Goal: Task Accomplishment & Management: Complete application form

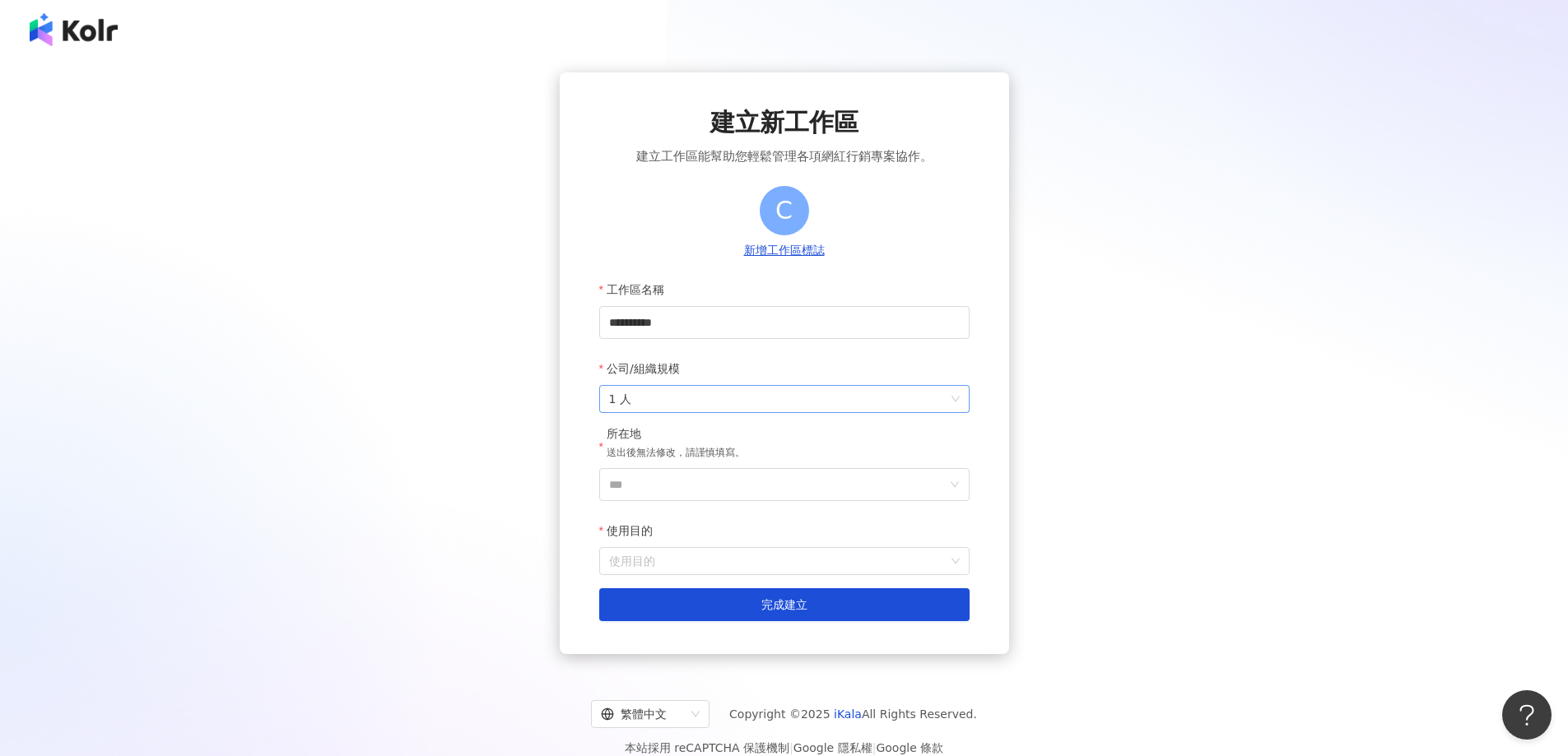
click at [758, 398] on span "1 人" at bounding box center [784, 399] width 350 height 27
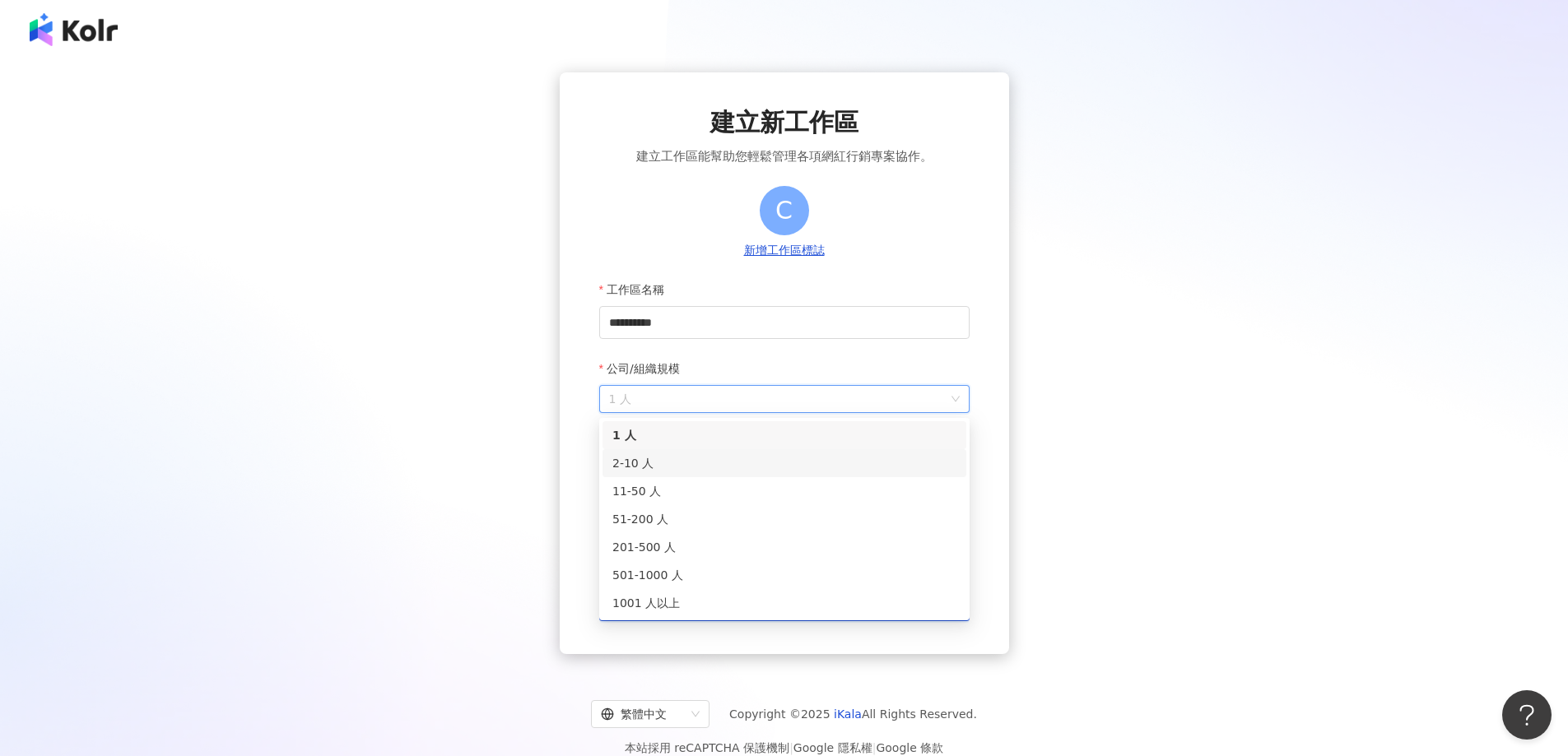
click at [708, 469] on div "2-10 人" at bounding box center [784, 463] width 344 height 18
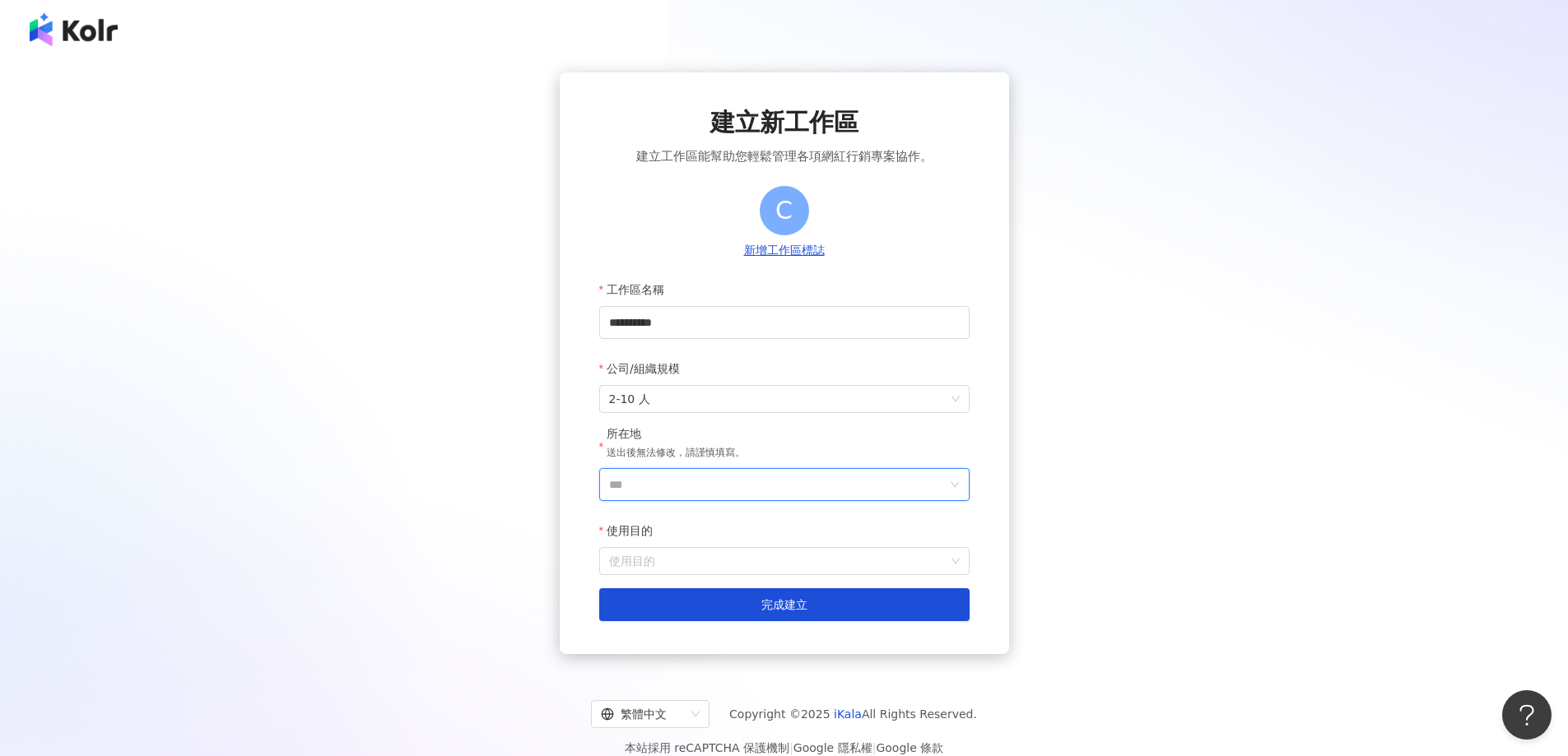
click at [708, 478] on input "***" at bounding box center [778, 484] width 338 height 31
click at [892, 263] on div "台灣" at bounding box center [879, 253] width 158 height 30
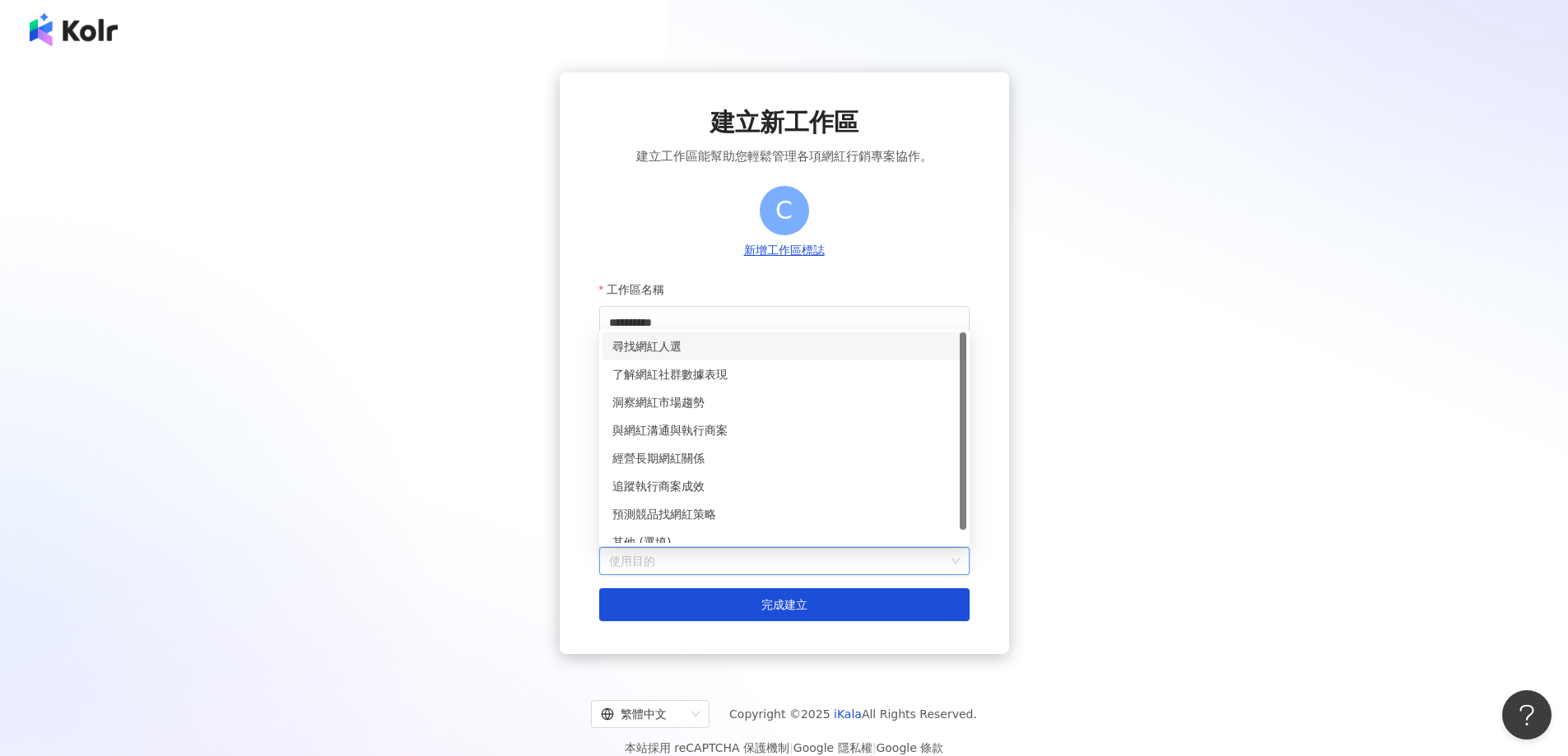
click at [705, 553] on input "使用目的" at bounding box center [784, 561] width 350 height 27
click at [691, 345] on div "尋找網紅人選" at bounding box center [784, 347] width 344 height 18
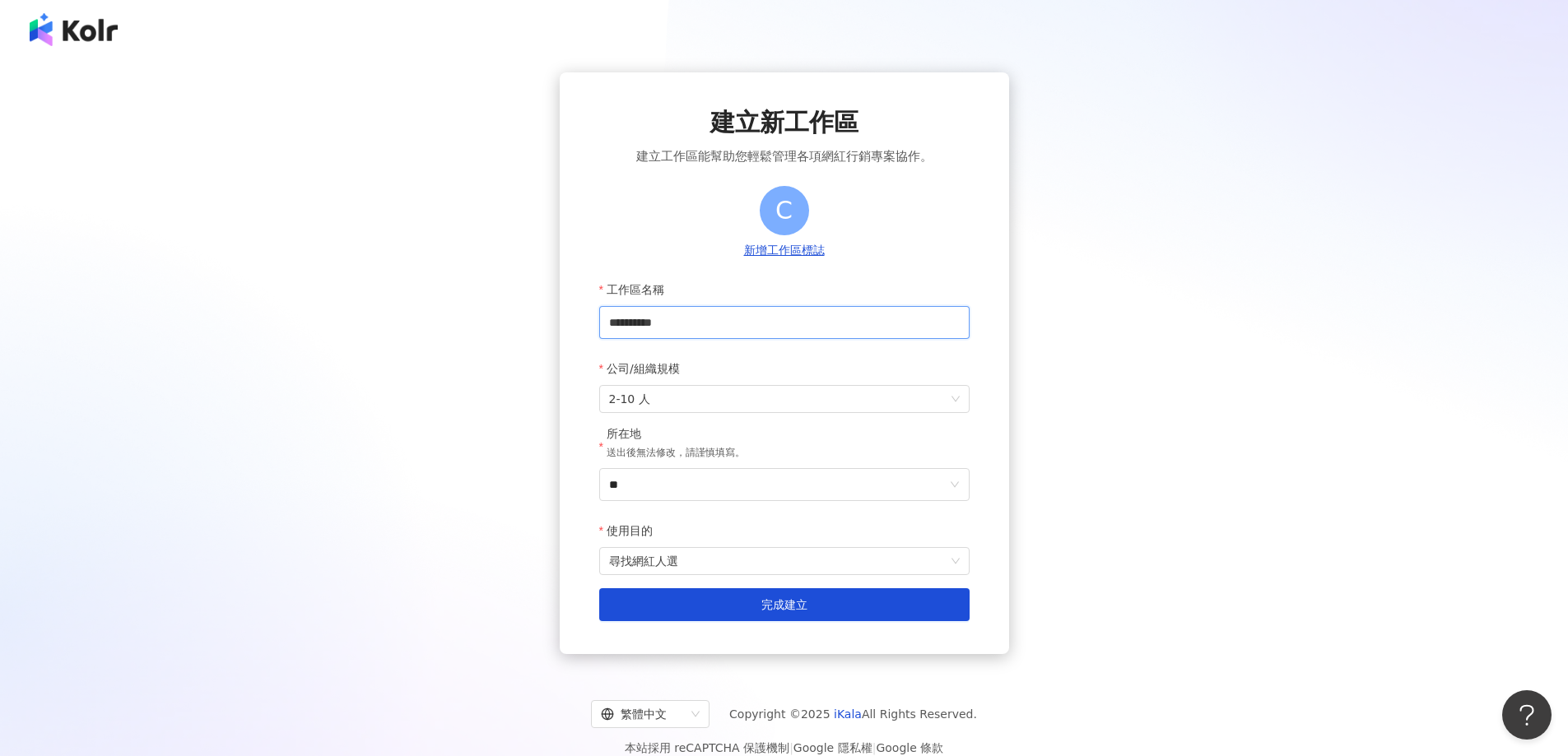
click at [751, 317] on input "**********" at bounding box center [784, 322] width 371 height 33
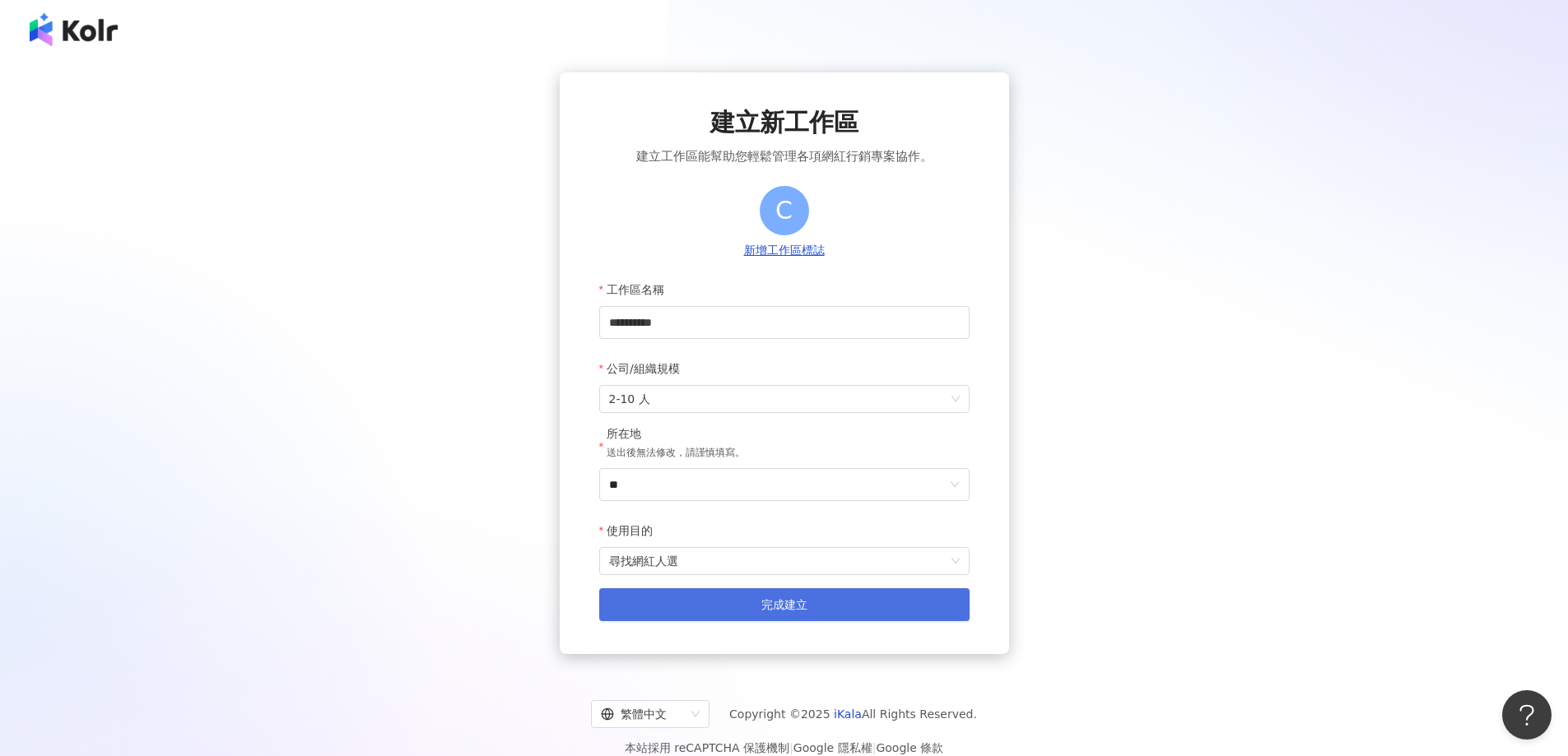
click at [752, 622] on div "**********" at bounding box center [784, 363] width 449 height 582
click at [749, 608] on button "完成建立" at bounding box center [784, 604] width 371 height 33
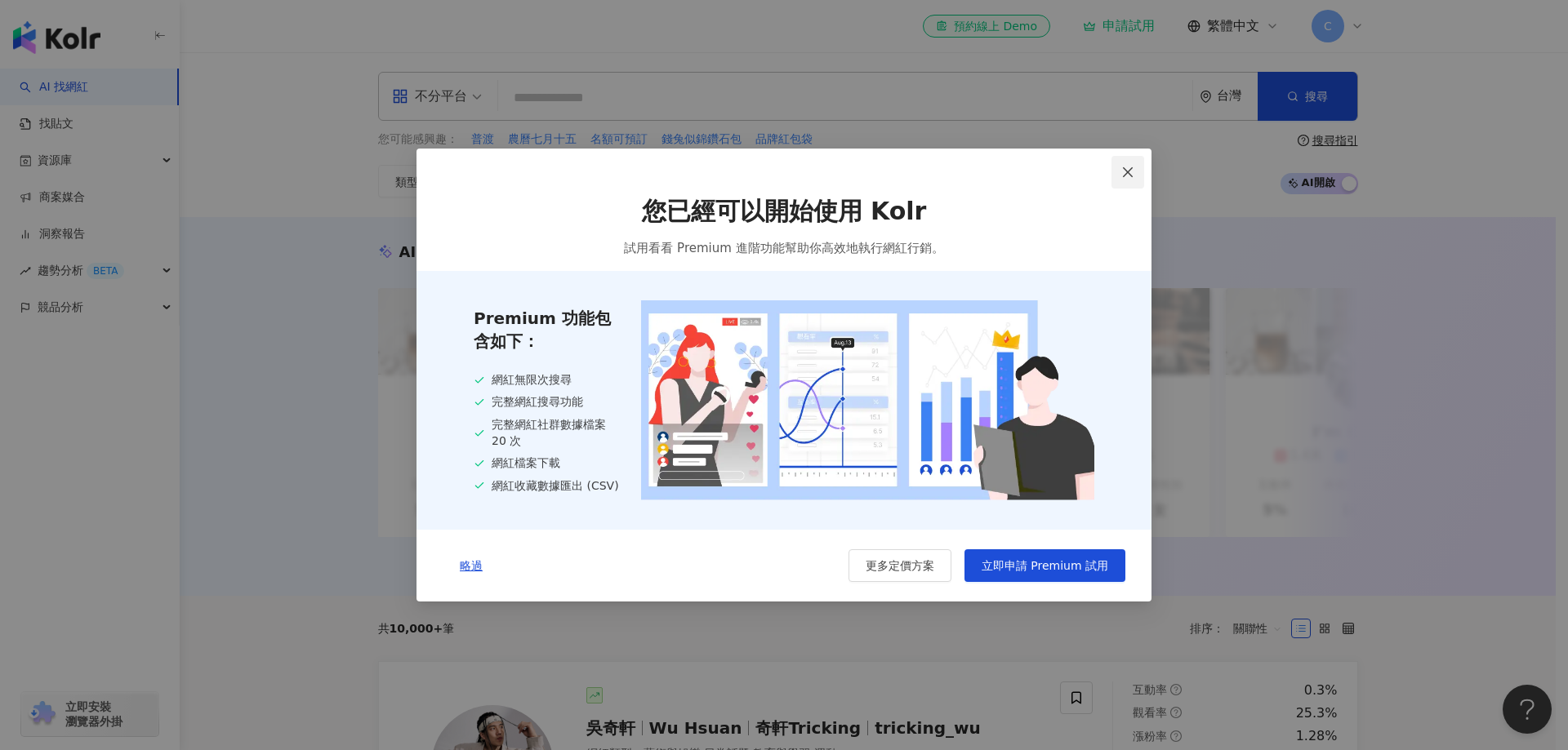
click at [1135, 163] on button "Close" at bounding box center [1128, 172] width 32 height 32
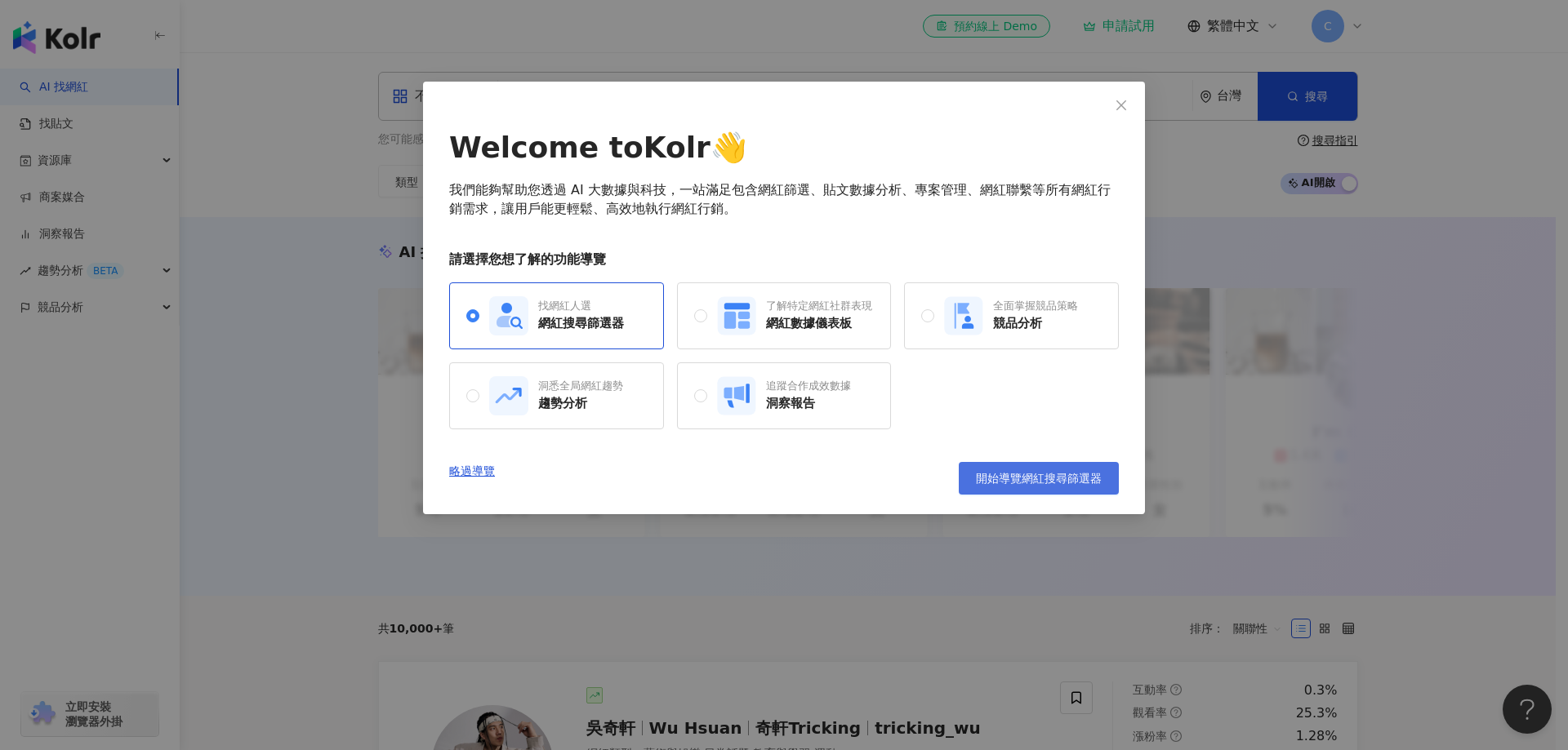
click at [979, 473] on span "開始導覽網紅搜尋篩選器" at bounding box center [1038, 478] width 125 height 13
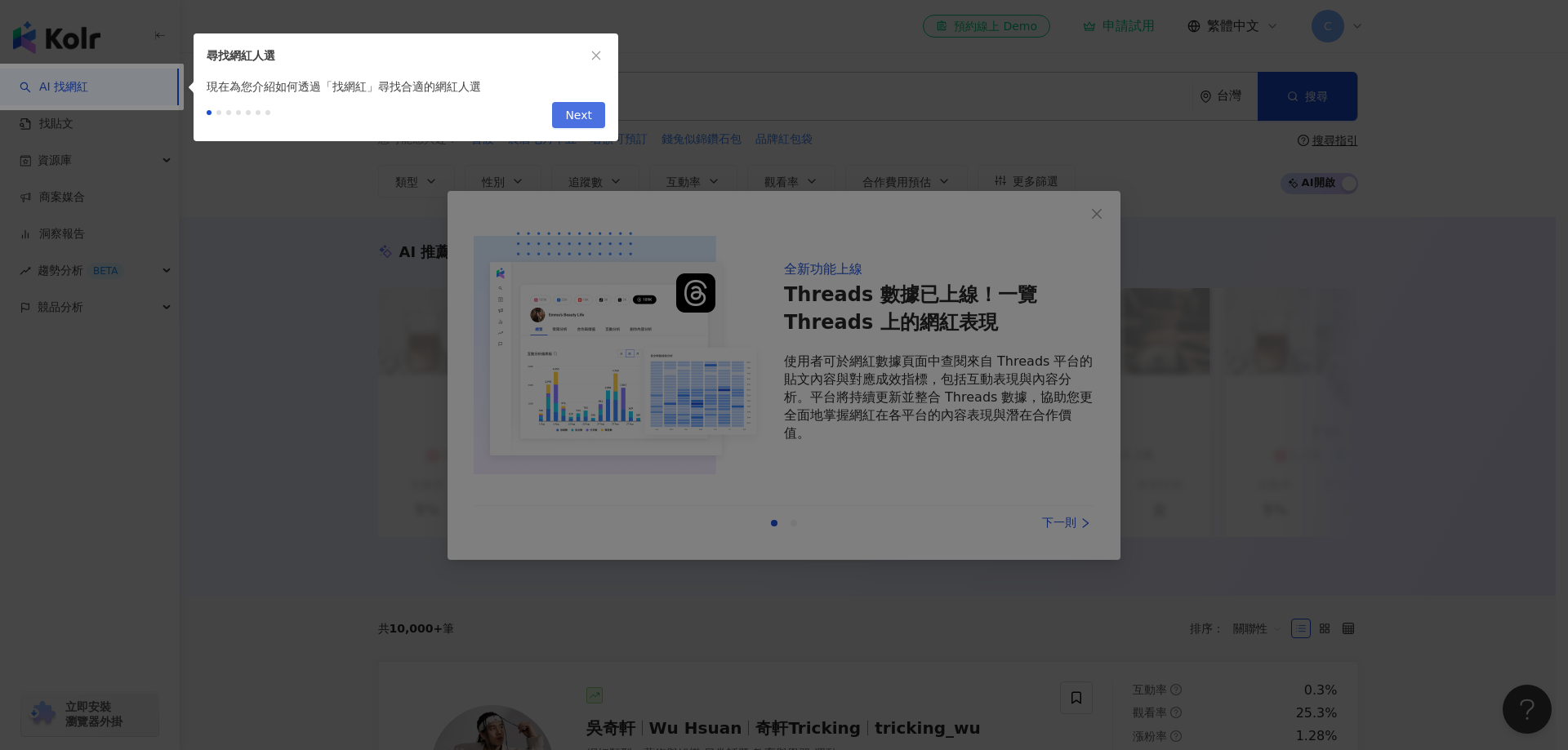
click at [584, 118] on span "Next" at bounding box center [578, 116] width 27 height 26
type input "*********"
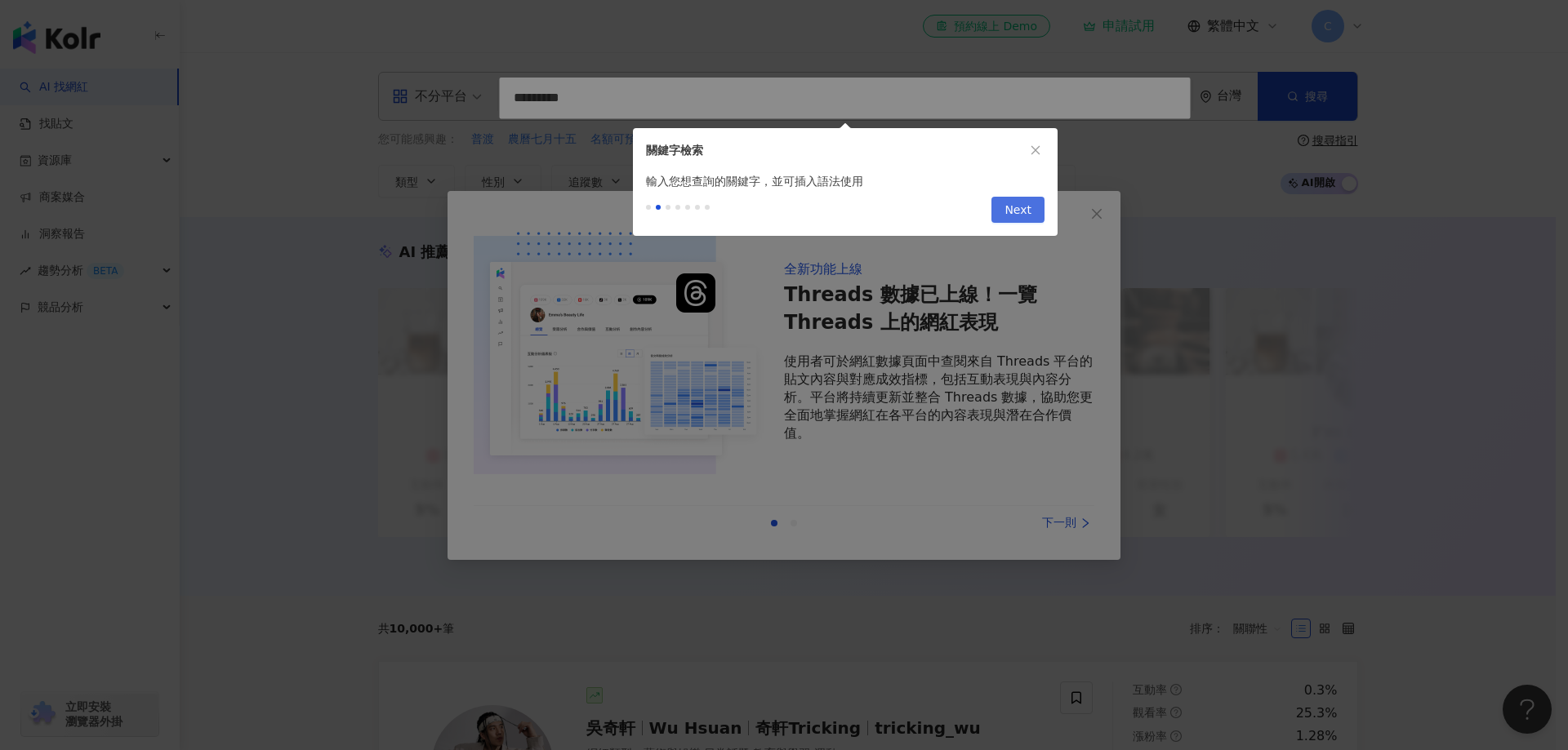
click at [1034, 211] on button "Next" at bounding box center [1018, 210] width 53 height 26
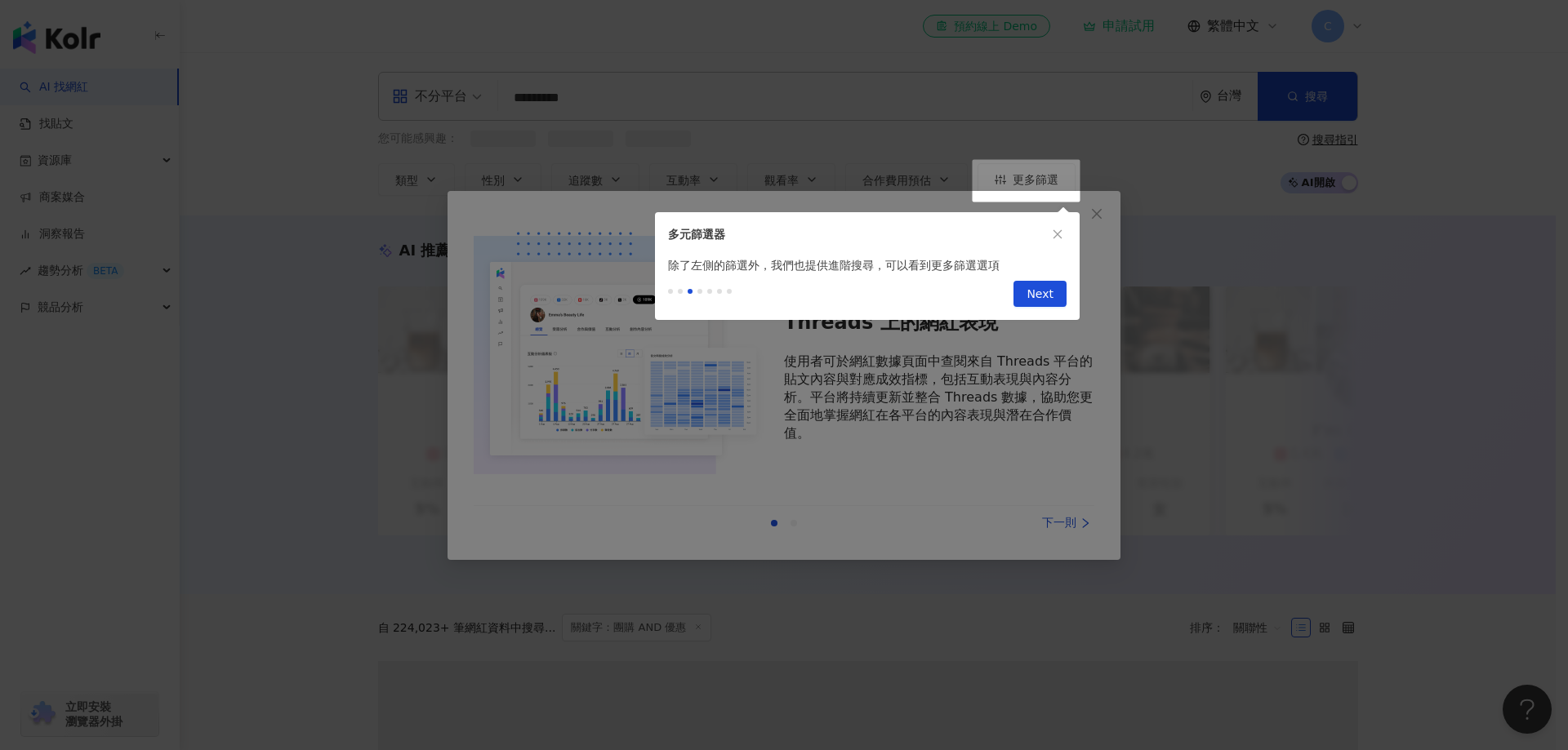
click at [1030, 256] on div "除了左側的篩選外，我們也提供進階搜尋，可以看到更多篩選選項" at bounding box center [867, 265] width 425 height 18
click at [1030, 307] on span "Next" at bounding box center [1040, 295] width 27 height 26
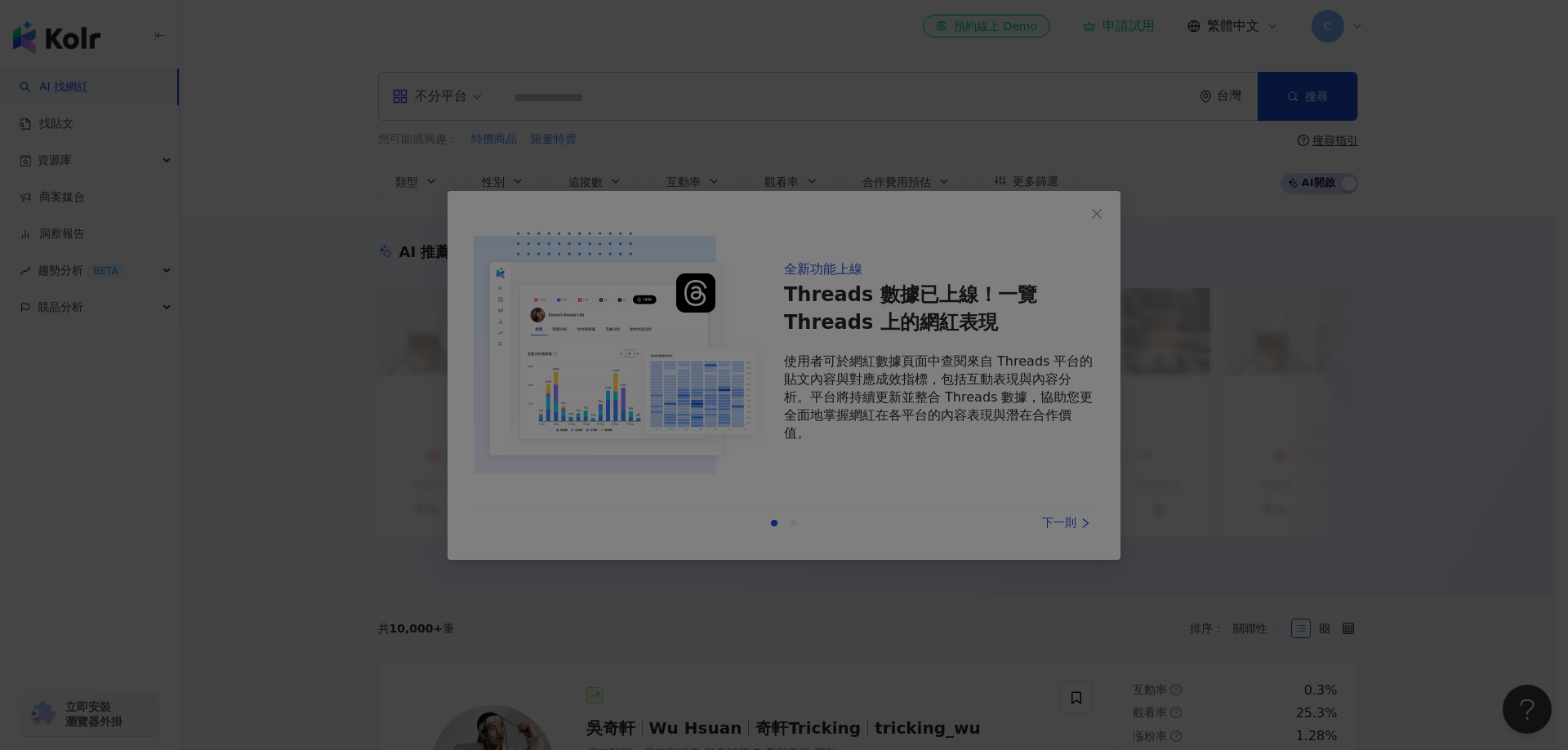
click at [1394, 256] on div at bounding box center [784, 375] width 1568 height 750
click at [1191, 182] on div at bounding box center [784, 375] width 1568 height 750
click at [1335, 292] on div at bounding box center [784, 375] width 1568 height 750
click at [952, 225] on div at bounding box center [784, 375] width 1568 height 750
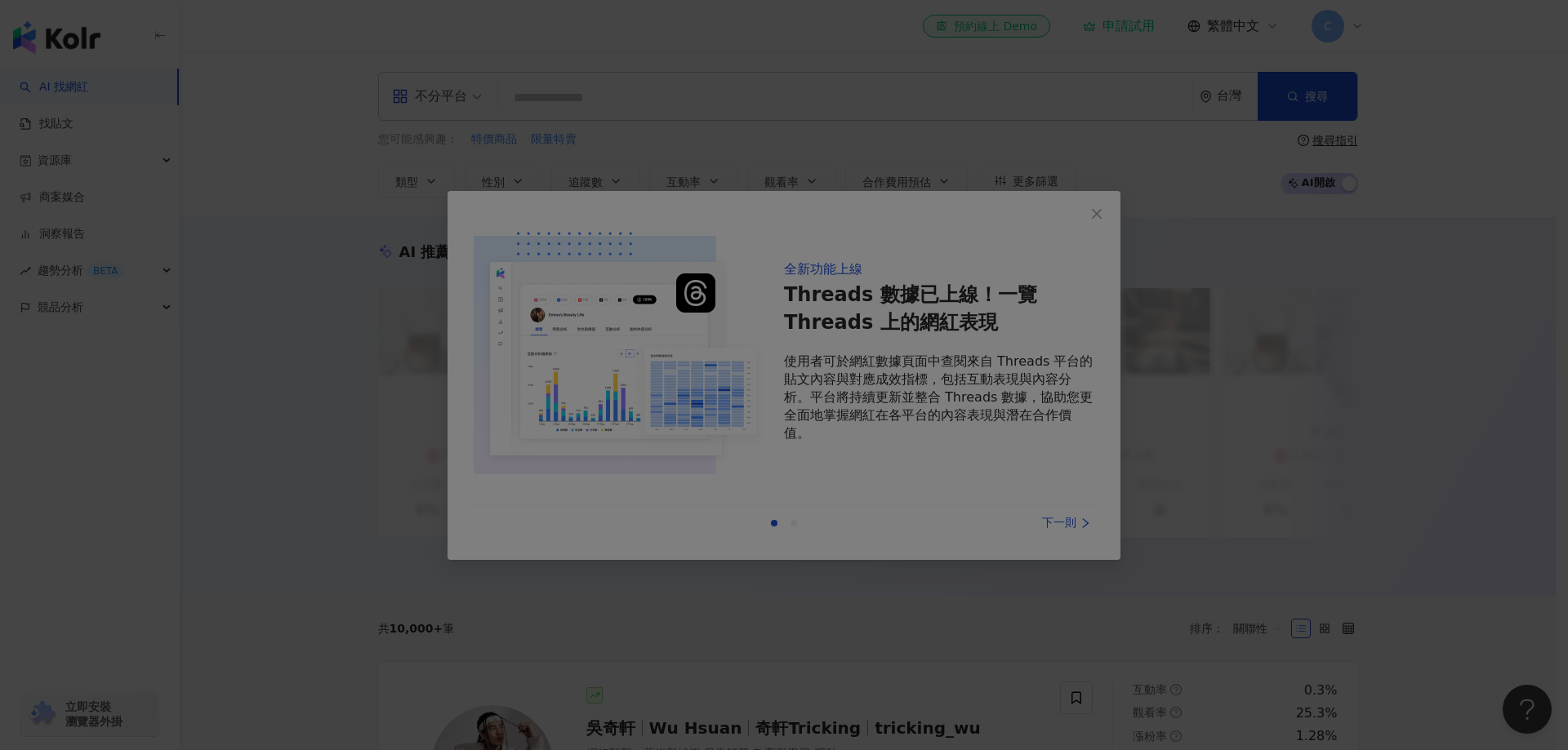
click at [907, 516] on div at bounding box center [784, 375] width 1568 height 750
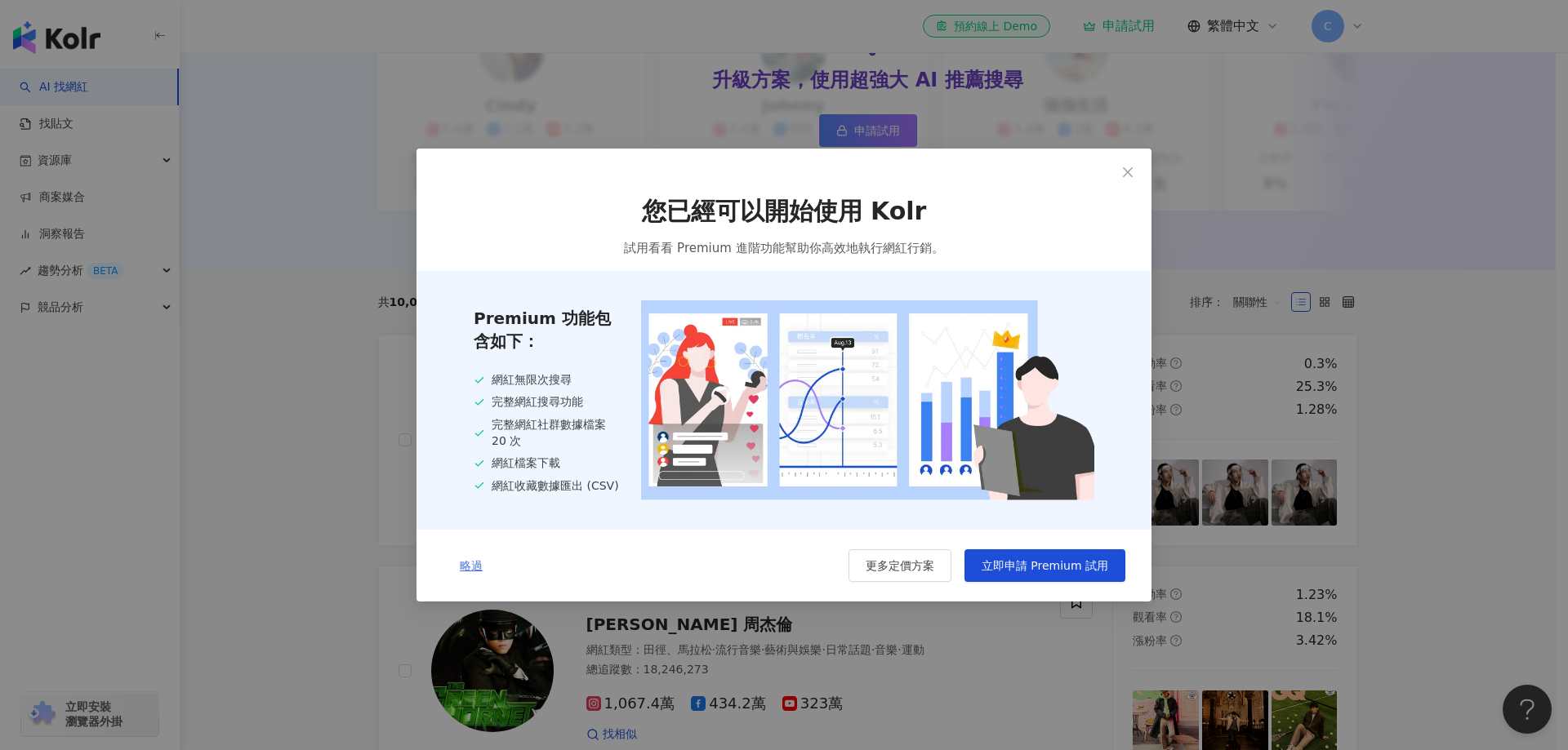
click at [460, 564] on span "略過" at bounding box center [471, 565] width 23 height 13
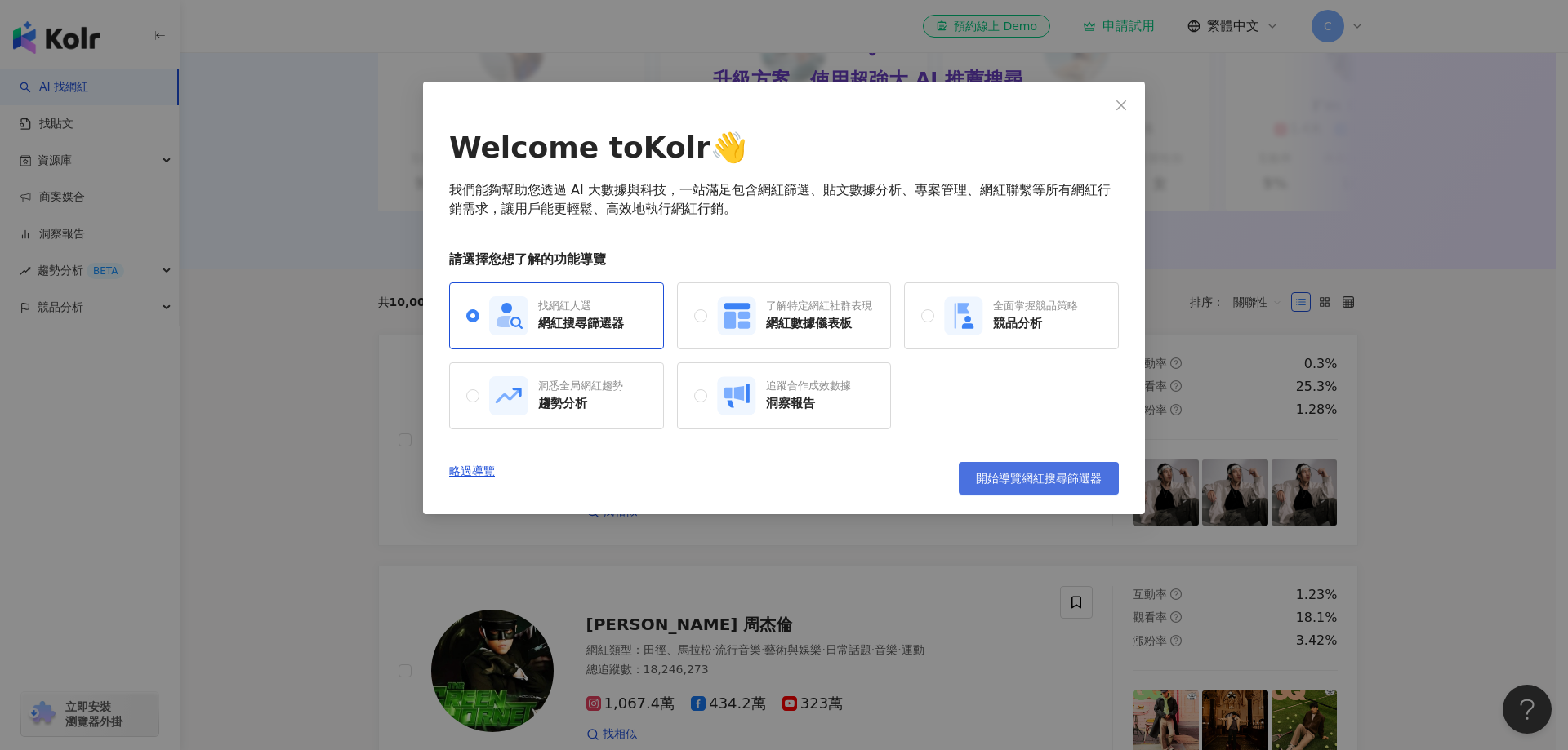
click at [1069, 475] on span "開始導覽網紅搜尋篩選器" at bounding box center [1038, 478] width 125 height 13
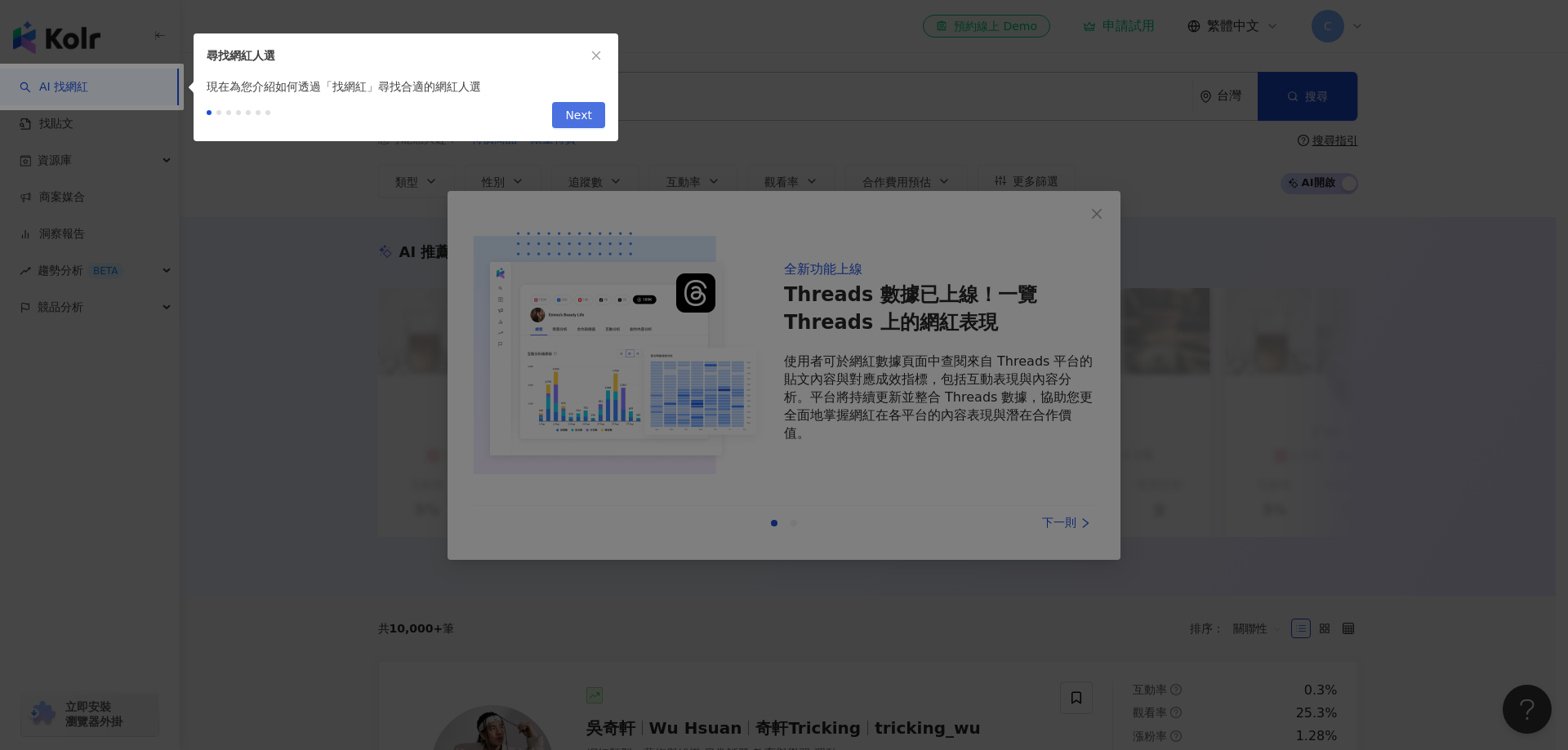
click at [589, 106] on span "Next" at bounding box center [578, 116] width 27 height 26
type input "*********"
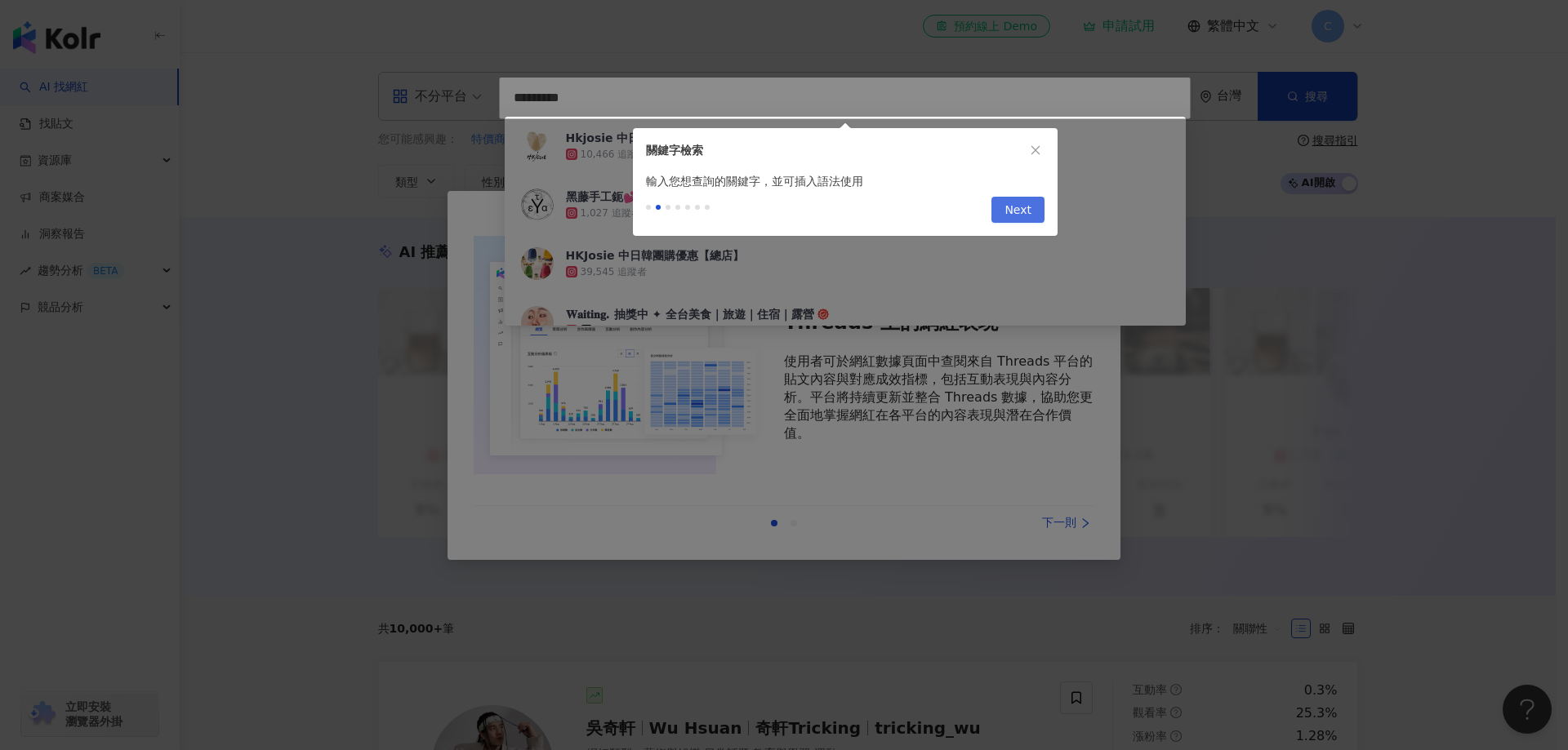
click at [1021, 206] on span "Next" at bounding box center [1018, 211] width 27 height 26
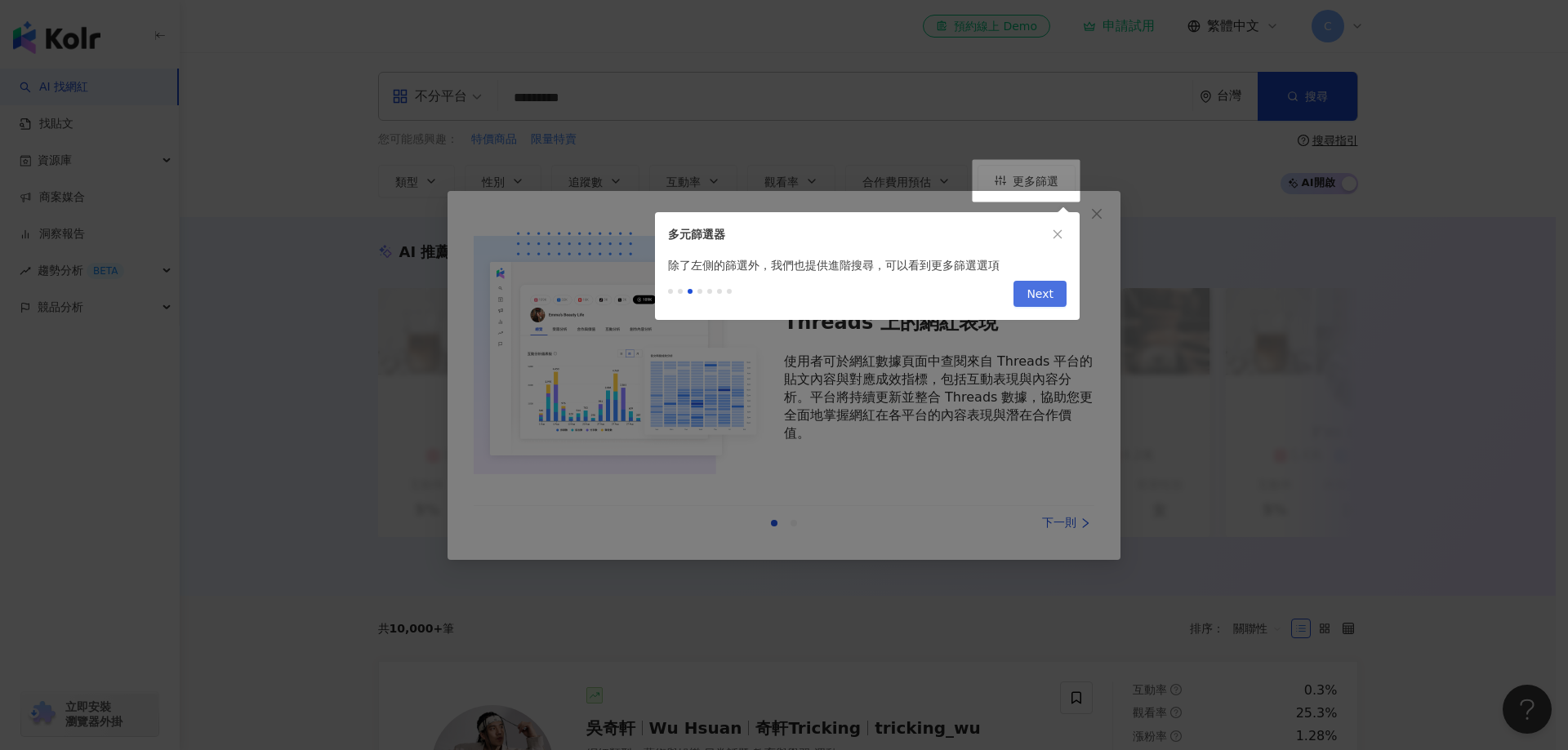
click at [1040, 295] on span "Next" at bounding box center [1040, 295] width 27 height 26
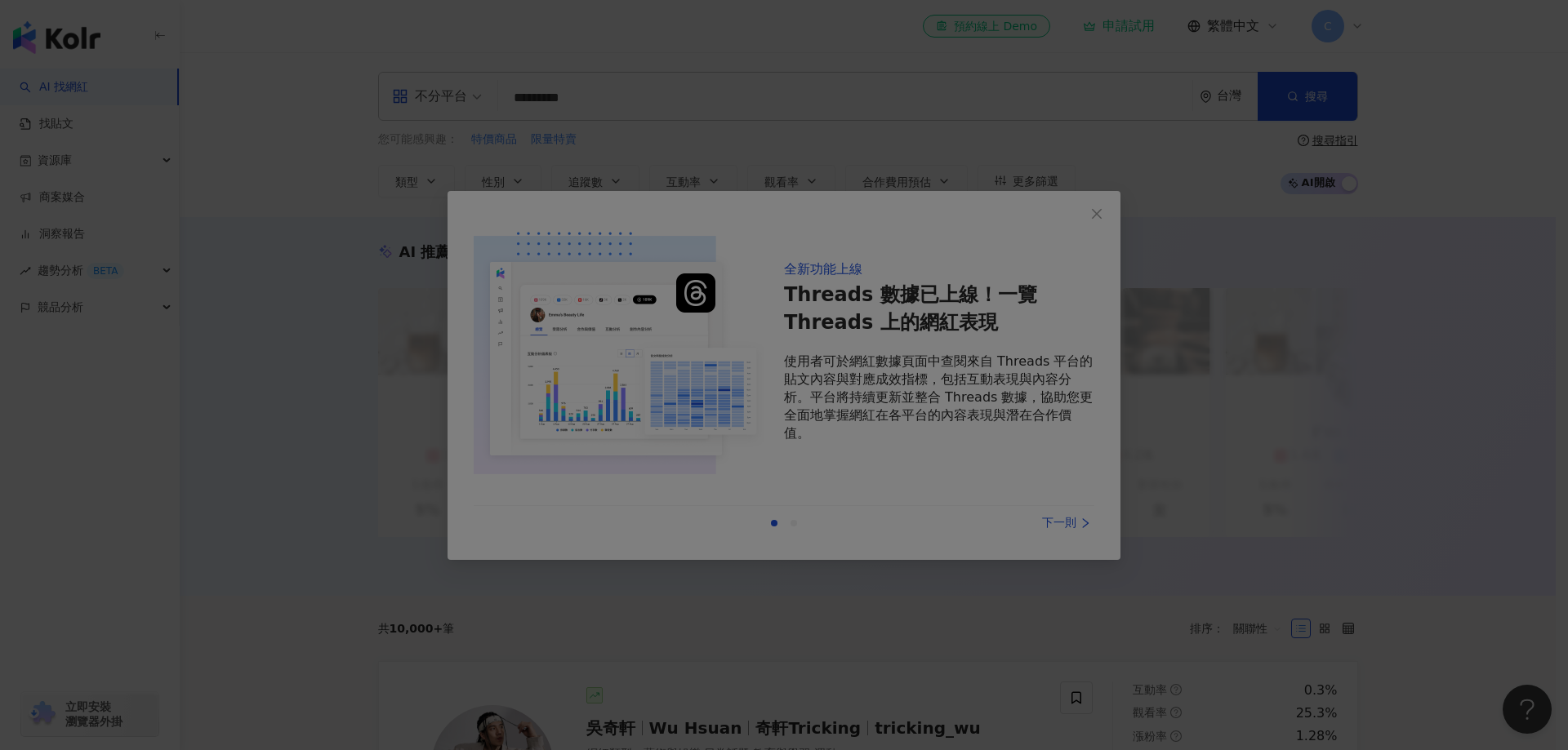
click at [1429, 90] on div at bounding box center [784, 375] width 1568 height 750
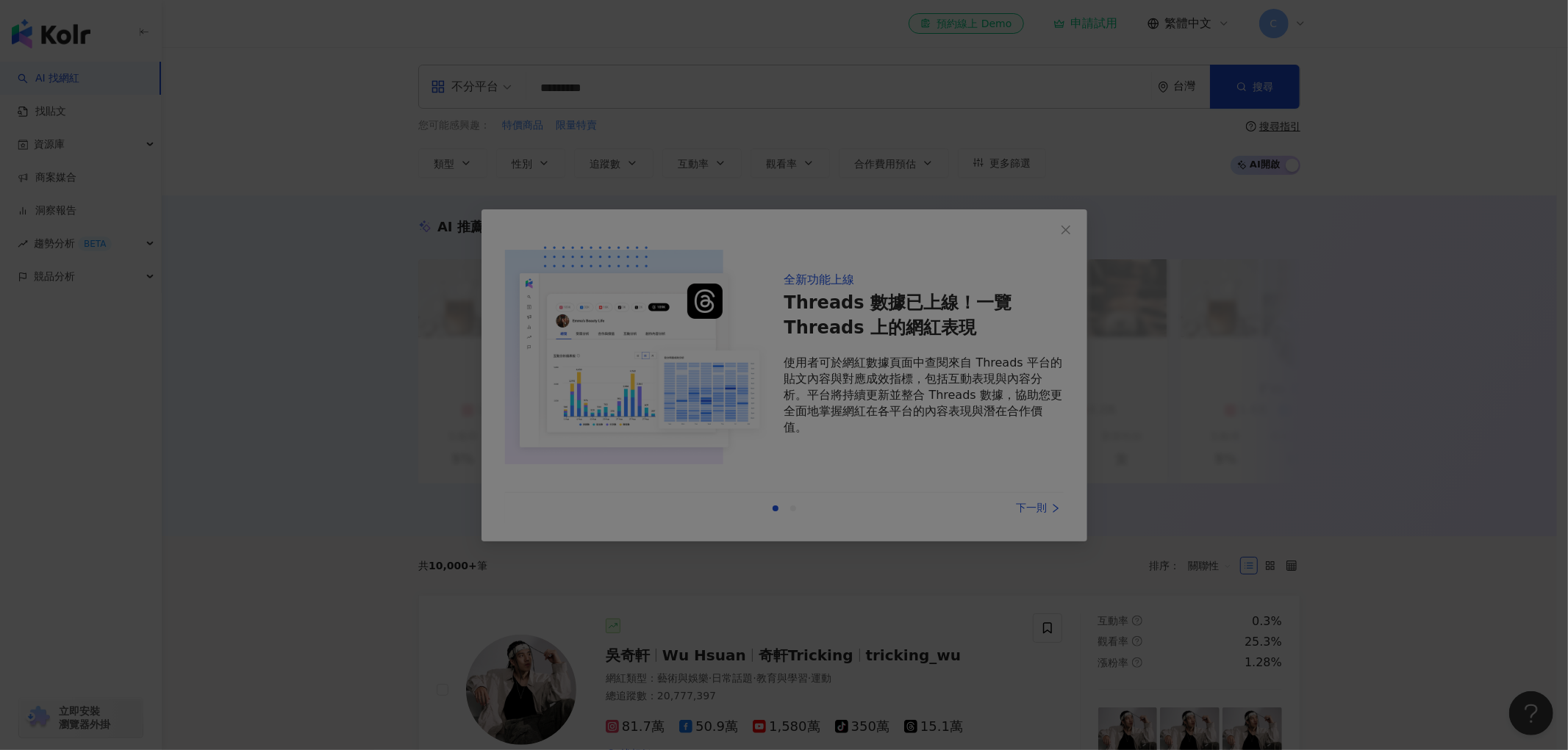
drag, startPoint x: 1355, startPoint y: 251, endPoint x: 1003, endPoint y: 186, distance: 358.0
click at [1003, 186] on div at bounding box center [784, 375] width 1568 height 750
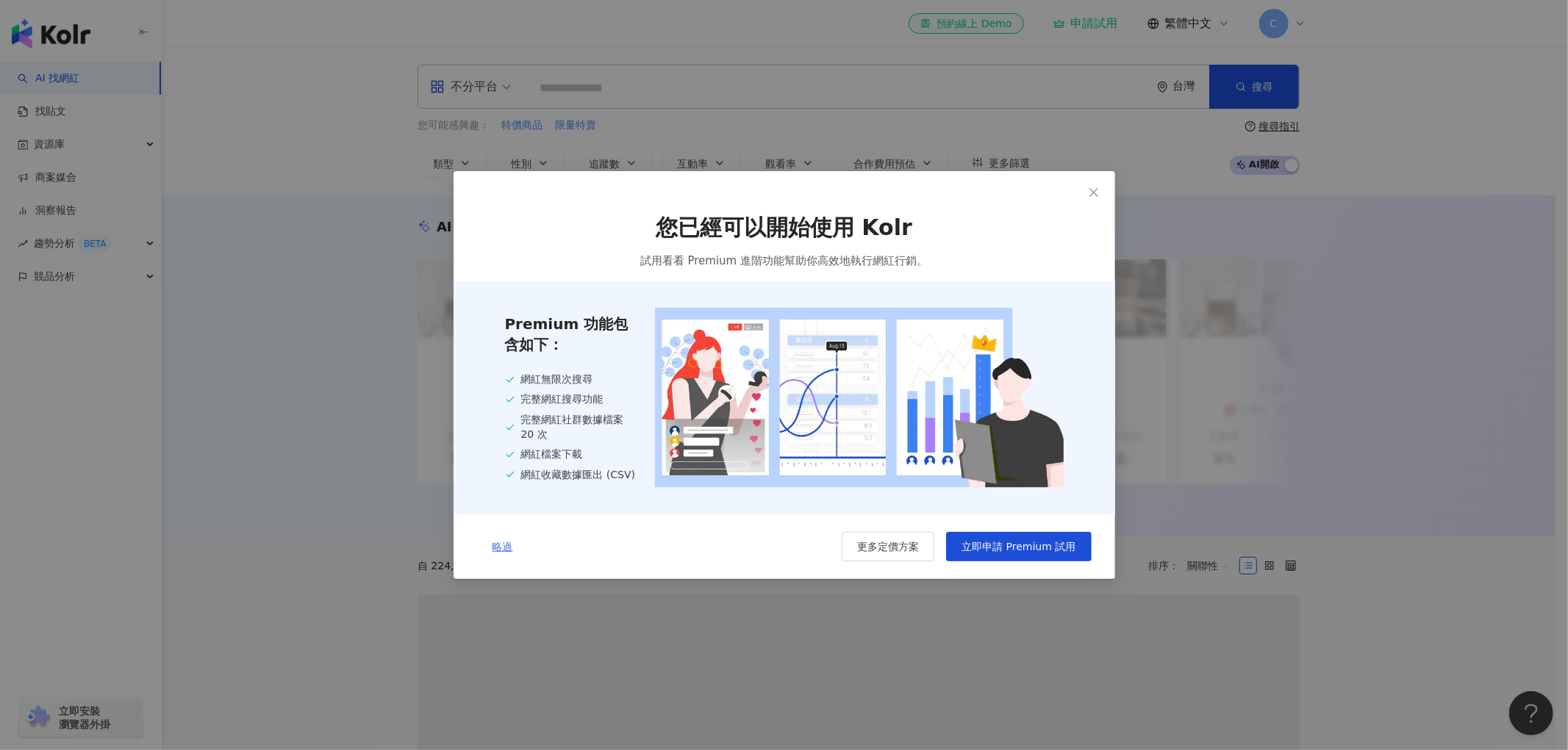
click at [510, 546] on span "略過" at bounding box center [502, 546] width 21 height 12
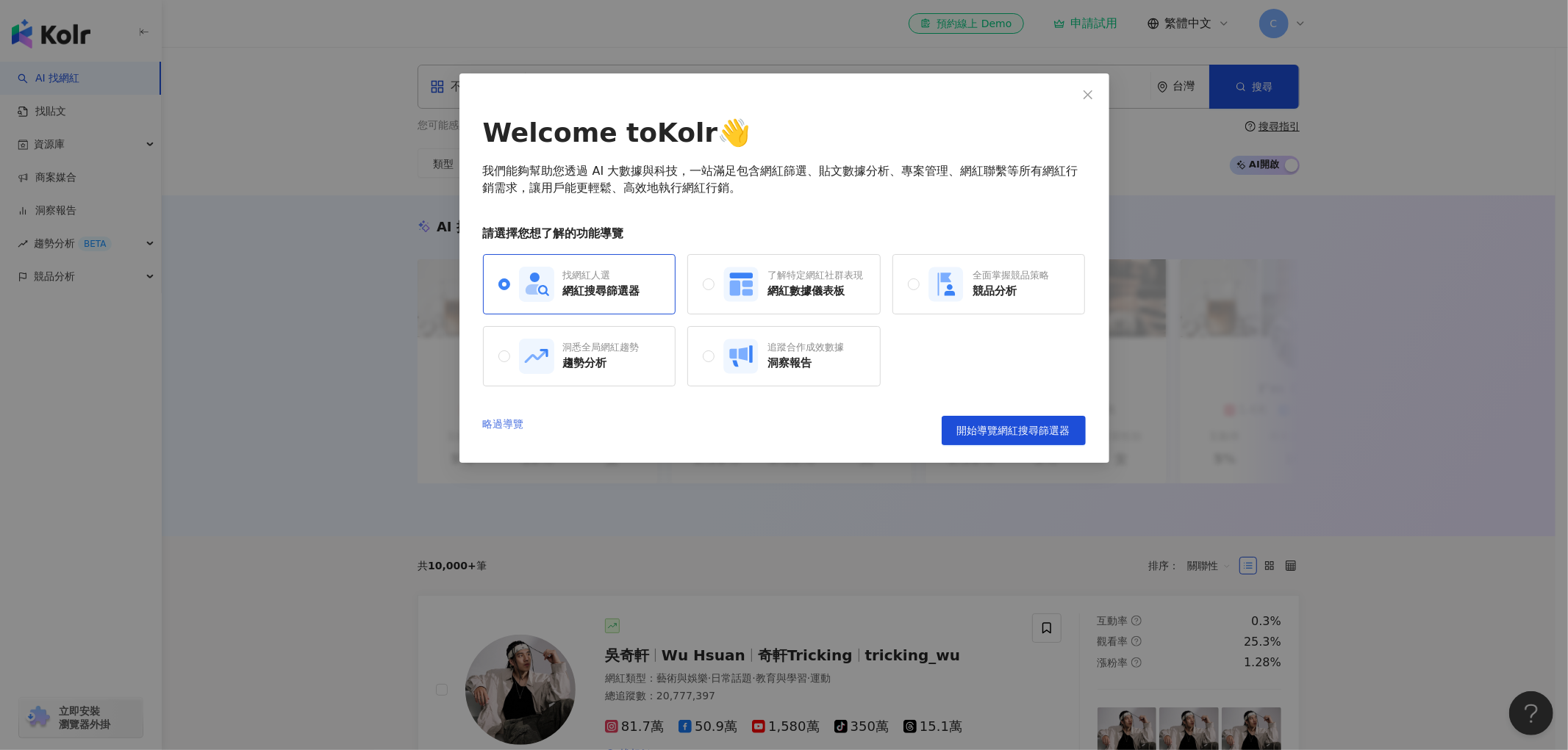
click at [511, 429] on link "略過導覽" at bounding box center [503, 430] width 41 height 29
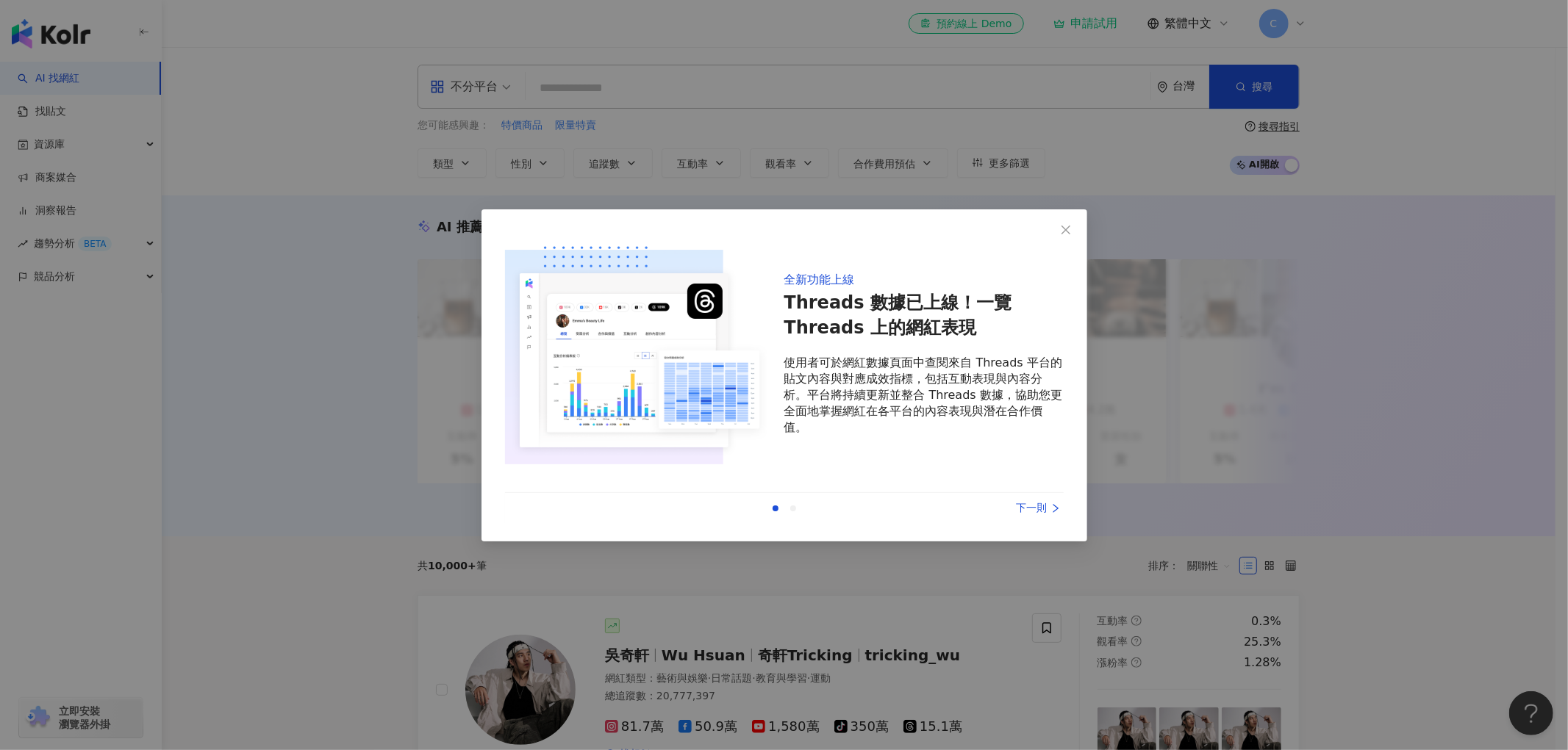
click at [1057, 505] on icon "right" at bounding box center [1055, 508] width 10 height 10
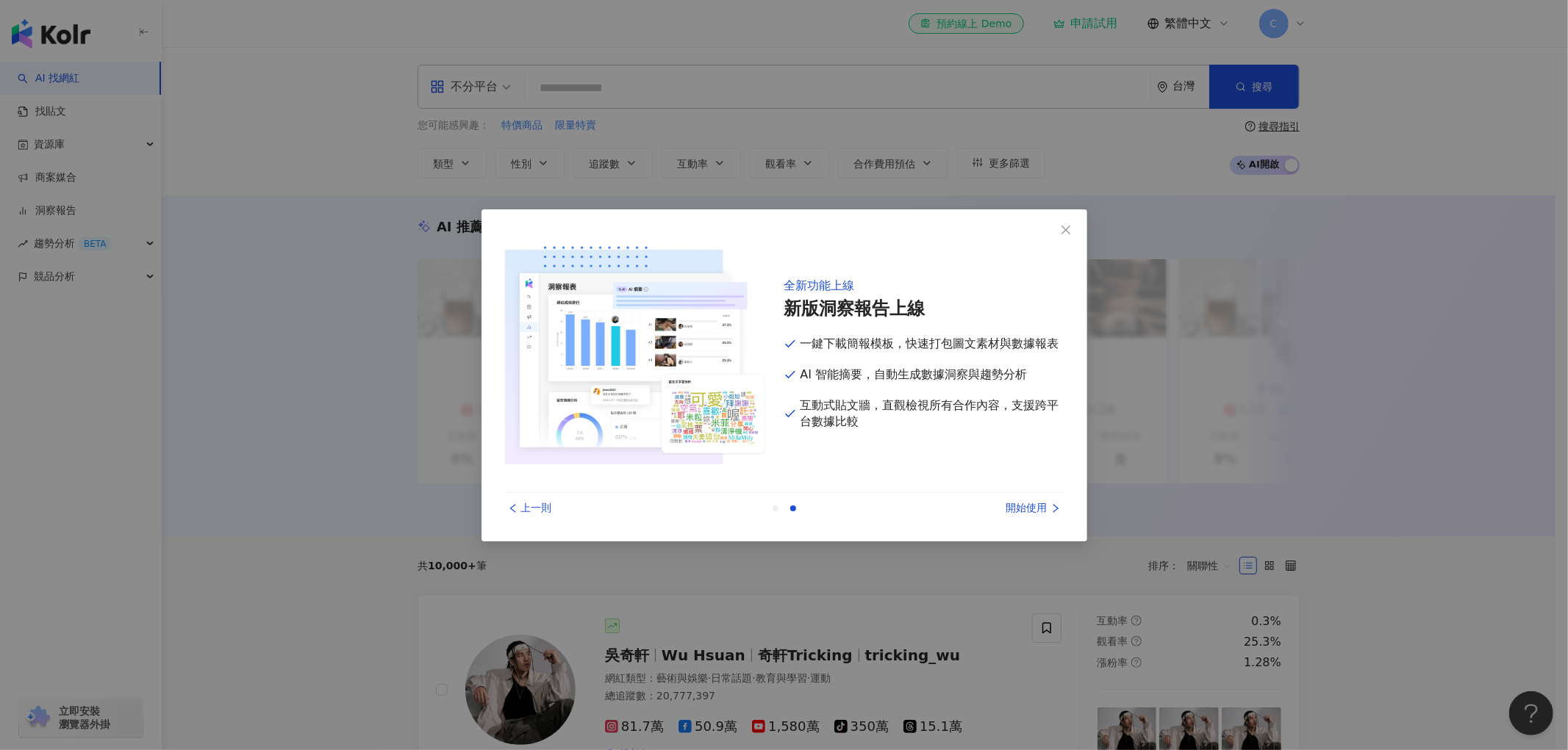
click at [1026, 508] on div "開始使用" at bounding box center [1009, 508] width 111 height 16
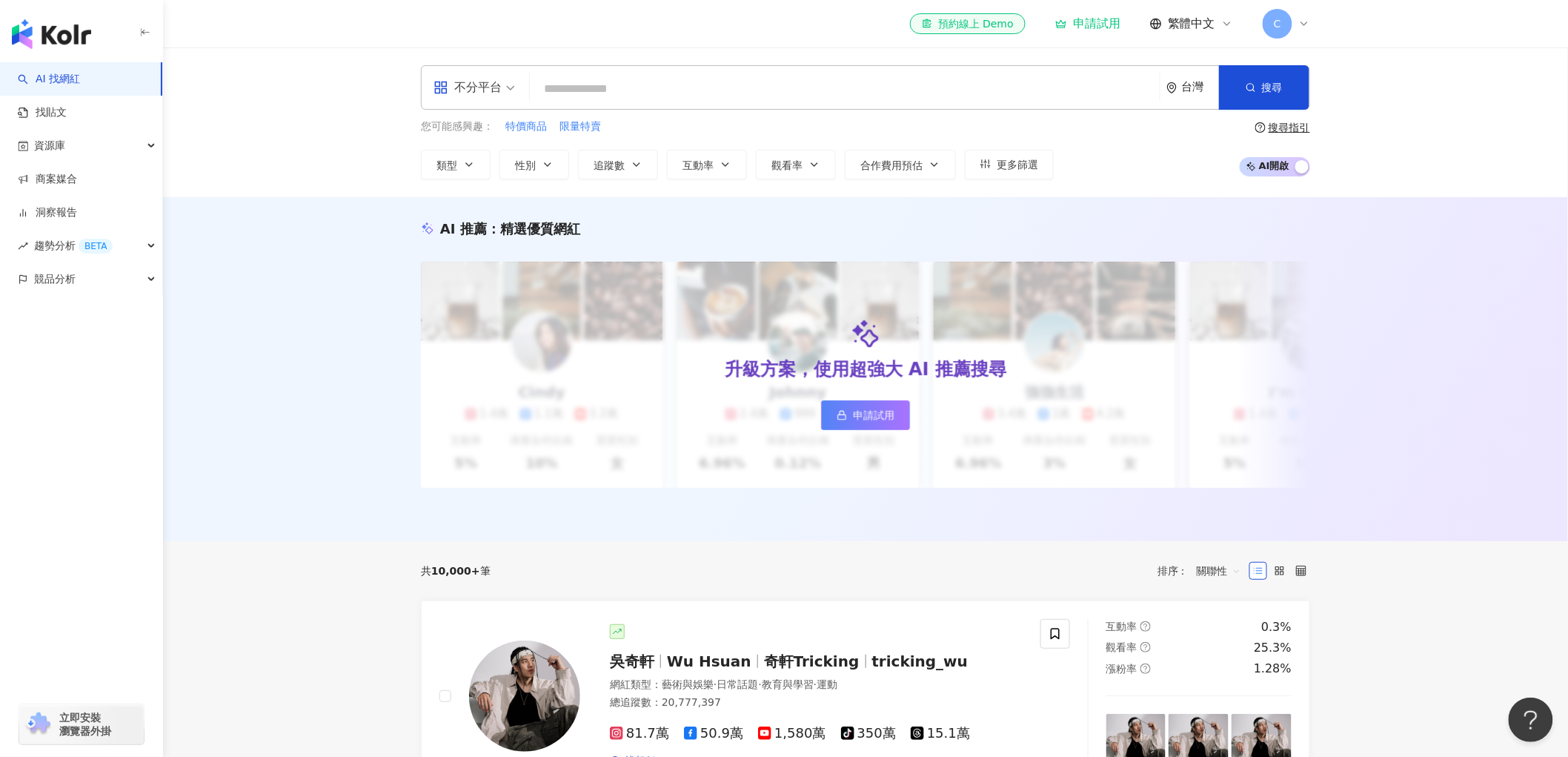
click at [712, 83] on input "search" at bounding box center [845, 88] width 618 height 28
click at [484, 83] on div "不分平台" at bounding box center [467, 88] width 68 height 24
click at [496, 149] on div "Instagram" at bounding box center [479, 155] width 84 height 18
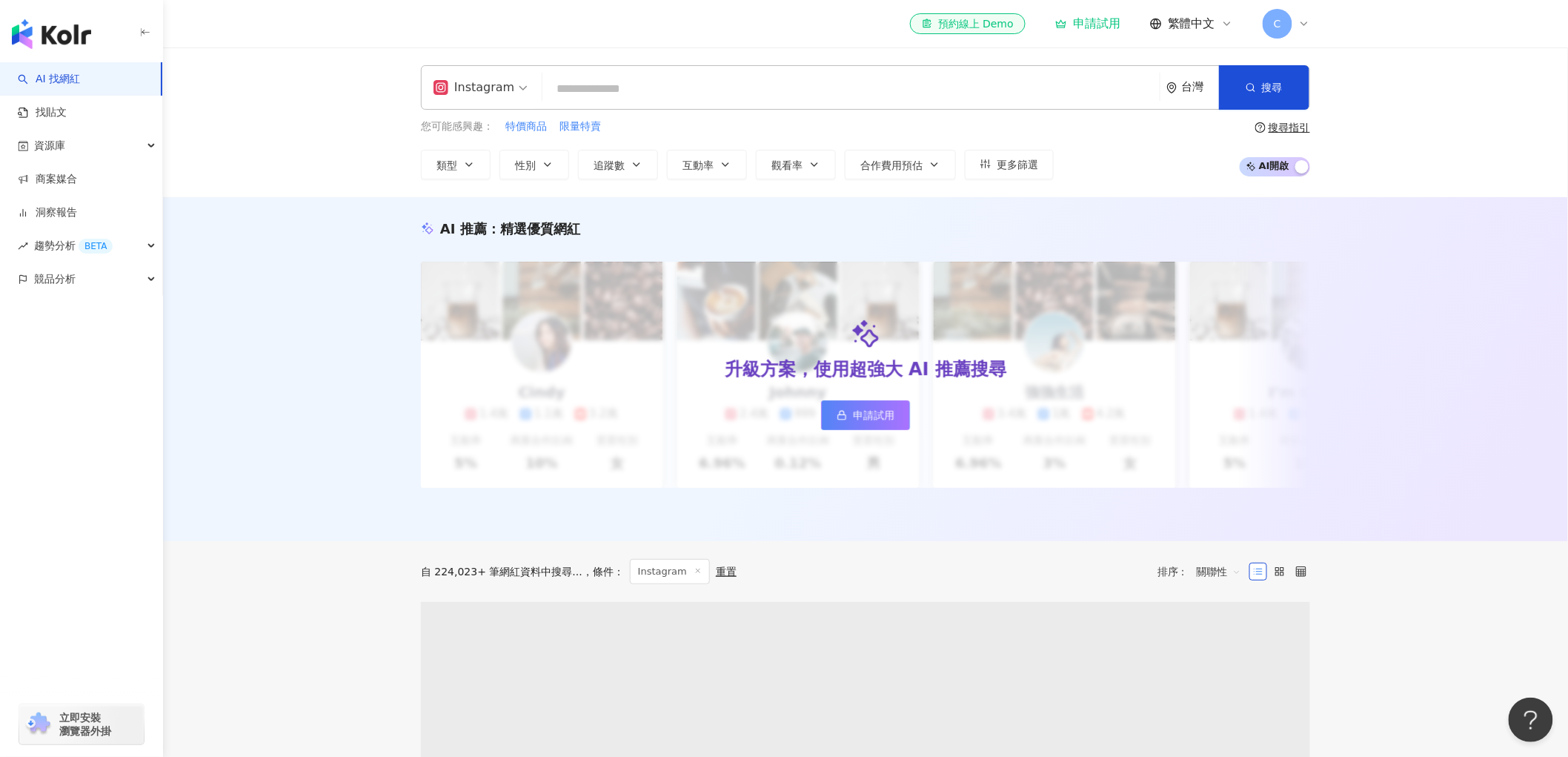
click at [649, 92] on input "search" at bounding box center [851, 88] width 605 height 28
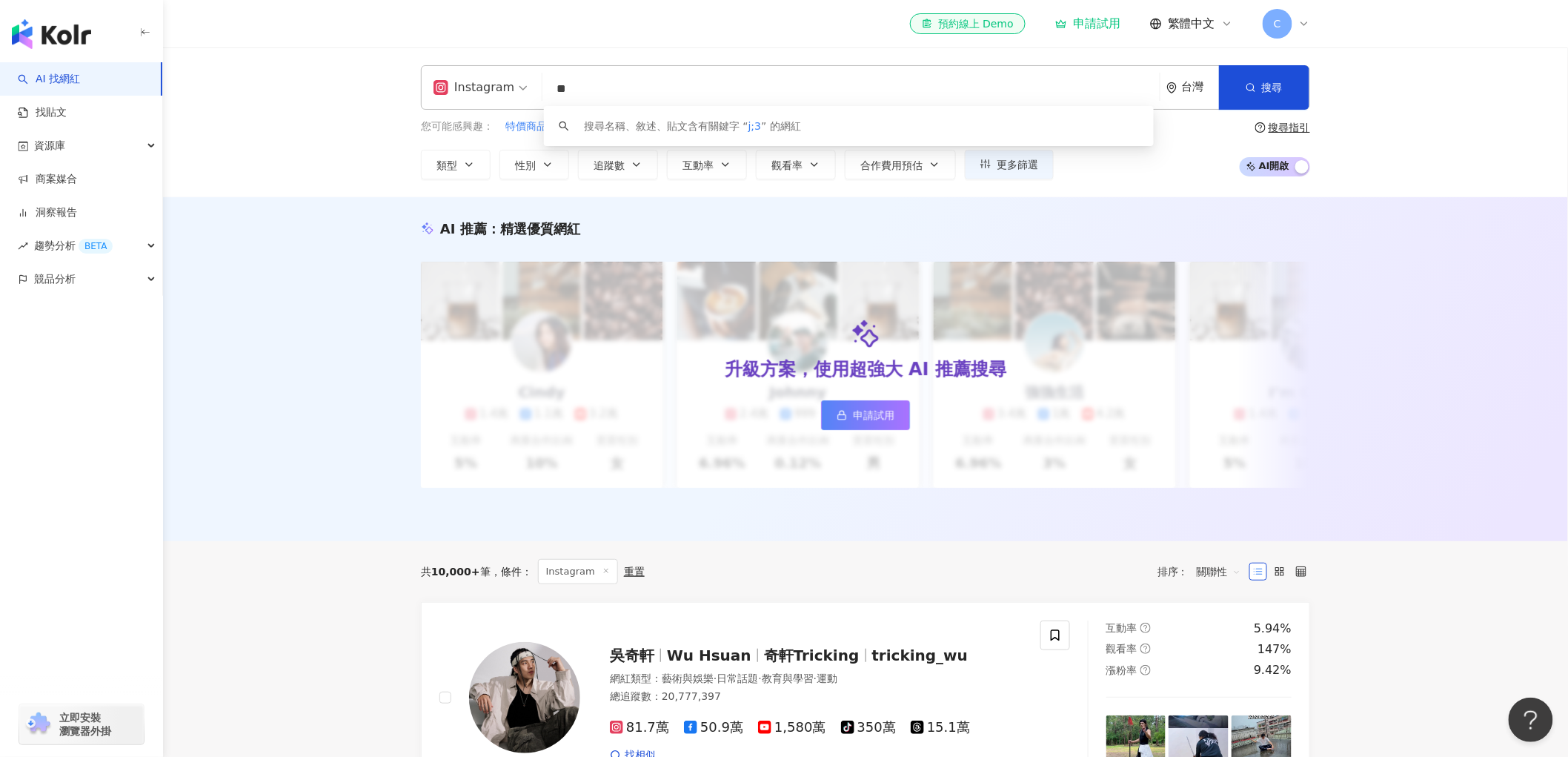
type input "*"
click at [1272, 94] on button "搜尋" at bounding box center [1265, 88] width 91 height 45
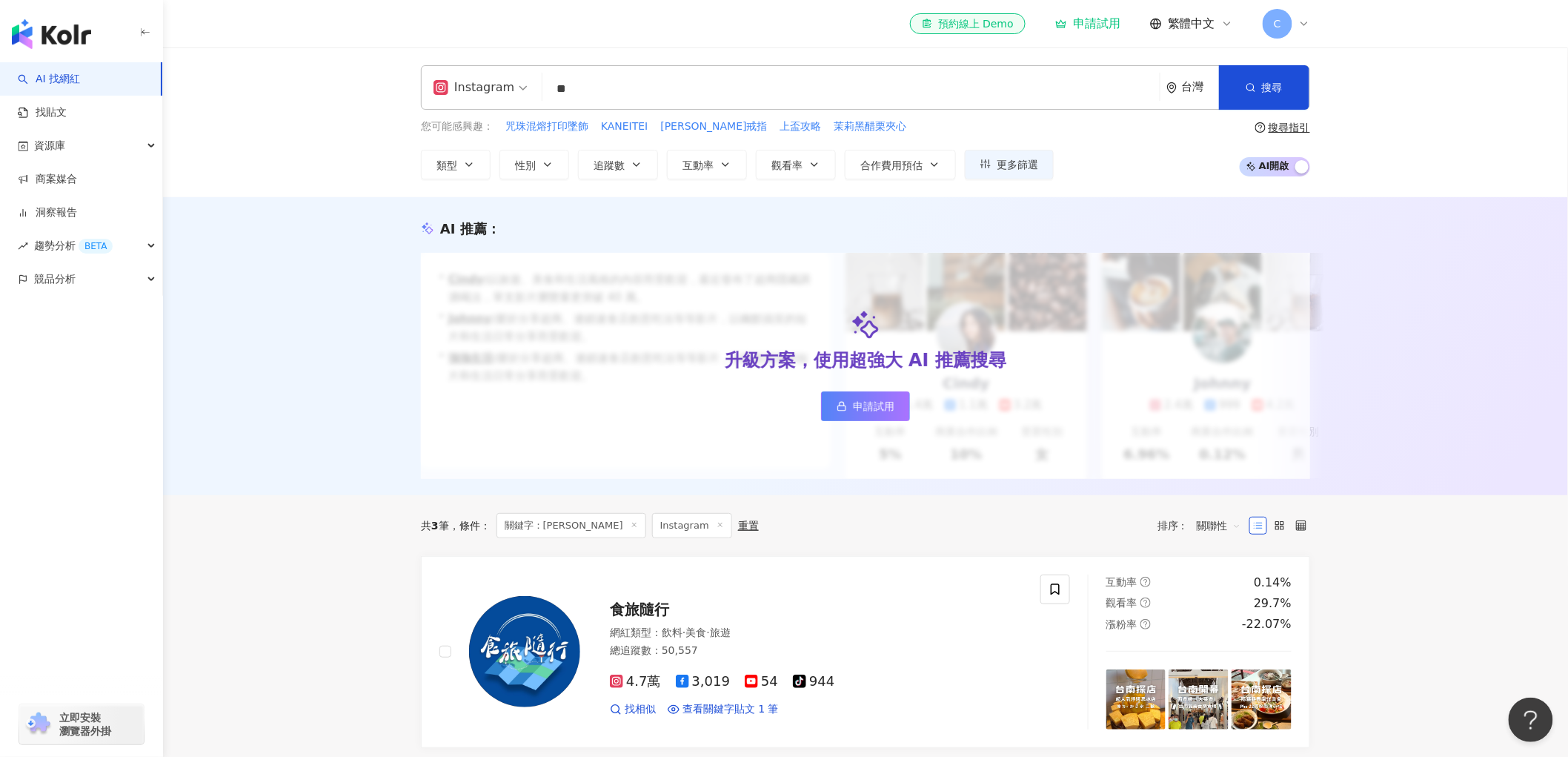
click at [651, 92] on input "**" at bounding box center [851, 88] width 605 height 28
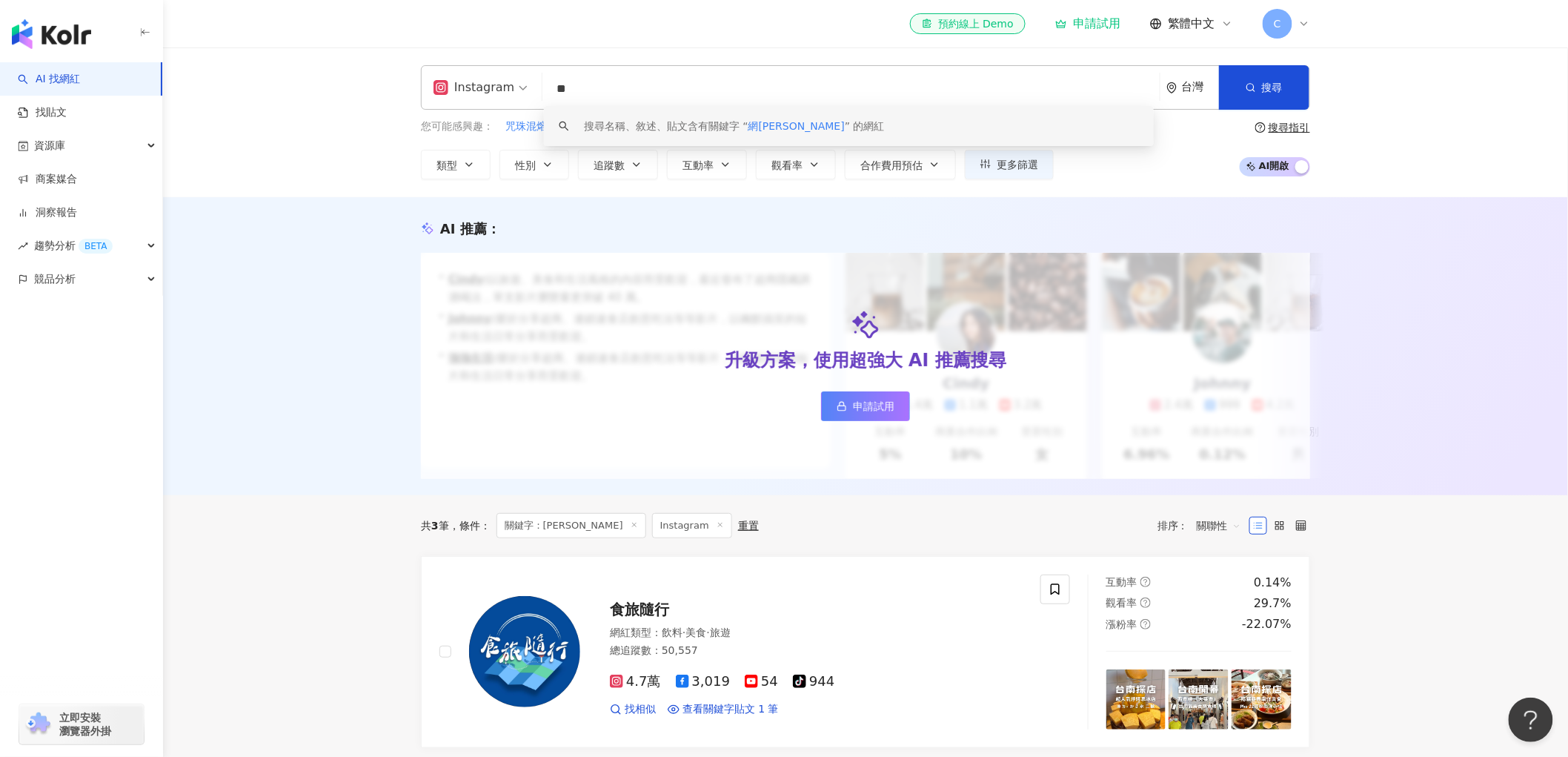
type input "*"
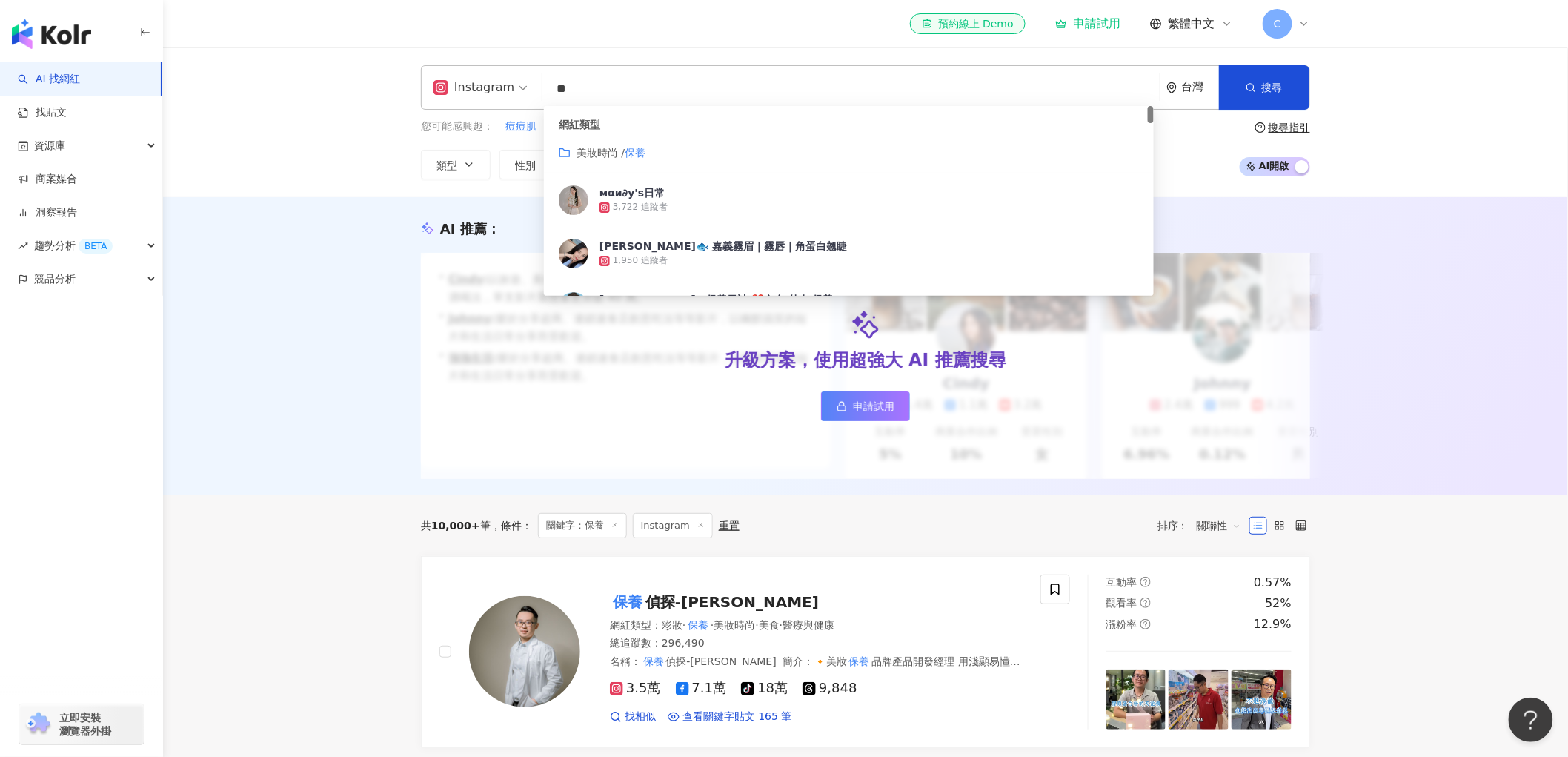
click at [299, 300] on div "AI 推薦 ： 升級方案，使用超強大 AI 推薦搜尋 申請試用 • Cindy : 以旅遊、美食和生活風格的內容而受歡迎，最近發布了超商隱藏調酒喝法，單支影片…" at bounding box center [866, 347] width 1405 height 298
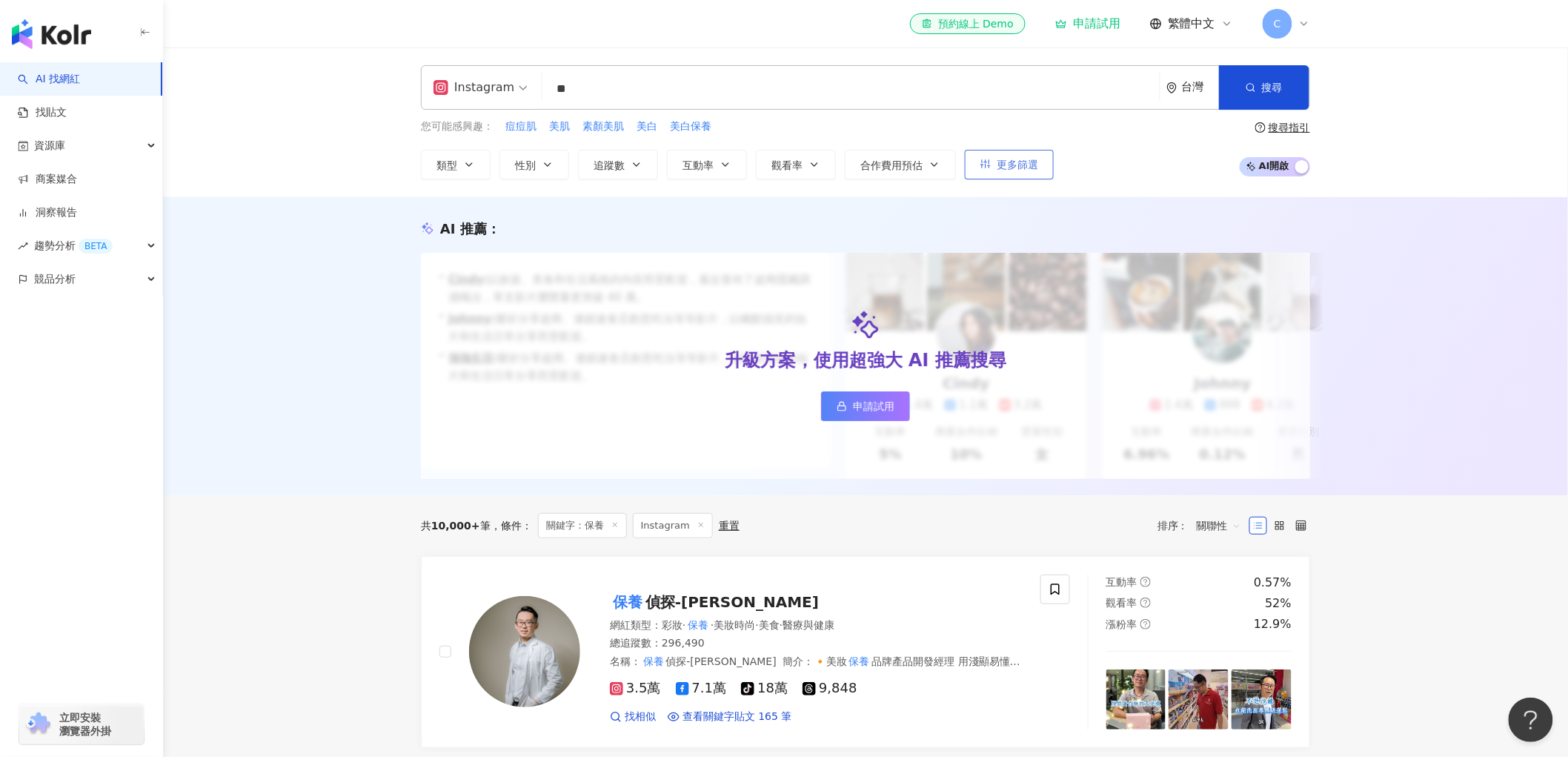
click at [1034, 165] on span "更多篩選" at bounding box center [1018, 164] width 41 height 12
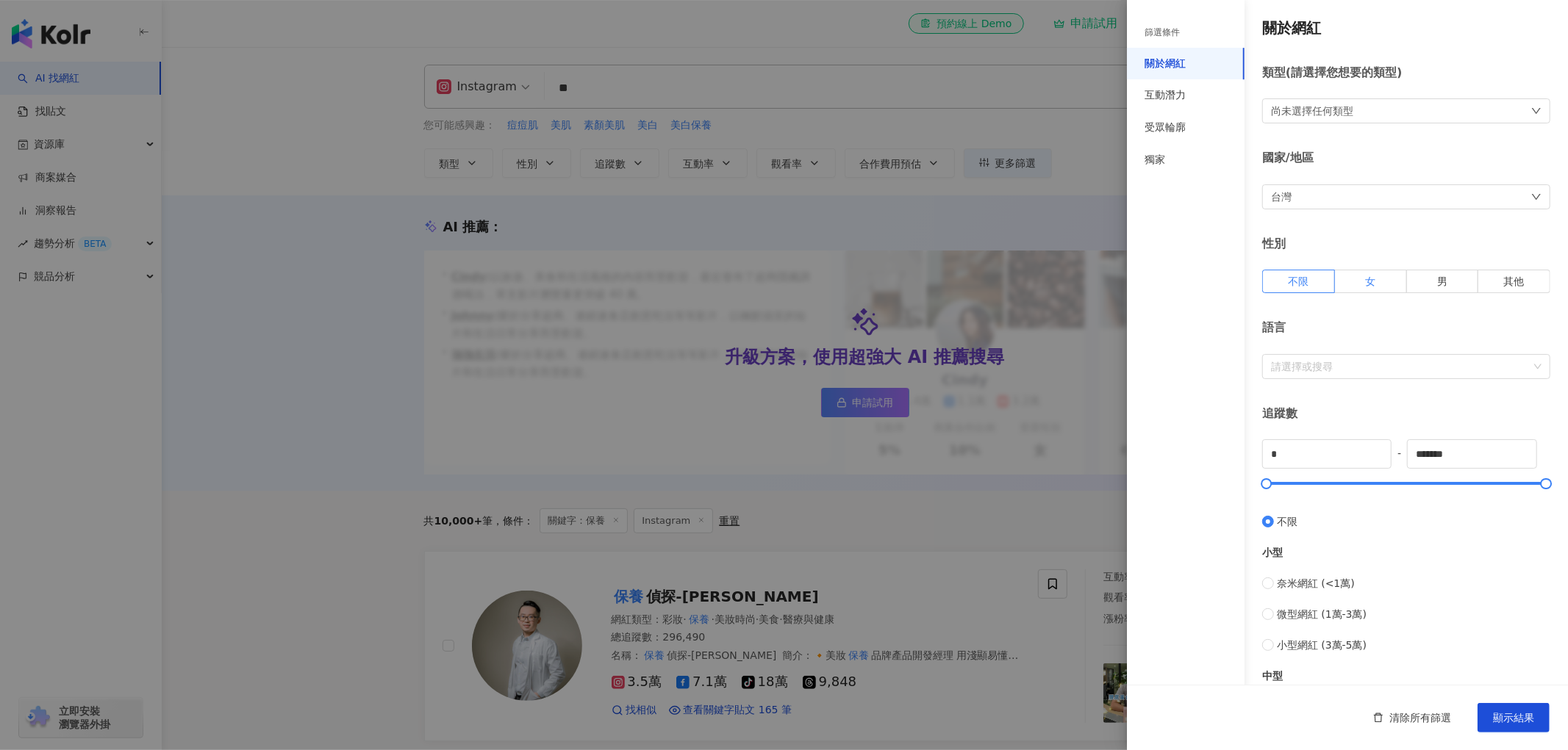
click at [1377, 280] on label "女" at bounding box center [1371, 282] width 72 height 24
click at [1373, 375] on div "請選擇或搜尋" at bounding box center [1406, 367] width 288 height 25
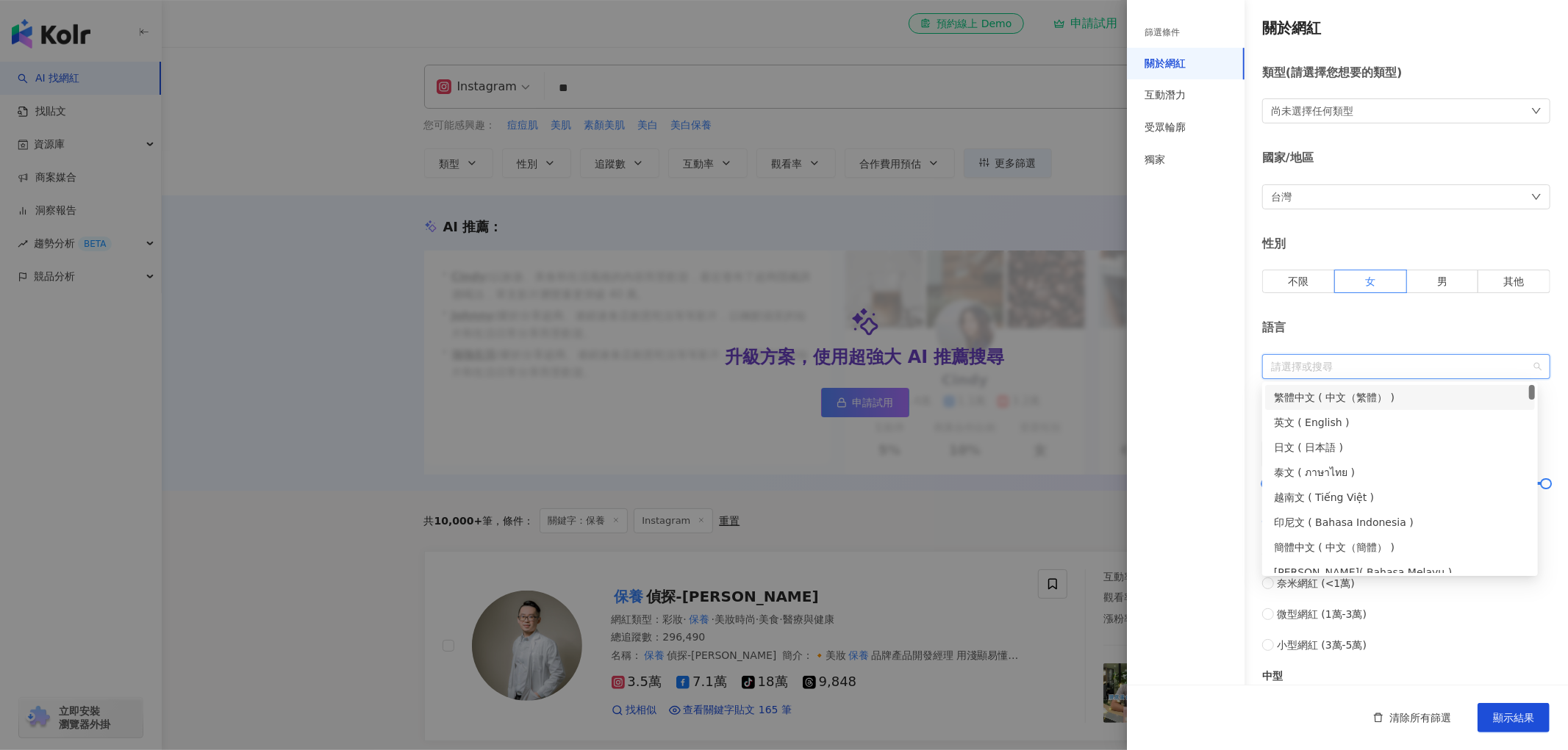
click at [1386, 339] on div "語言 請選擇或搜尋" at bounding box center [1406, 349] width 288 height 58
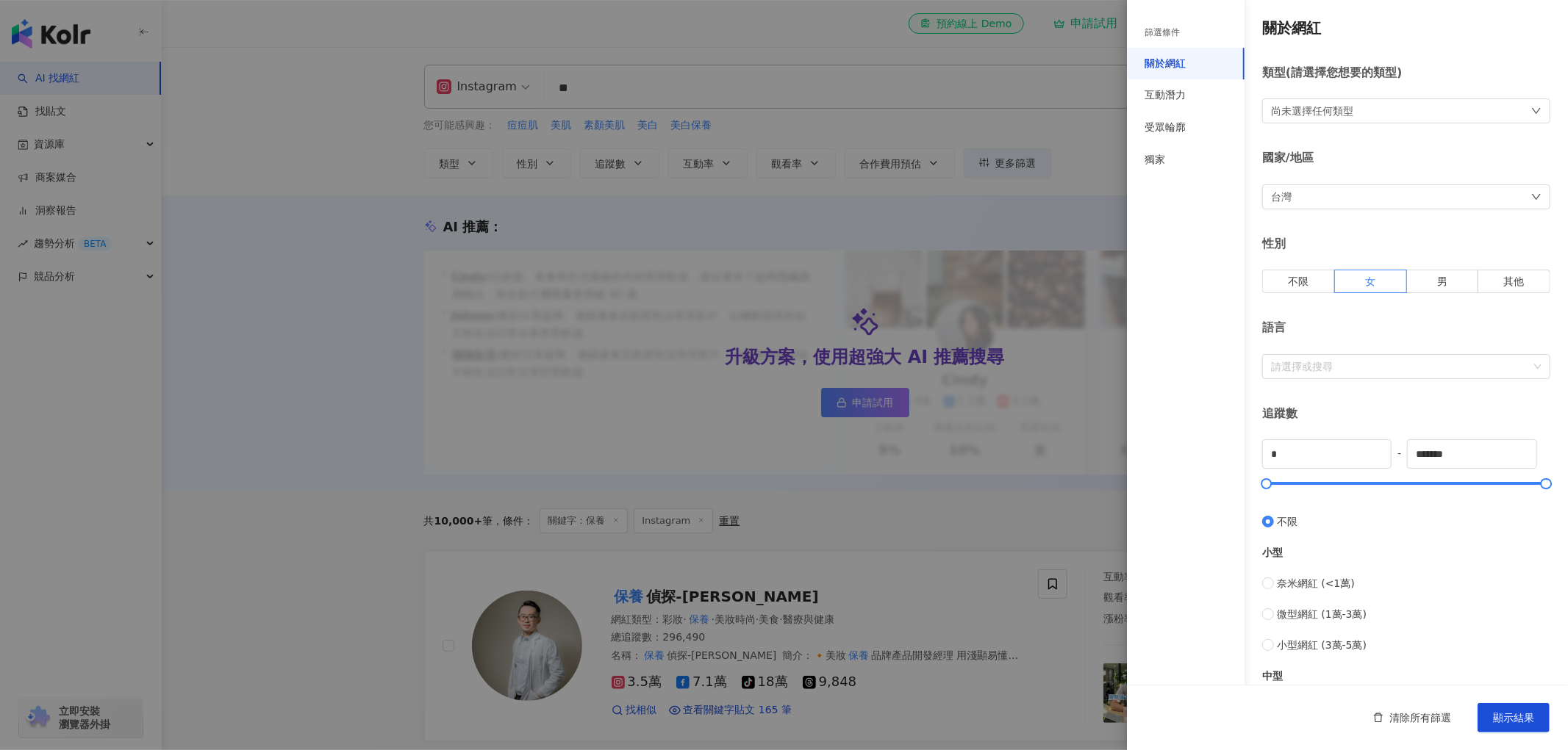
click at [1390, 107] on div "尚未選擇任何類型" at bounding box center [1406, 111] width 288 height 25
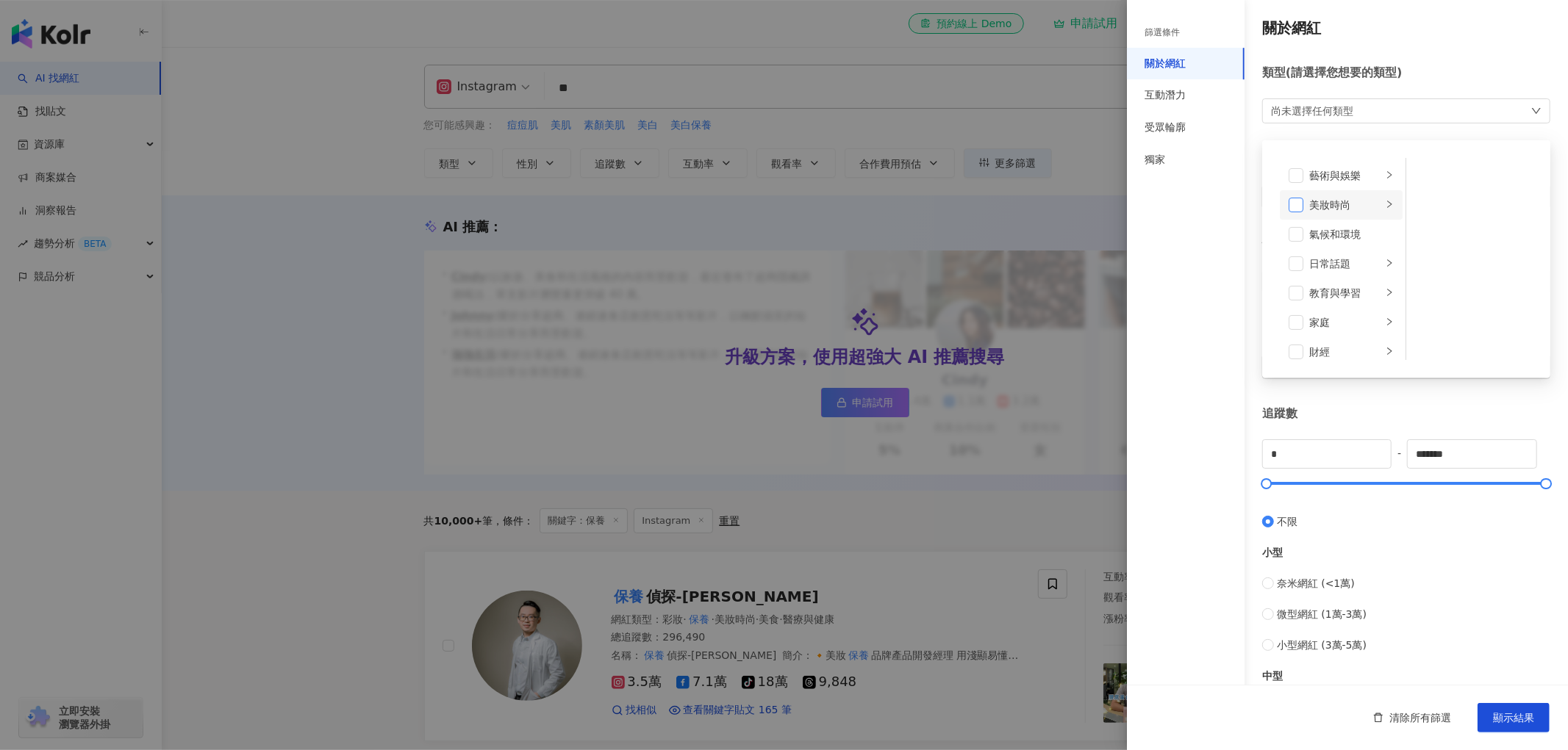
click at [1292, 208] on span at bounding box center [1295, 204] width 15 height 15
click at [1233, 247] on div "篩選條件 關於網紅 互動潛力 受眾輪廓 獨家" at bounding box center [1186, 384] width 118 height 733
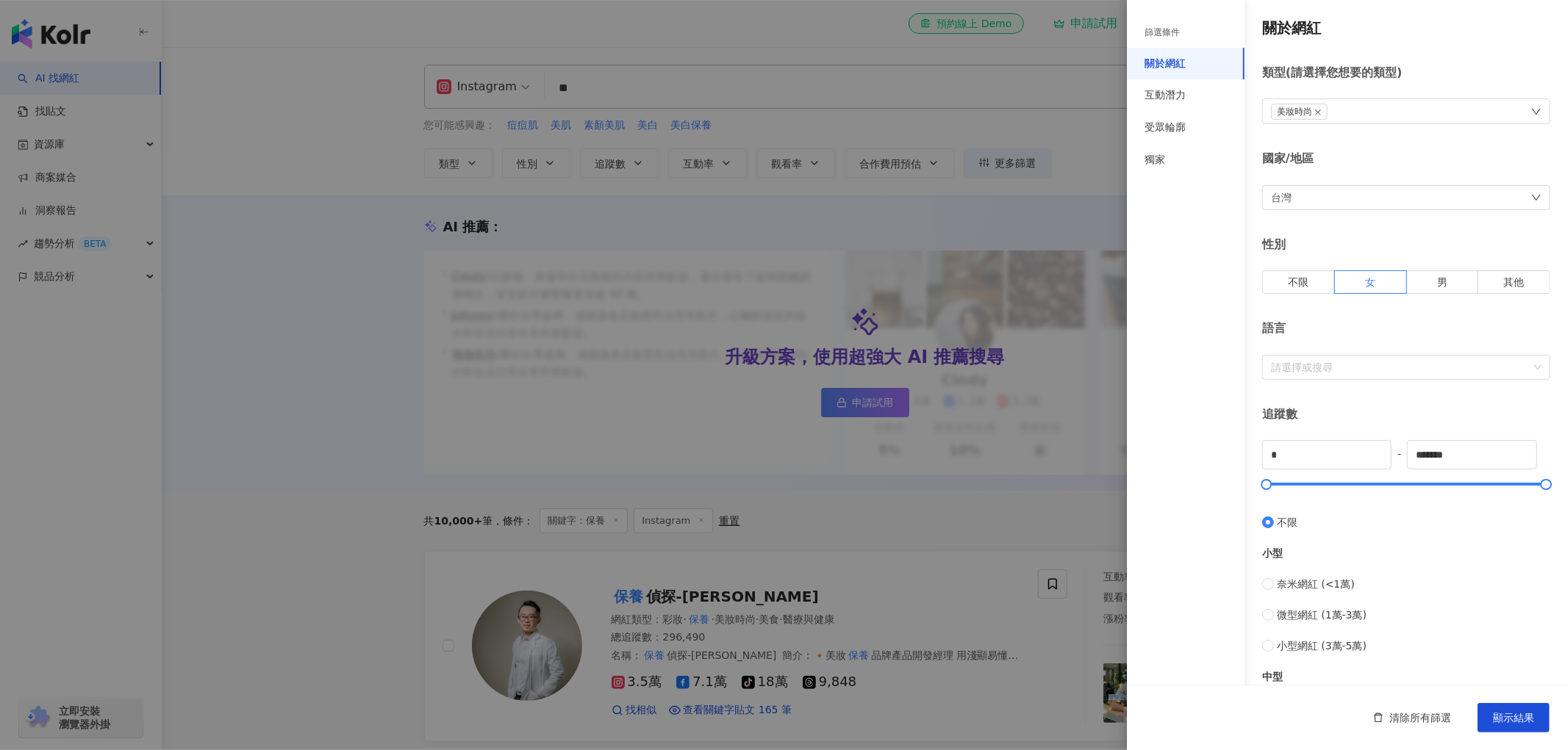
click at [1363, 189] on div "台灣" at bounding box center [1406, 198] width 288 height 25
click at [1363, 189] on div "台灣 台灣 unlimit tw jp 不限區域 台灣 日本 香港 馬來西亞 泰國 越南 新加坡" at bounding box center [1406, 198] width 288 height 25
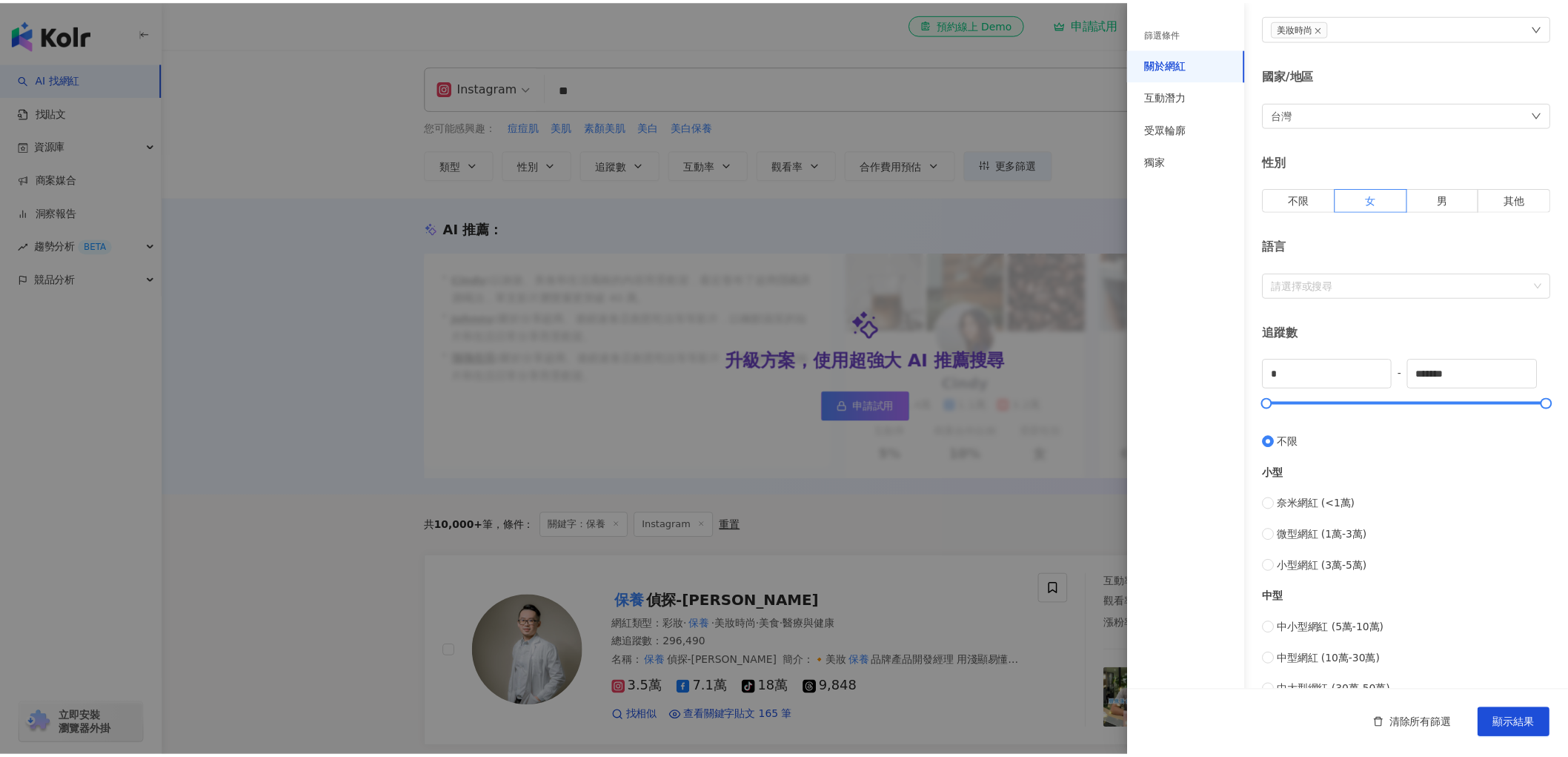
scroll to position [329, 0]
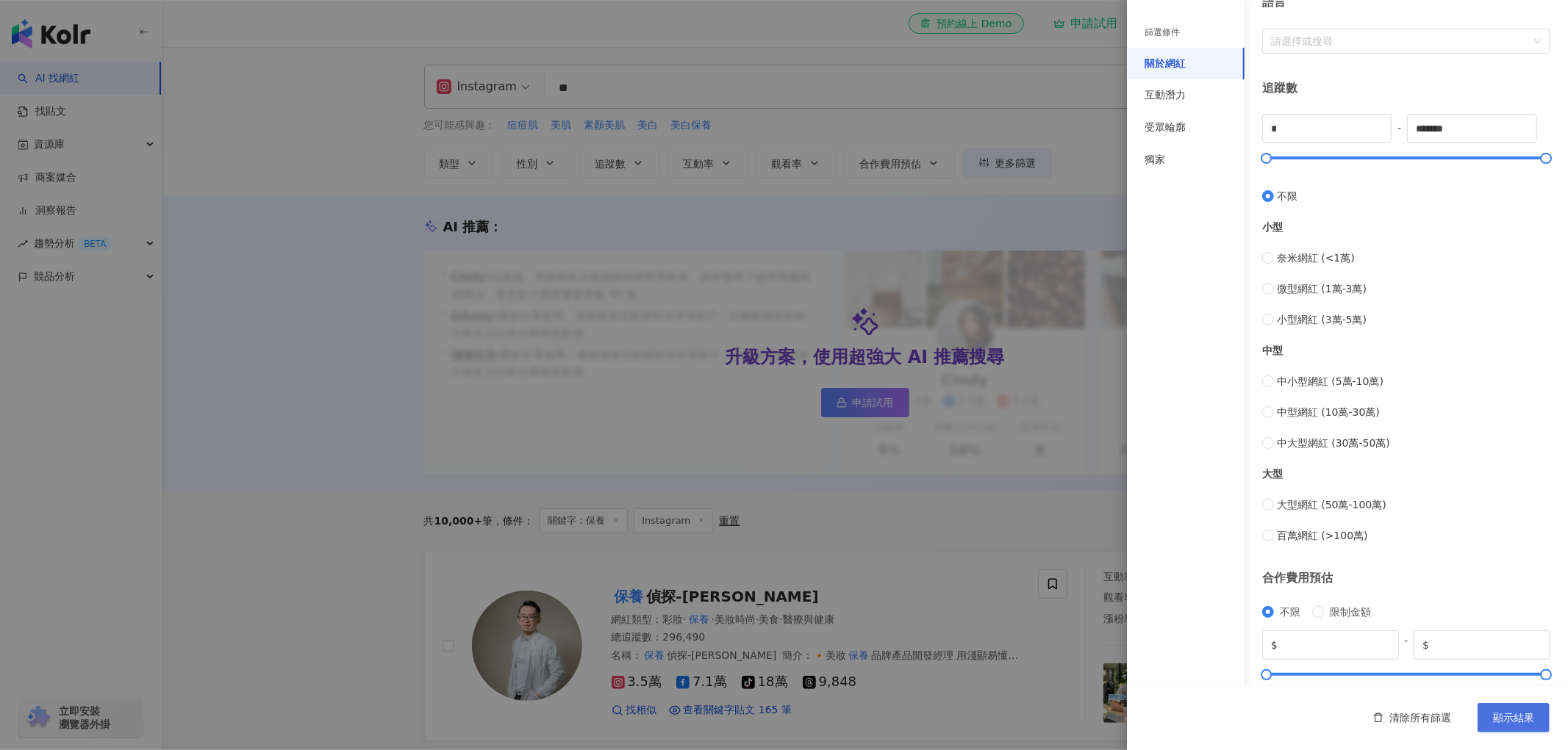
click at [1509, 720] on span "顯示結果" at bounding box center [1513, 718] width 41 height 12
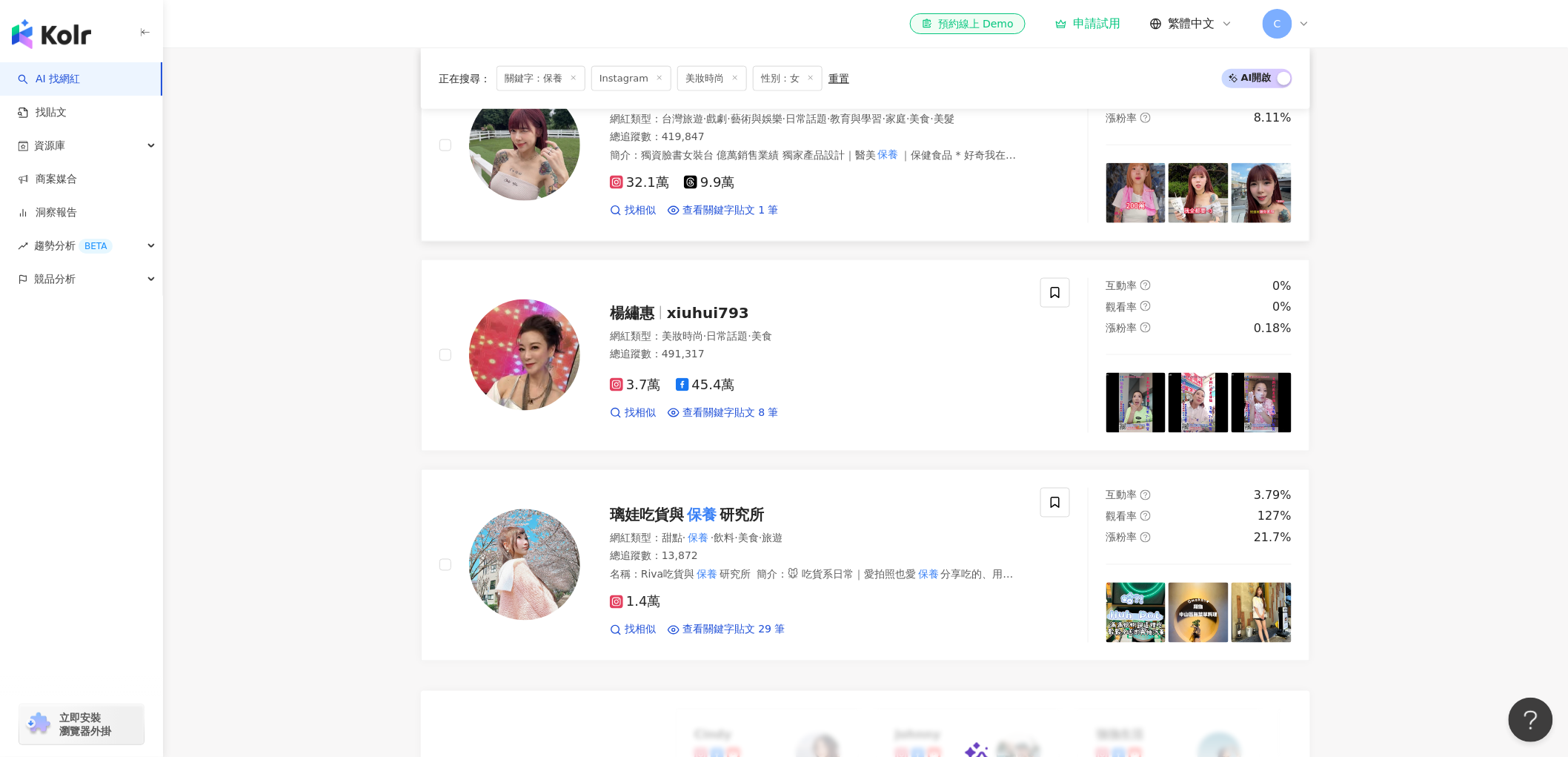
scroll to position [818, 0]
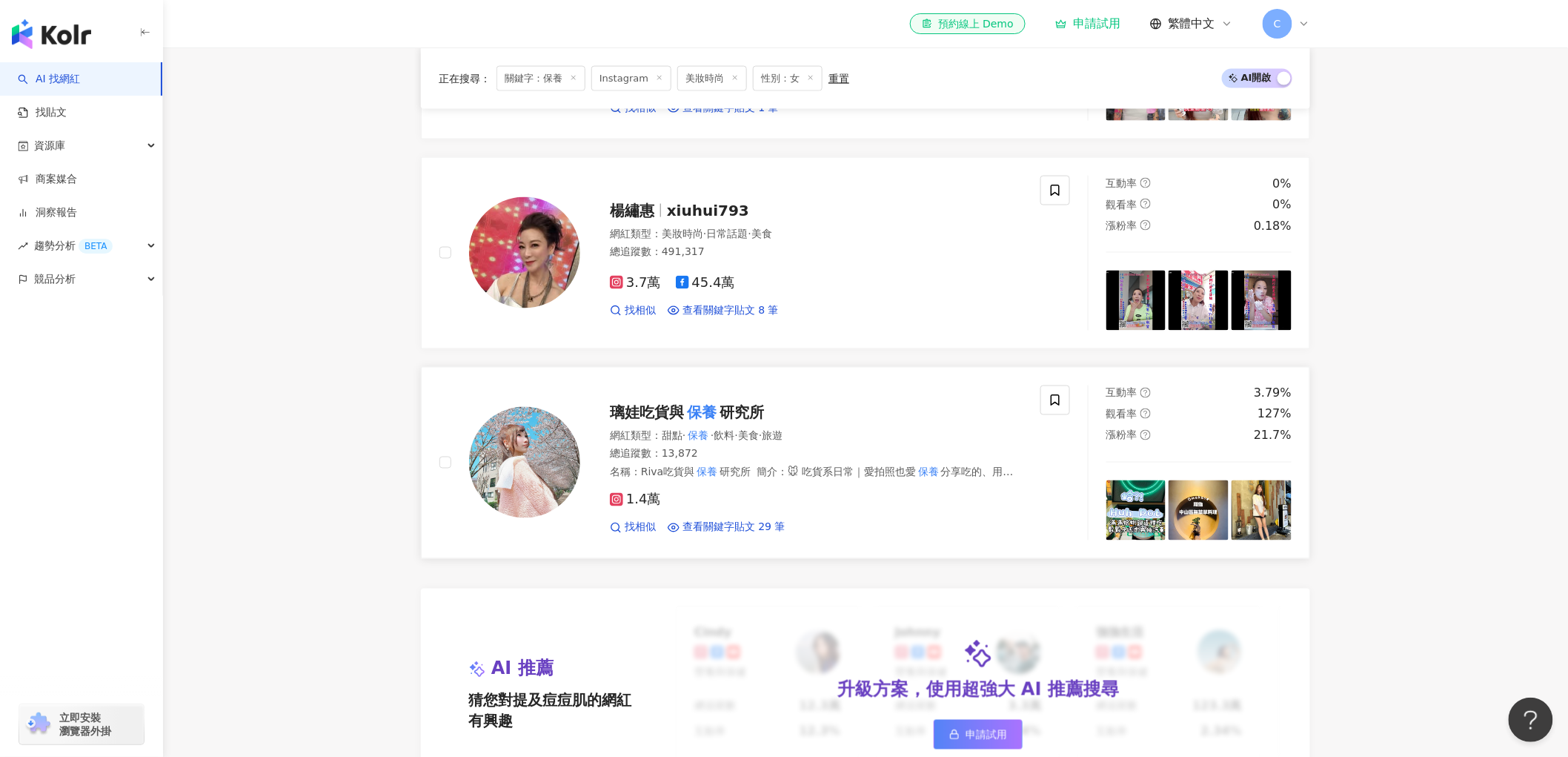
click at [541, 496] on img at bounding box center [525, 463] width 111 height 112
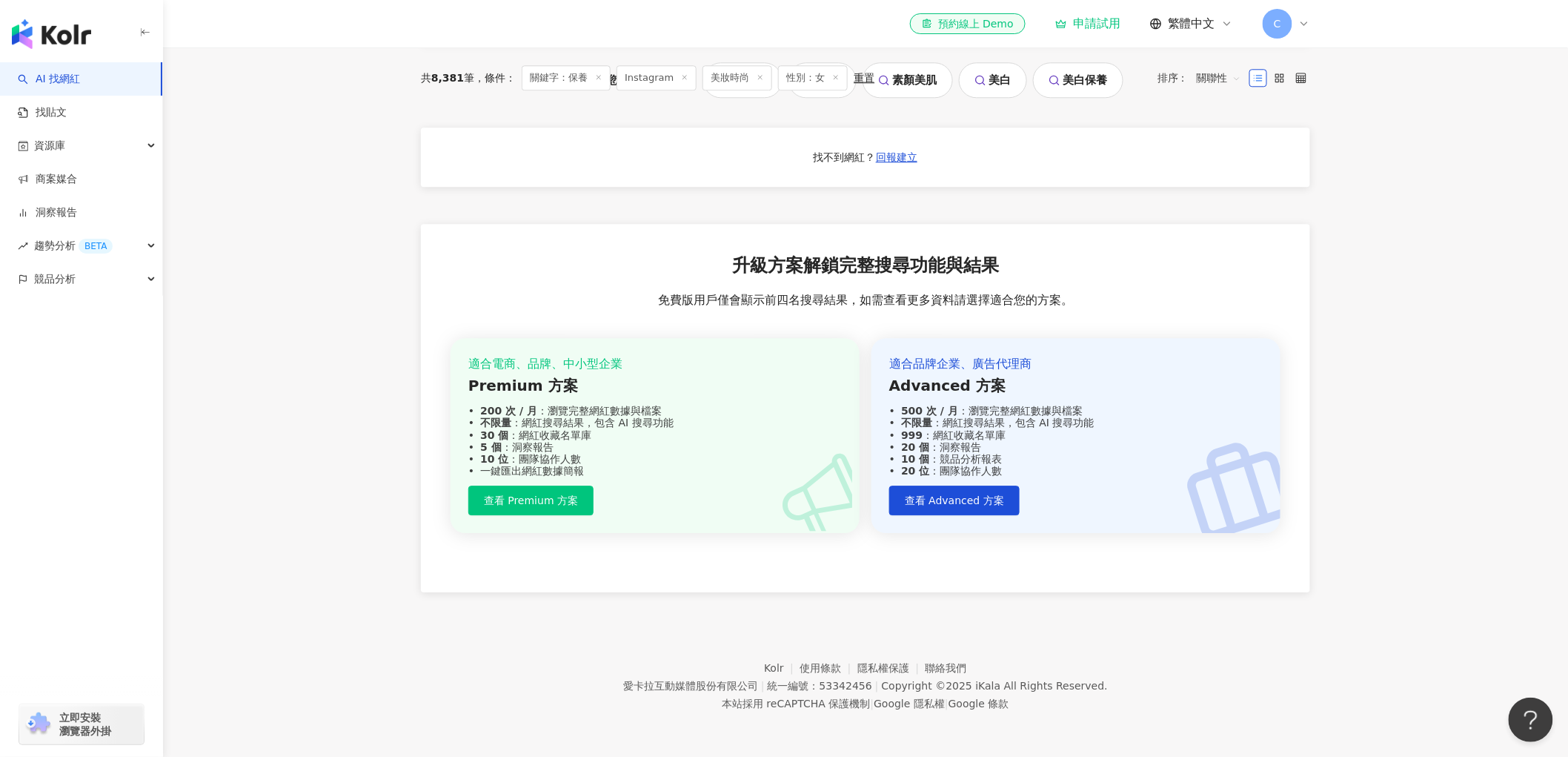
scroll to position [0, 0]
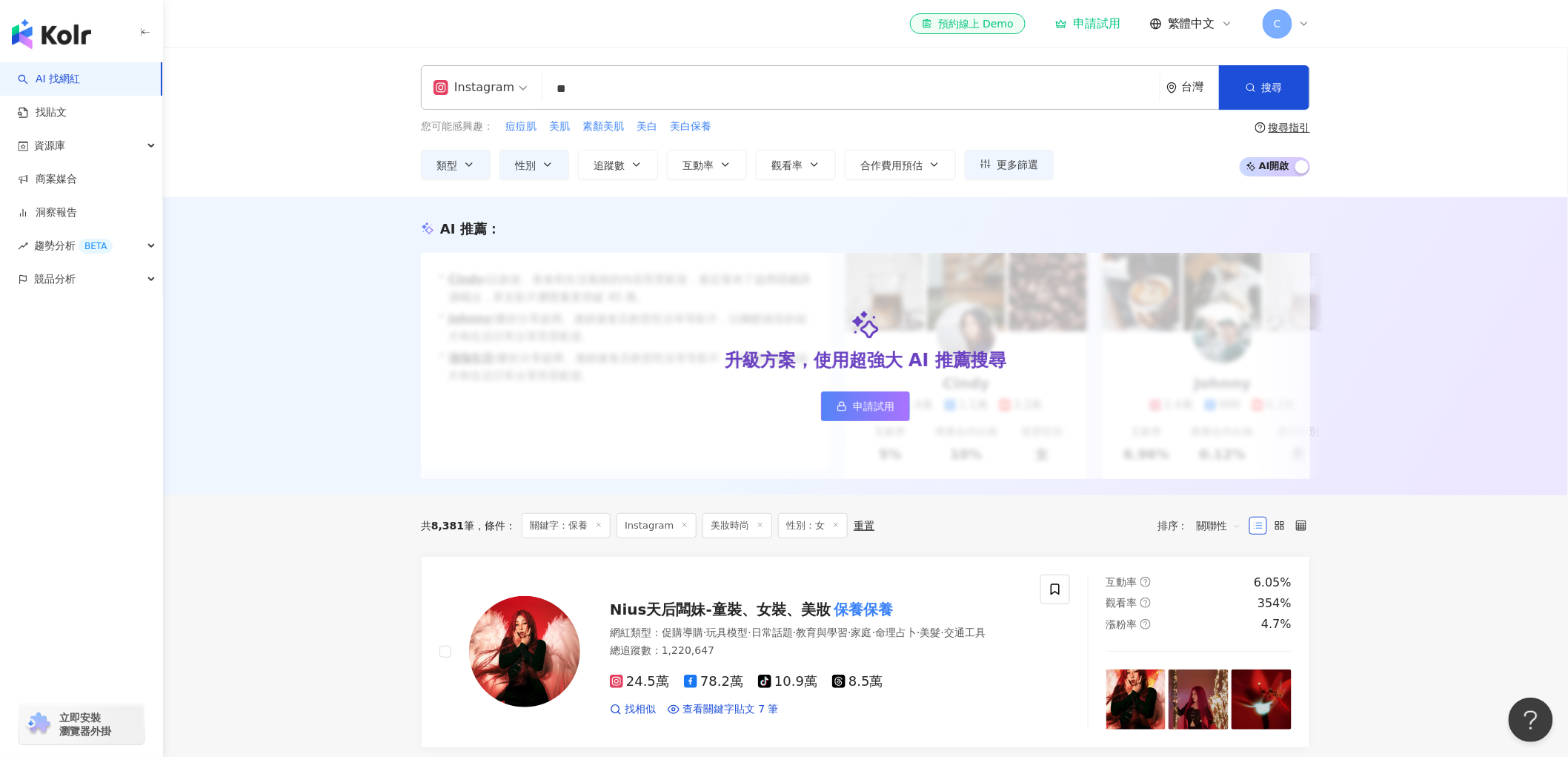
click at [518, 98] on span "Instagram" at bounding box center [480, 88] width 94 height 24
click at [518, 97] on span "Instagram" at bounding box center [480, 88] width 94 height 24
click at [639, 87] on input "**" at bounding box center [851, 88] width 605 height 28
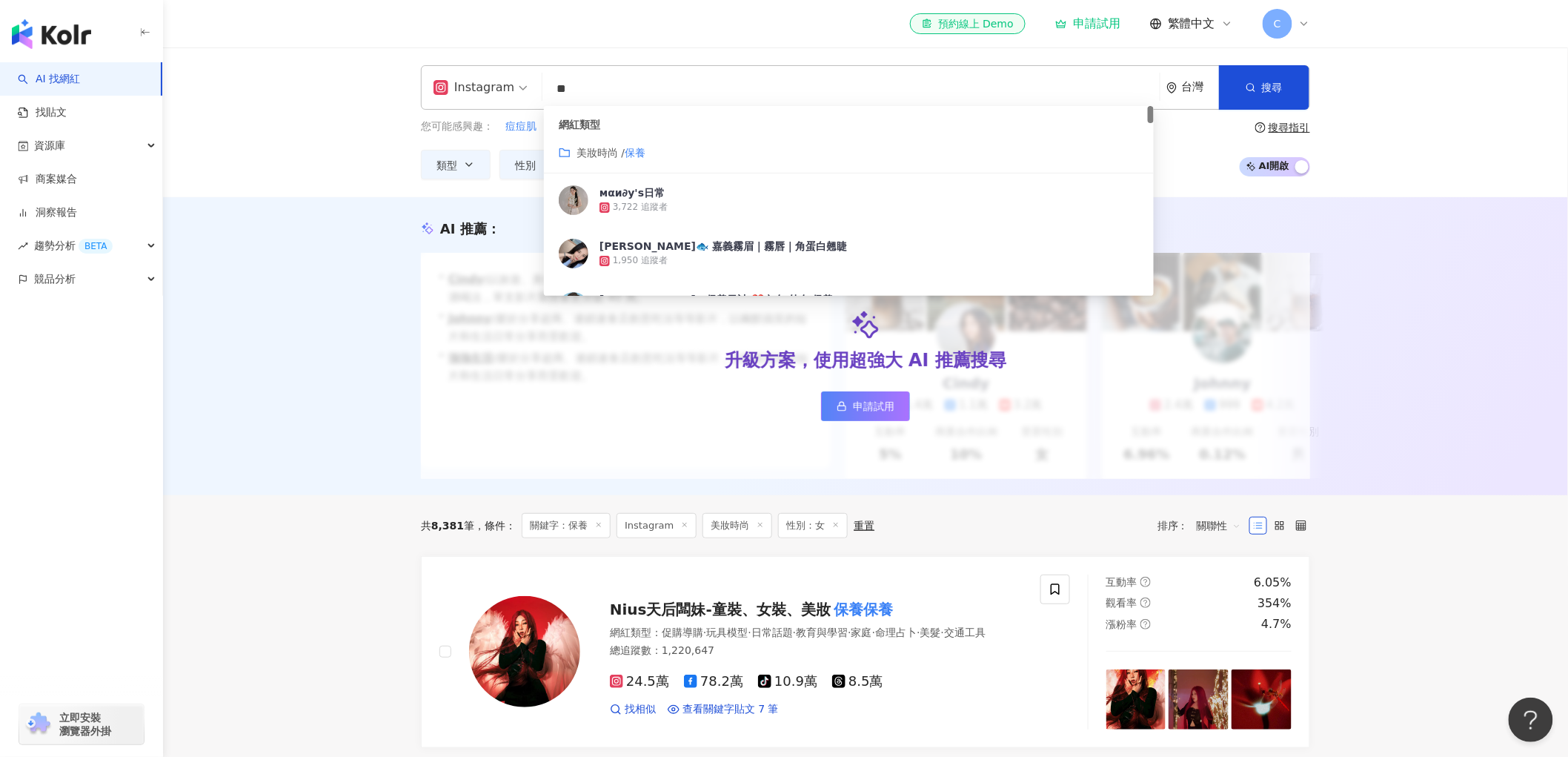
click at [624, 98] on input "**" at bounding box center [851, 88] width 605 height 28
click at [202, 313] on div "AI 推薦 ： 升級方案，使用超強大 AI 推薦搜尋 申請試用 • Cindy : 以旅遊、美食和生活風格的內容而受歡迎，最近發布了超商隱藏調酒喝法，單支影片…" at bounding box center [866, 347] width 1405 height 298
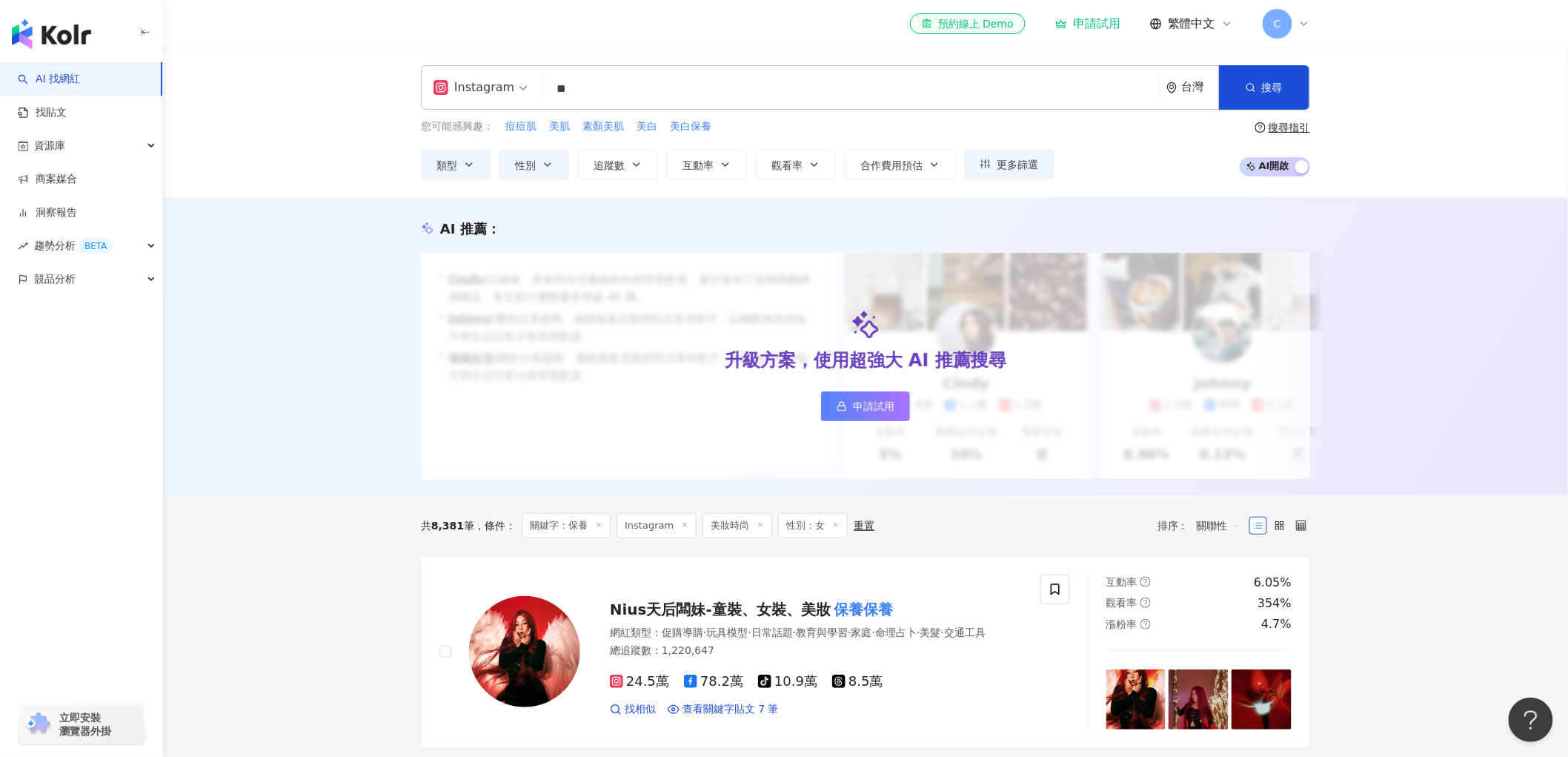
click at [980, 75] on input "**" at bounding box center [851, 88] width 605 height 28
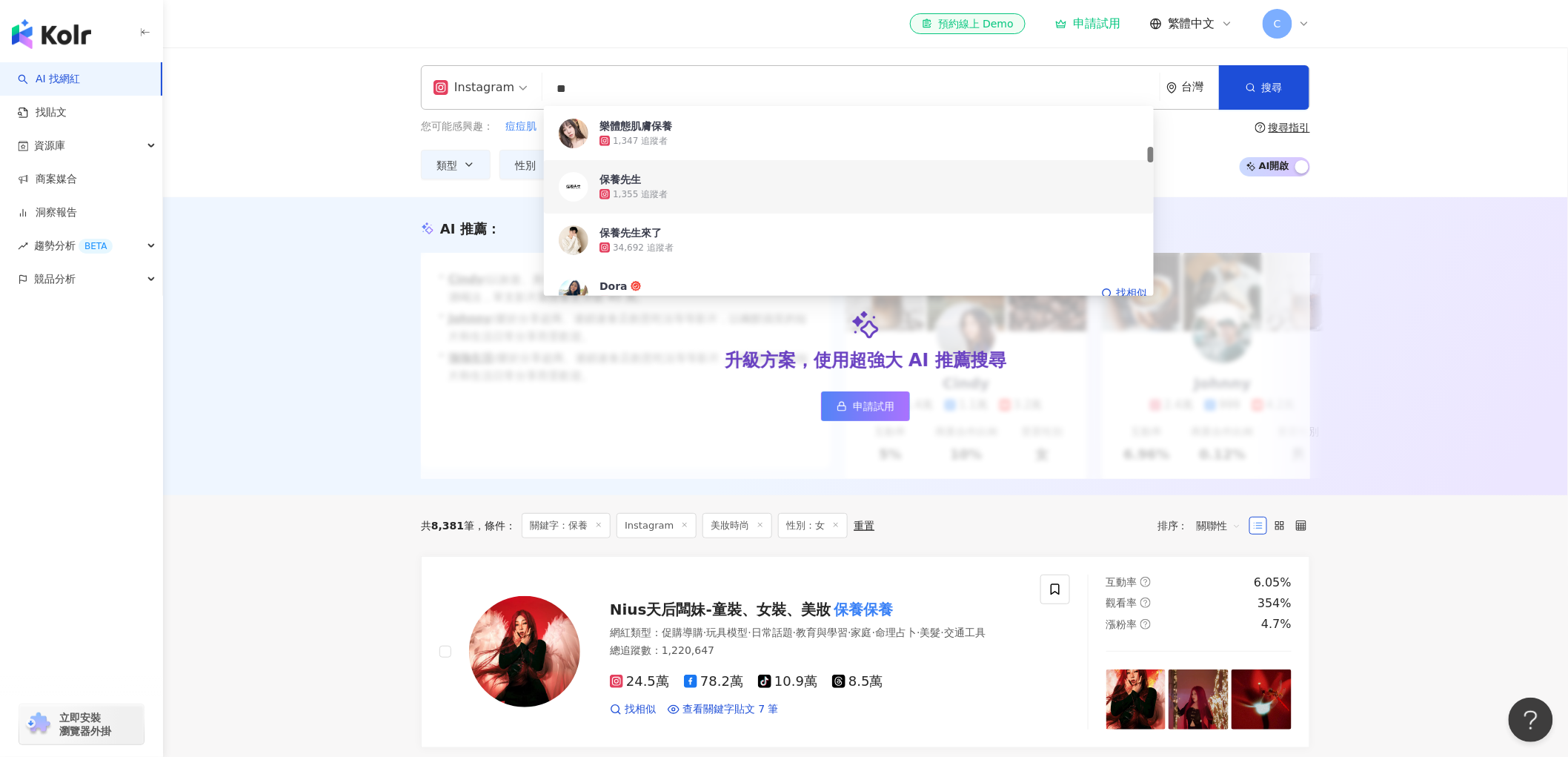
scroll to position [329, 0]
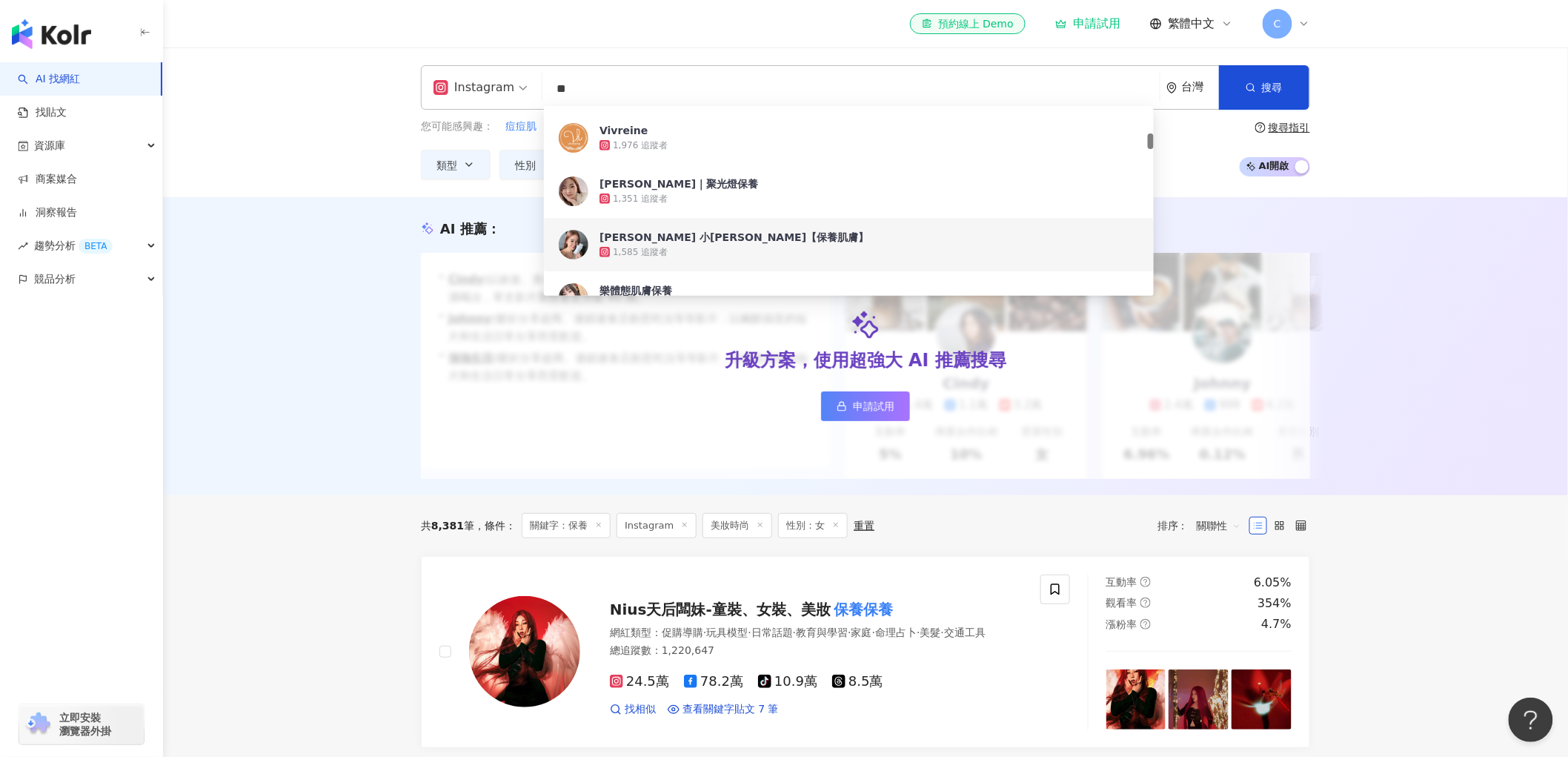
click at [277, 291] on div "AI 推薦 ： 升級方案，使用超強大 AI 推薦搜尋 申請試用 • Cindy : 以旅遊、美食和生活風格的內容而受歡迎，最近發布了超商隱藏調酒喝法，單支影片…" at bounding box center [866, 347] width 1405 height 298
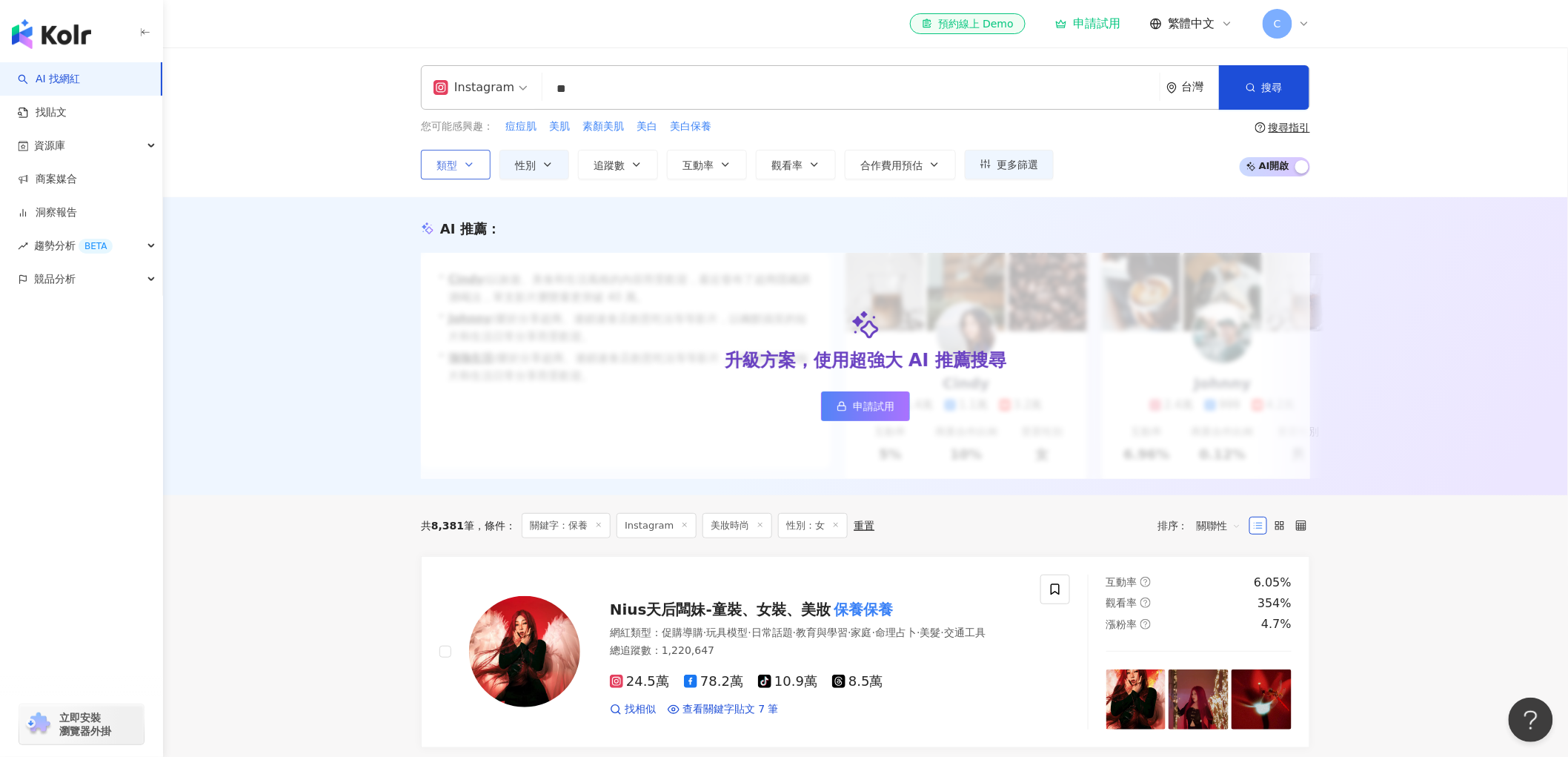
click at [487, 165] on button "類型" at bounding box center [456, 164] width 69 height 29
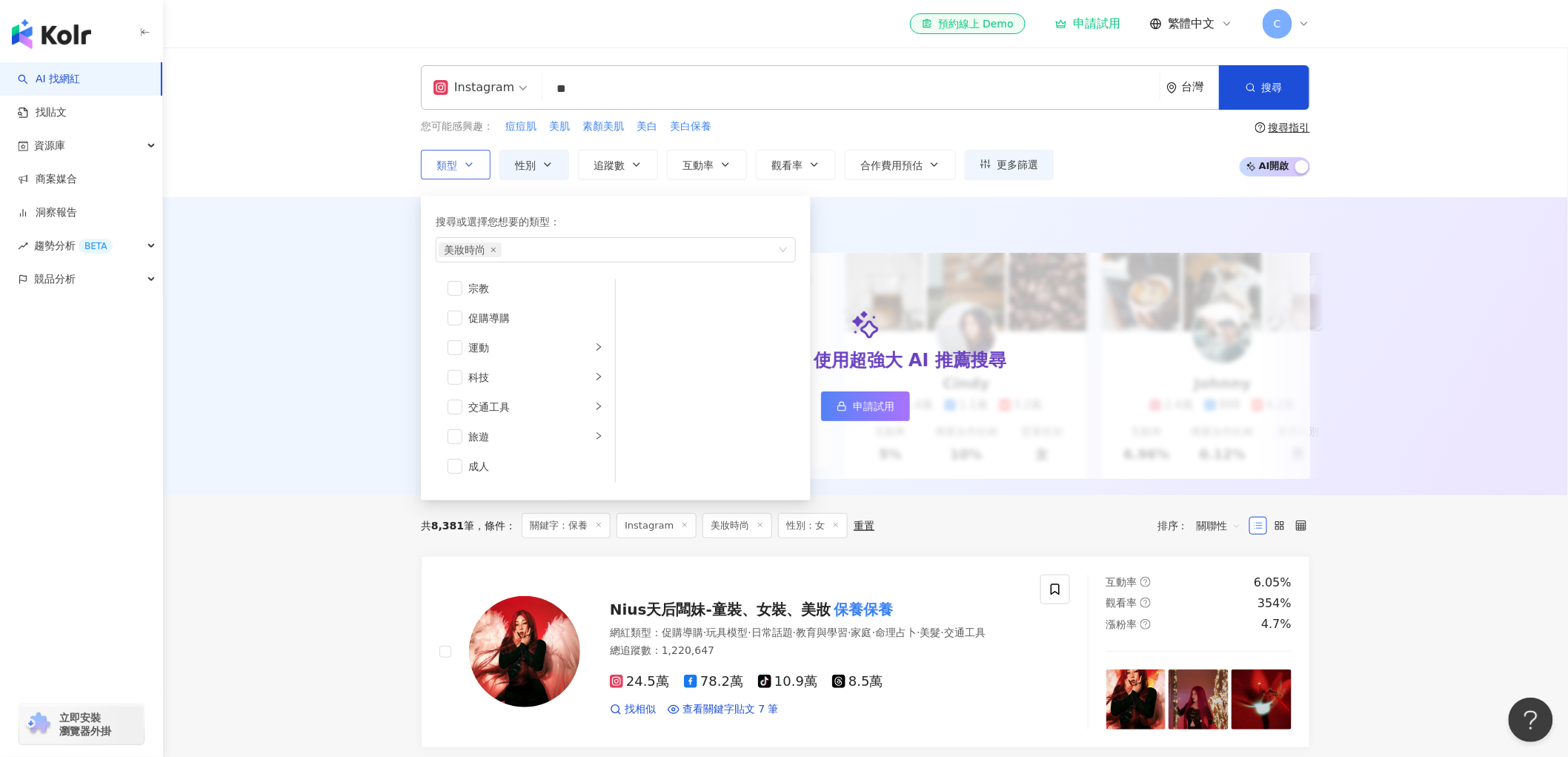
scroll to position [375, 0]
drag, startPoint x: 456, startPoint y: 308, endPoint x: 428, endPoint y: 359, distance: 58.2
click at [428, 359] on div "搜尋或選擇您想要的類型： 美妝時尚 藝術與娛樂 美妝時尚 氣候和環境 日常話題 教育與學習 家庭 財經 美食 命理占卜 遊戲 法政社會 生活風格 影視娛樂 醫…" at bounding box center [616, 348] width 389 height 304
click at [482, 336] on div "醫療與健康" at bounding box center [530, 335] width 123 height 16
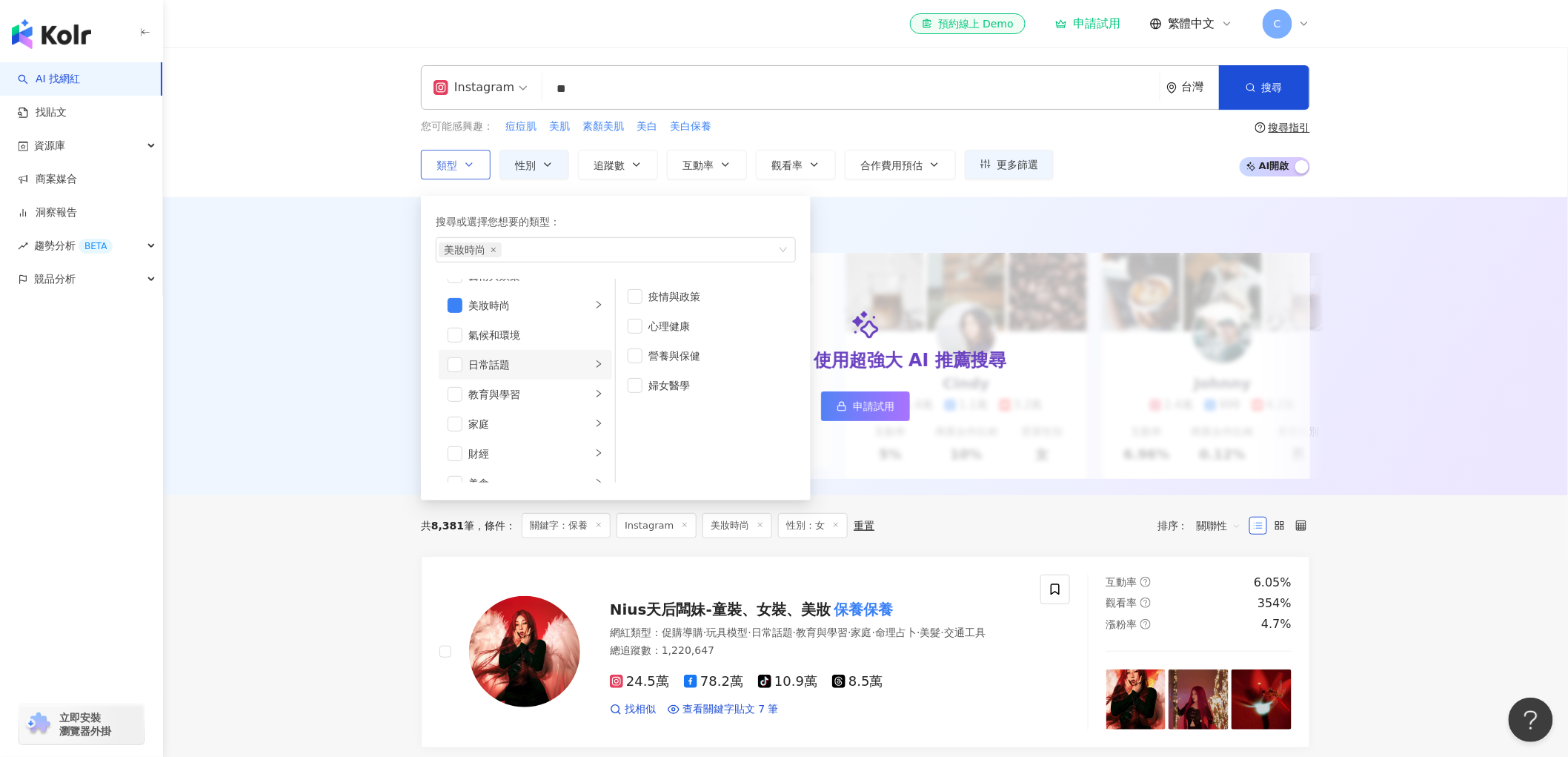
scroll to position [0, 0]
click at [512, 384] on div "日常話題" at bounding box center [530, 386] width 123 height 16
click at [524, 320] on div "美妝時尚" at bounding box center [530, 326] width 123 height 16
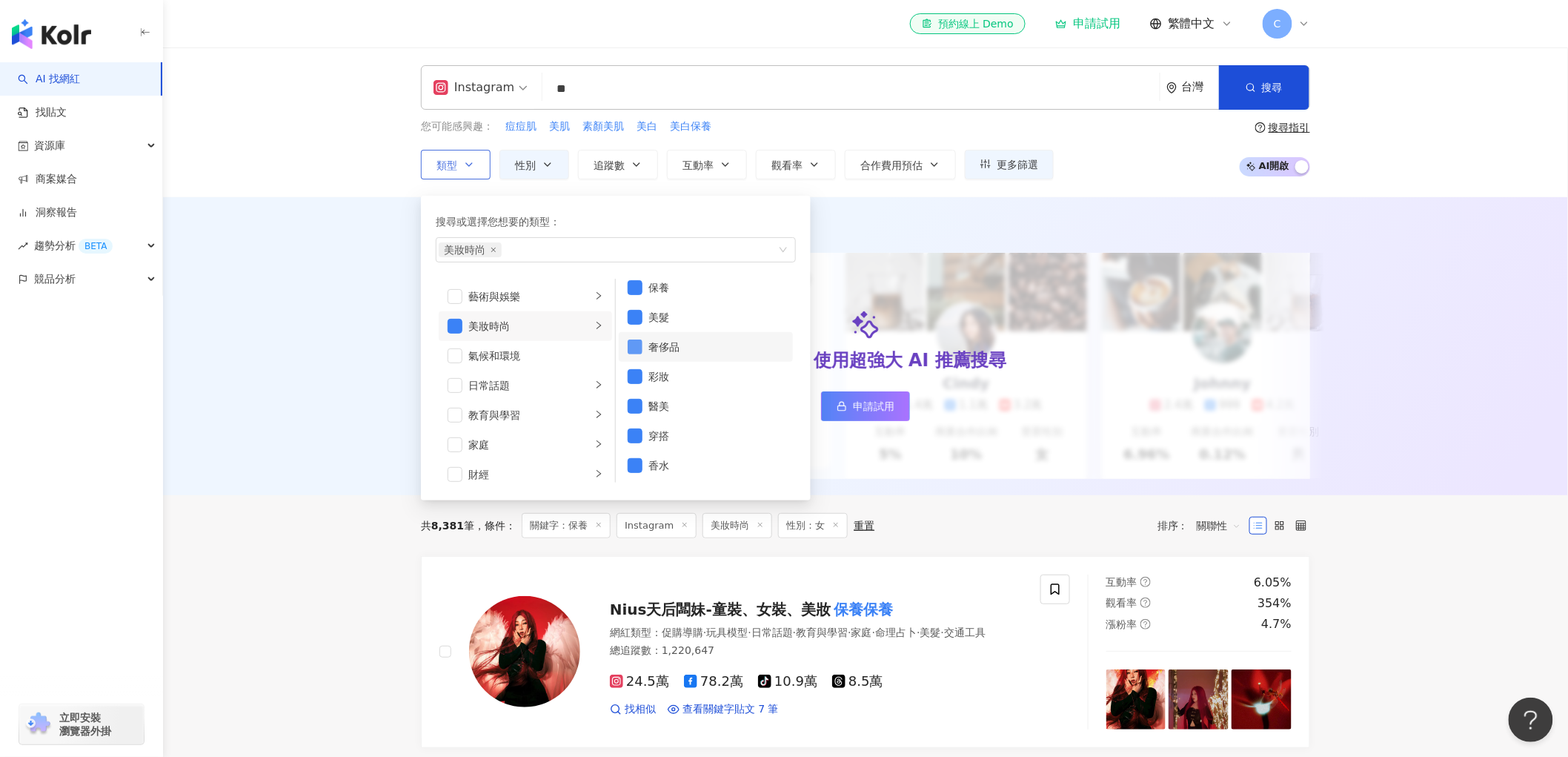
click at [637, 346] on span "button" at bounding box center [635, 347] width 15 height 15
click at [638, 399] on span "button" at bounding box center [635, 406] width 15 height 15
click at [649, 469] on div "香水" at bounding box center [716, 465] width 135 height 16
click at [376, 243] on div "AI 推薦 ： 升級方案，使用超強大 AI 推薦搜尋 申請試用 • Cindy : 以旅遊、美食和生活風格的內容而受歡迎，最近發布了超商隱藏調酒喝法，單支影片…" at bounding box center [866, 347] width 1405 height 298
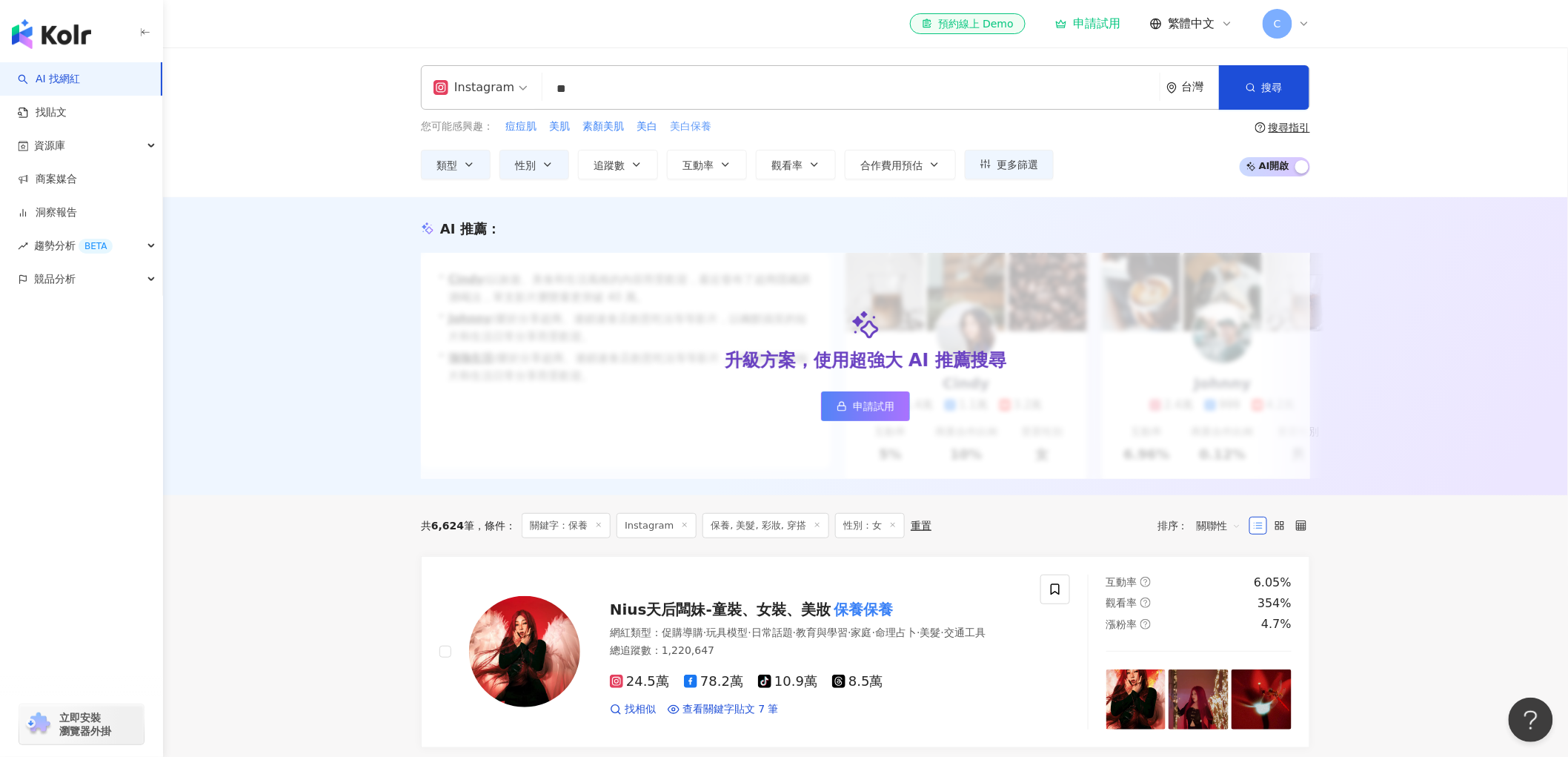
click at [687, 120] on span "美白保養" at bounding box center [690, 127] width 41 height 15
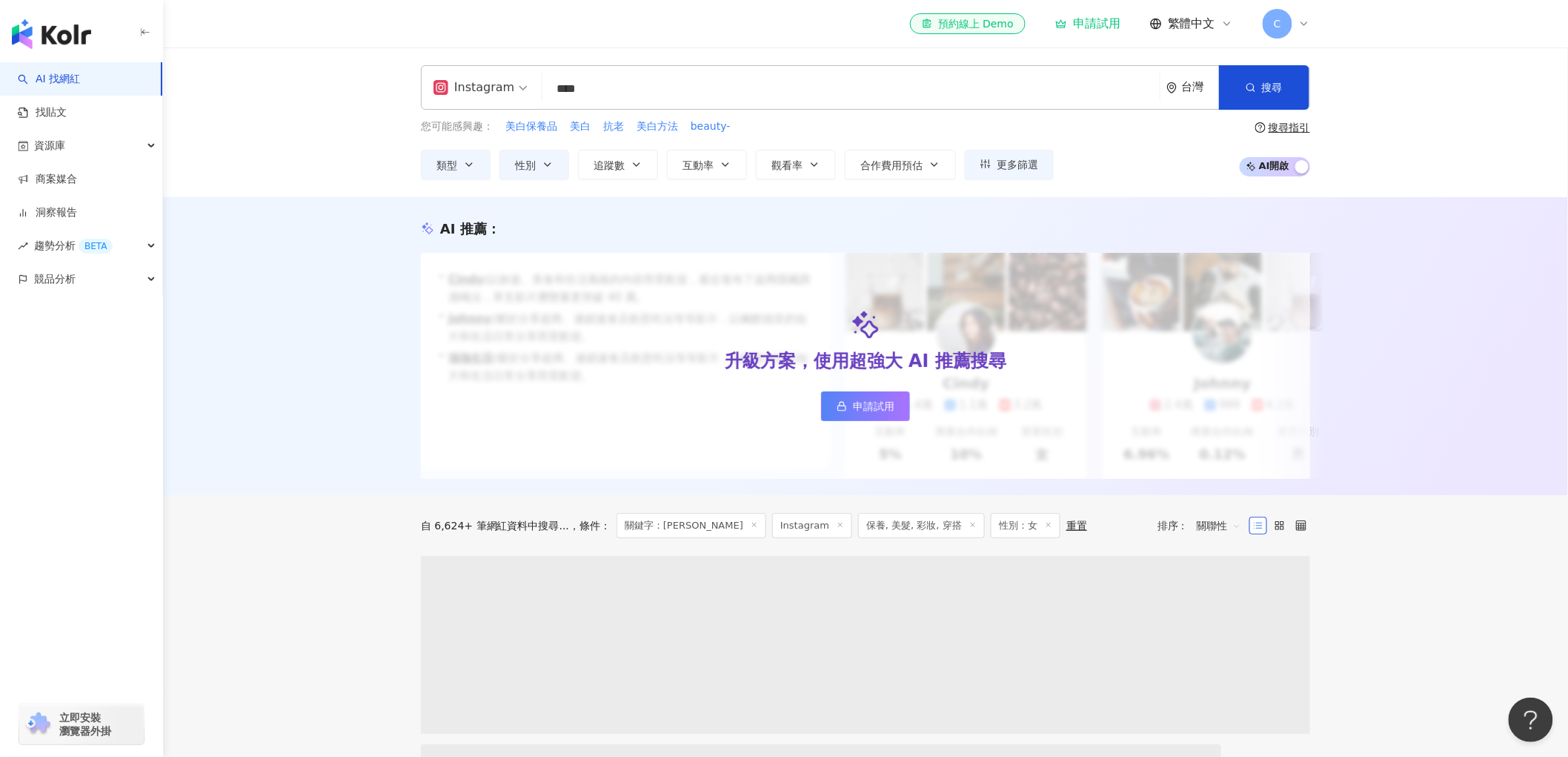
click at [655, 84] on input "****" at bounding box center [851, 88] width 605 height 28
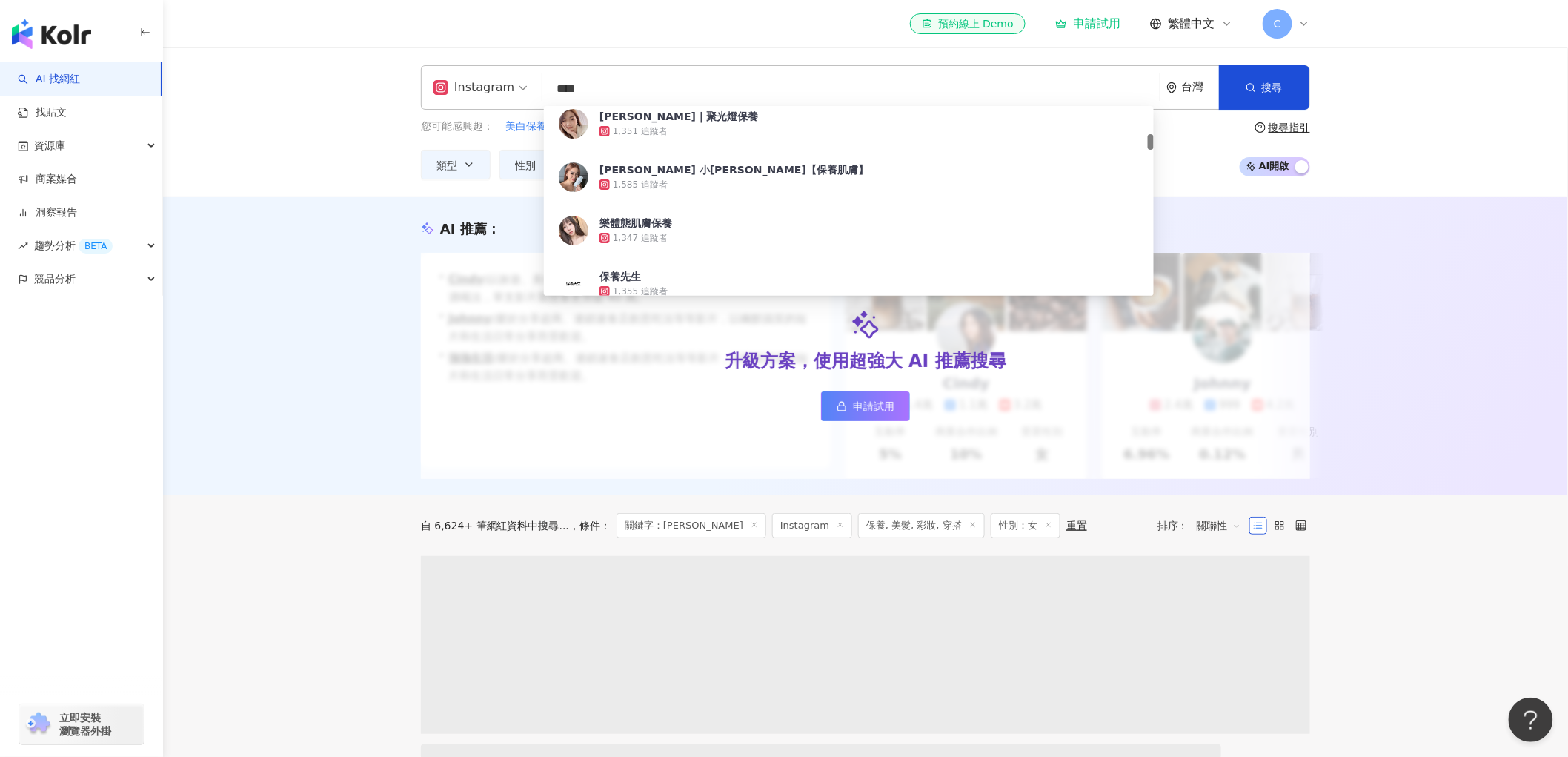
click at [376, 168] on div "Instagram **** 台灣 搜尋 3657de0e-30ef-468f-af6f-660090890057 Verna維娜｜聚光燈保養 1,351 追…" at bounding box center [866, 123] width 1405 height 150
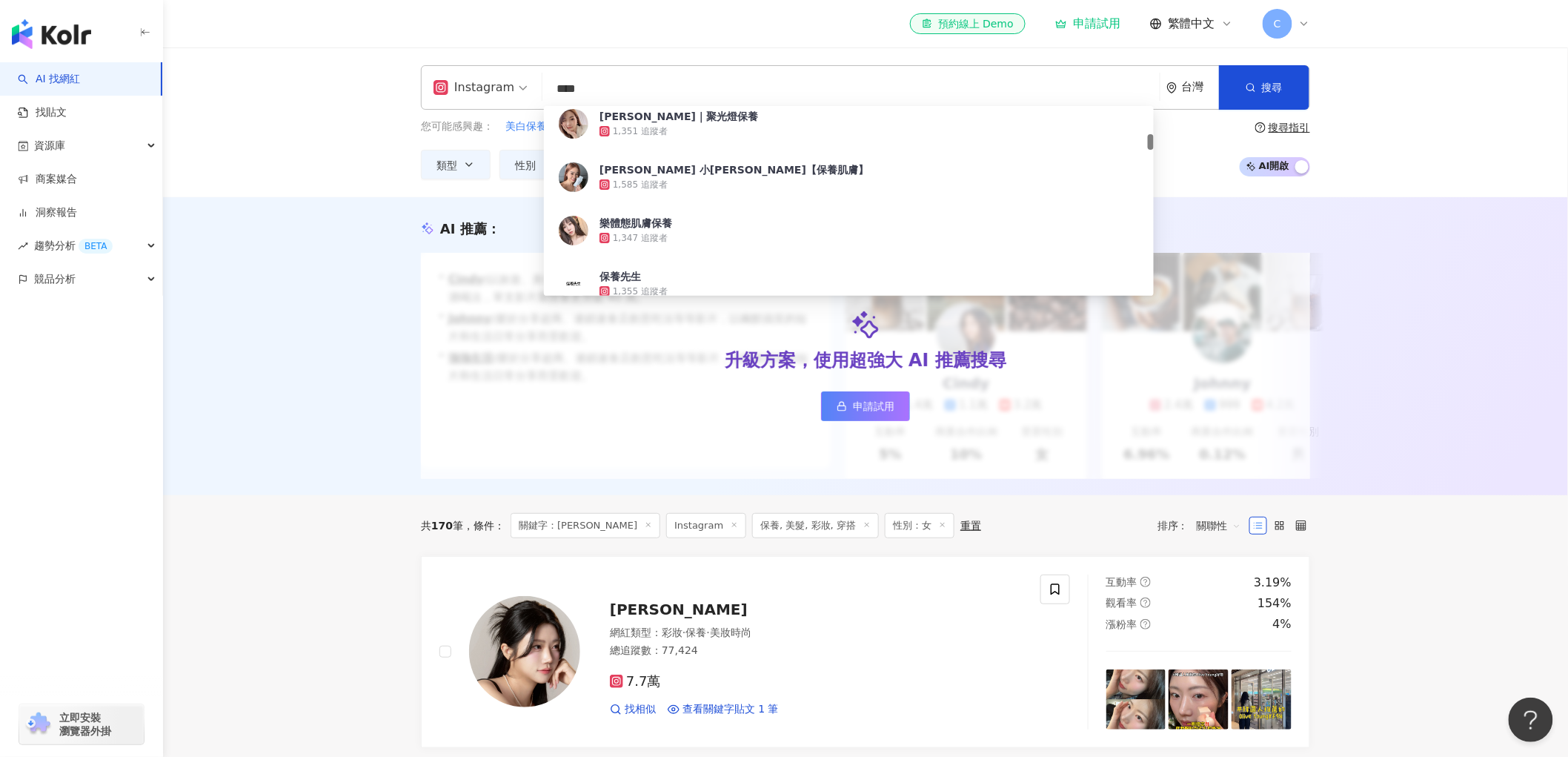
drag, startPoint x: 615, startPoint y: 76, endPoint x: 494, endPoint y: 91, distance: 121.9
click at [494, 91] on div "Instagram **** 台灣 搜尋 3657de0e-30ef-468f-af6f-660090890057 Verna維娜｜聚光燈保養 1,351 追…" at bounding box center [866, 88] width 890 height 45
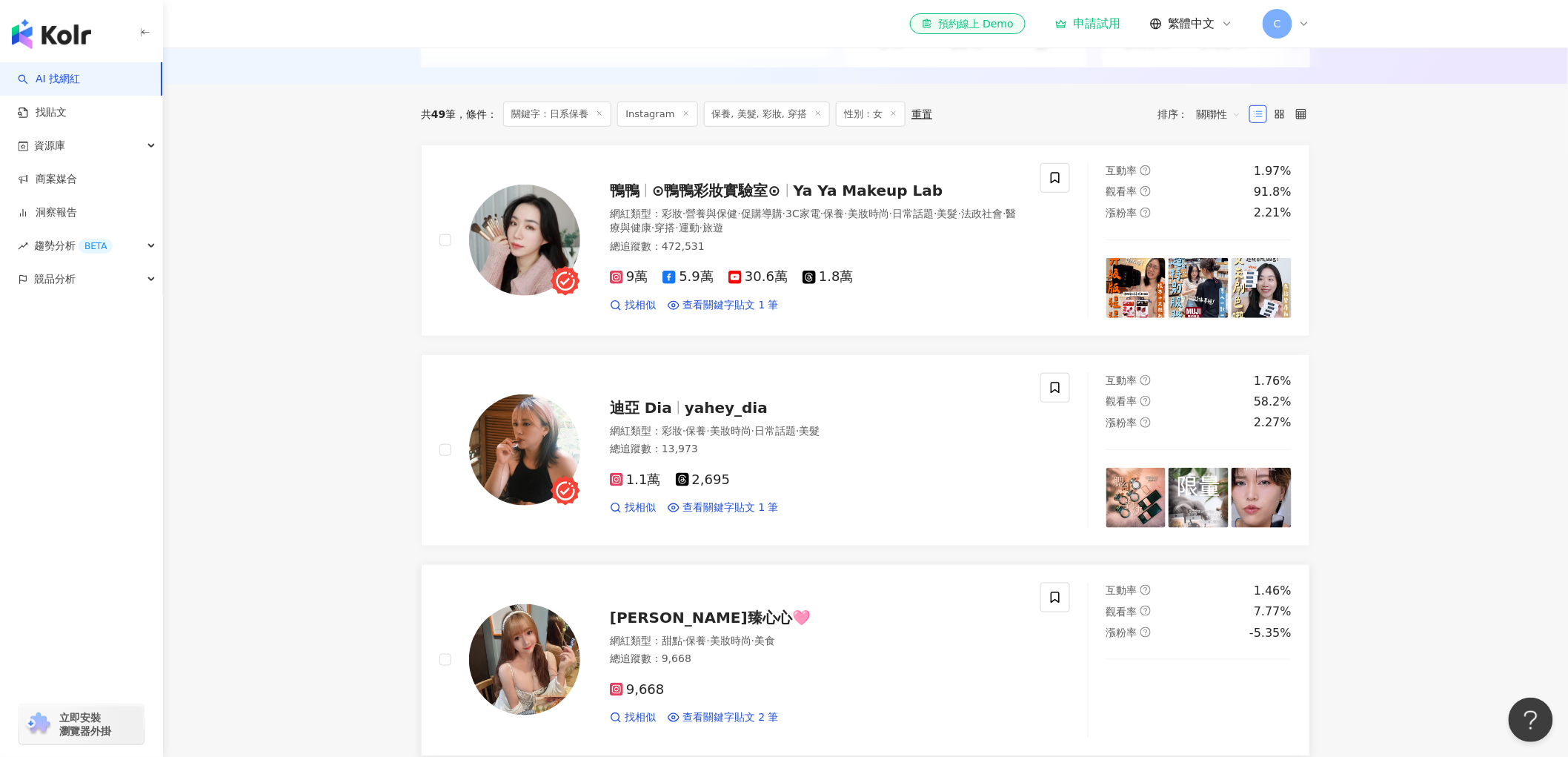
scroll to position [329, 0]
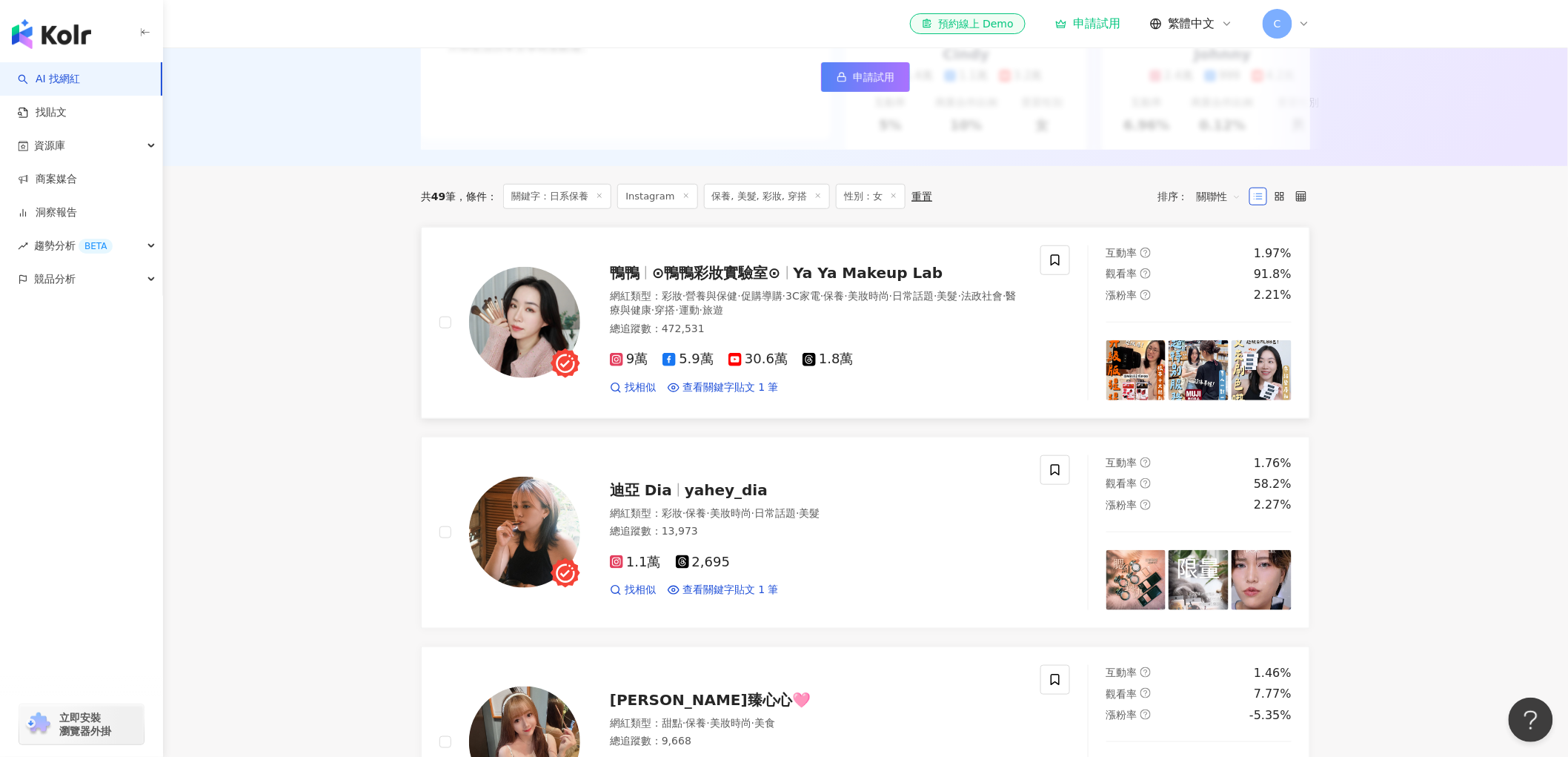
type input "****"
click at [524, 314] on img at bounding box center [525, 323] width 111 height 112
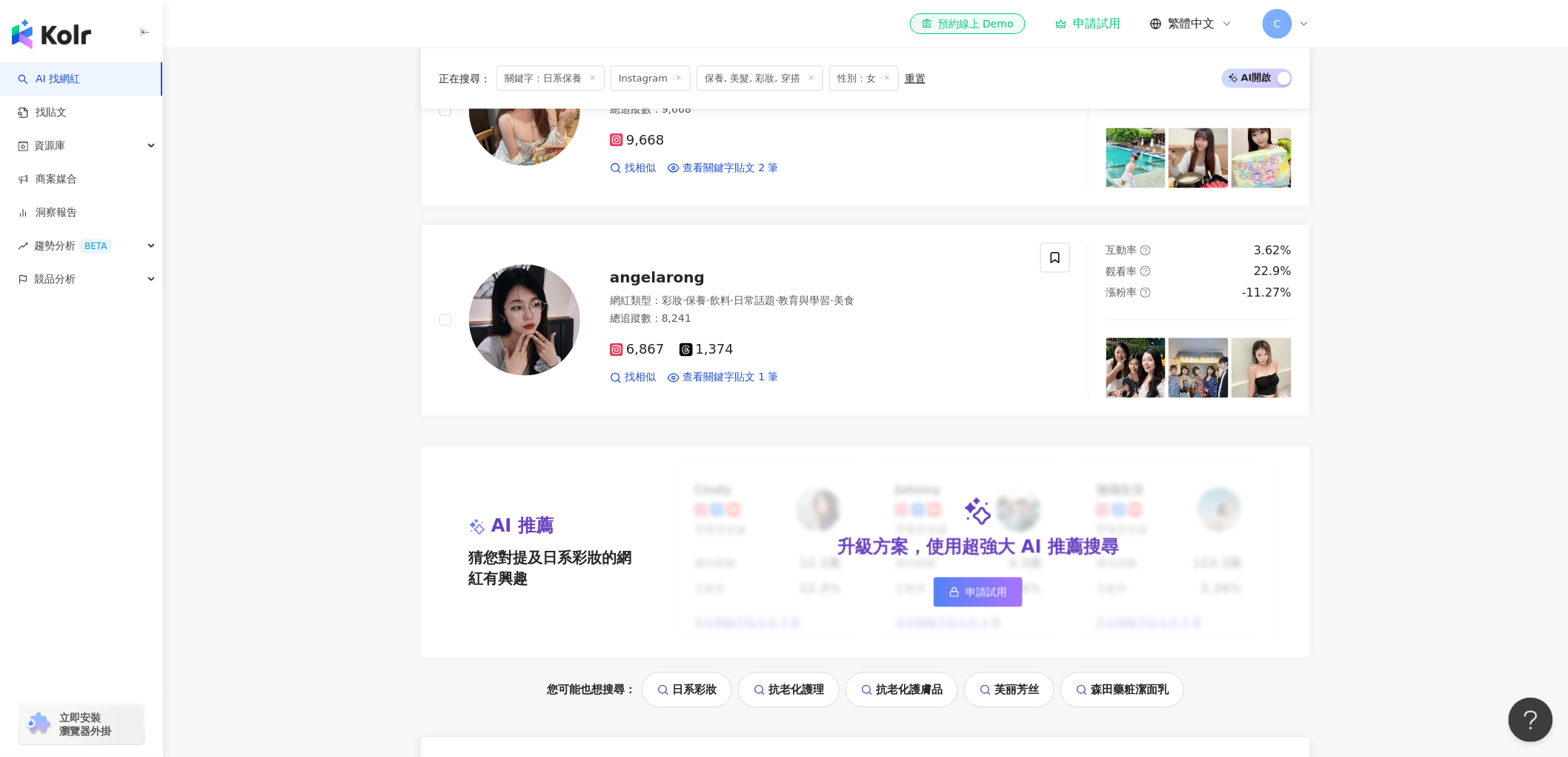
scroll to position [964, 0]
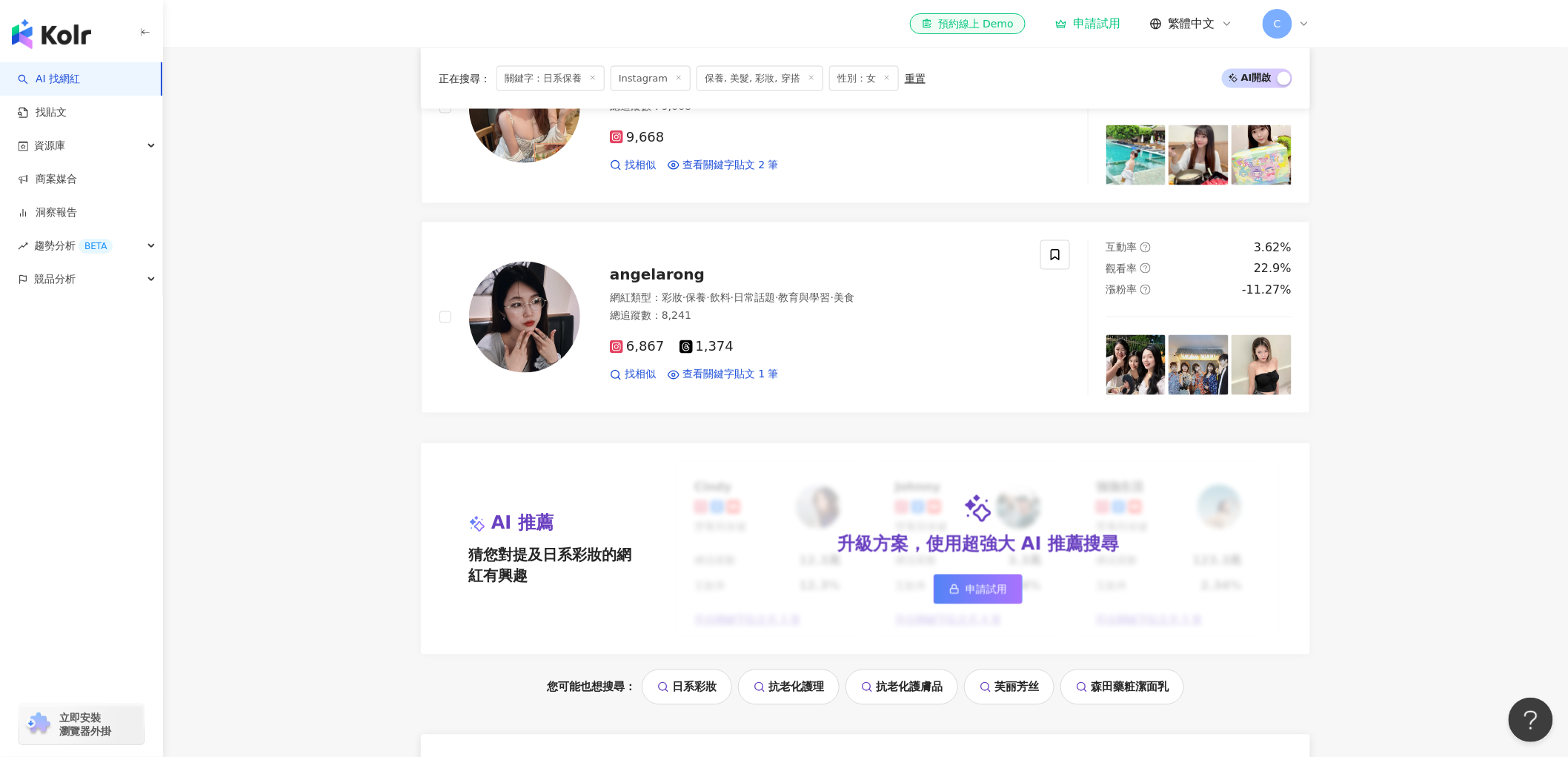
click at [616, 443] on div "鴨鴨 ⊙鴨鴨彩妝實驗室⊙ Ya Ya Makeup Lab 網紅類型 ： 彩妝 · 營養與保健 · 促購導購 · 3C家電 · 保養 · 美妝時尚 · 日常話…" at bounding box center [866, 212] width 890 height 1240
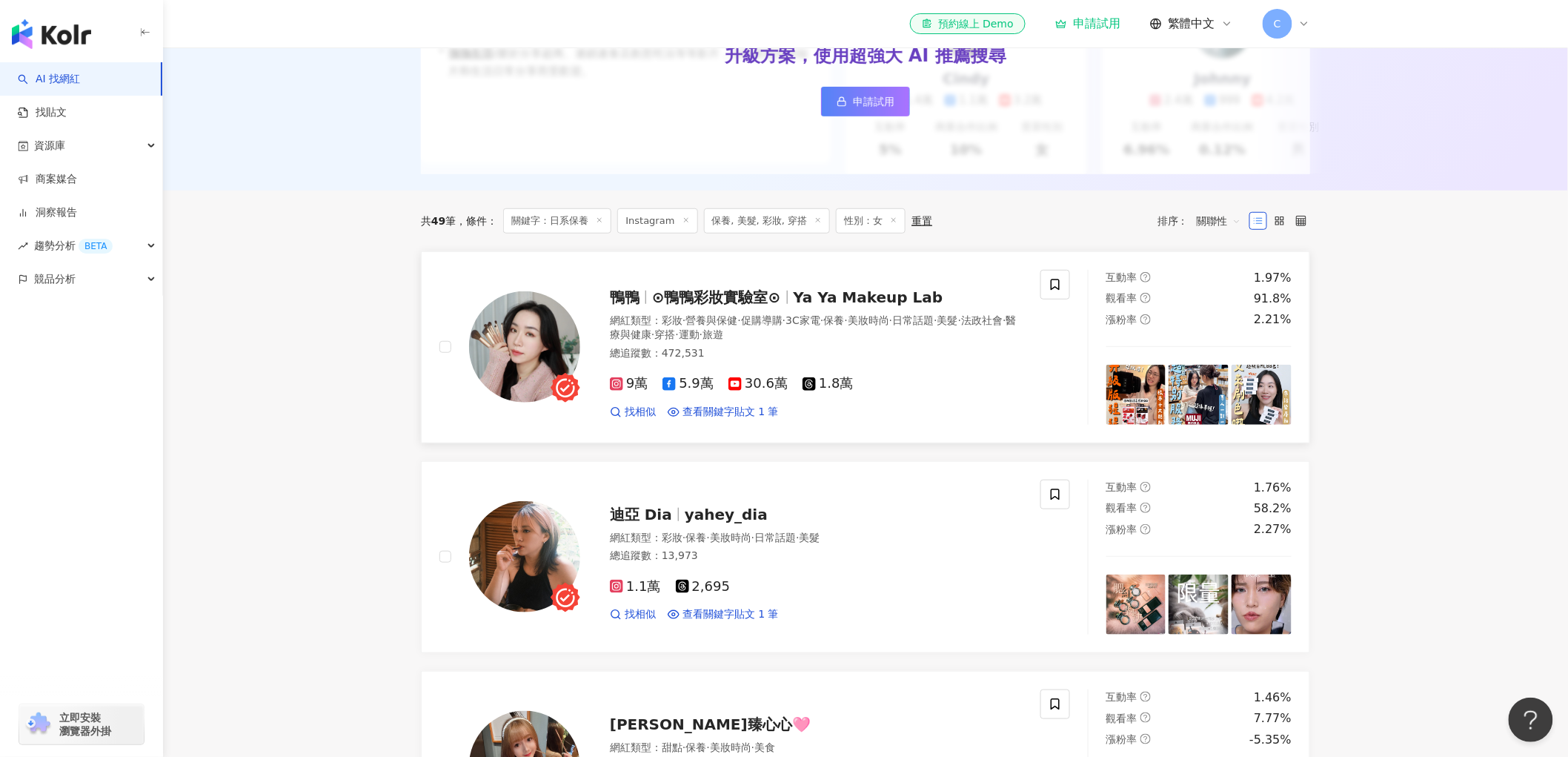
scroll to position [304, 0]
click at [67, 113] on link "找貼文" at bounding box center [41, 112] width 49 height 15
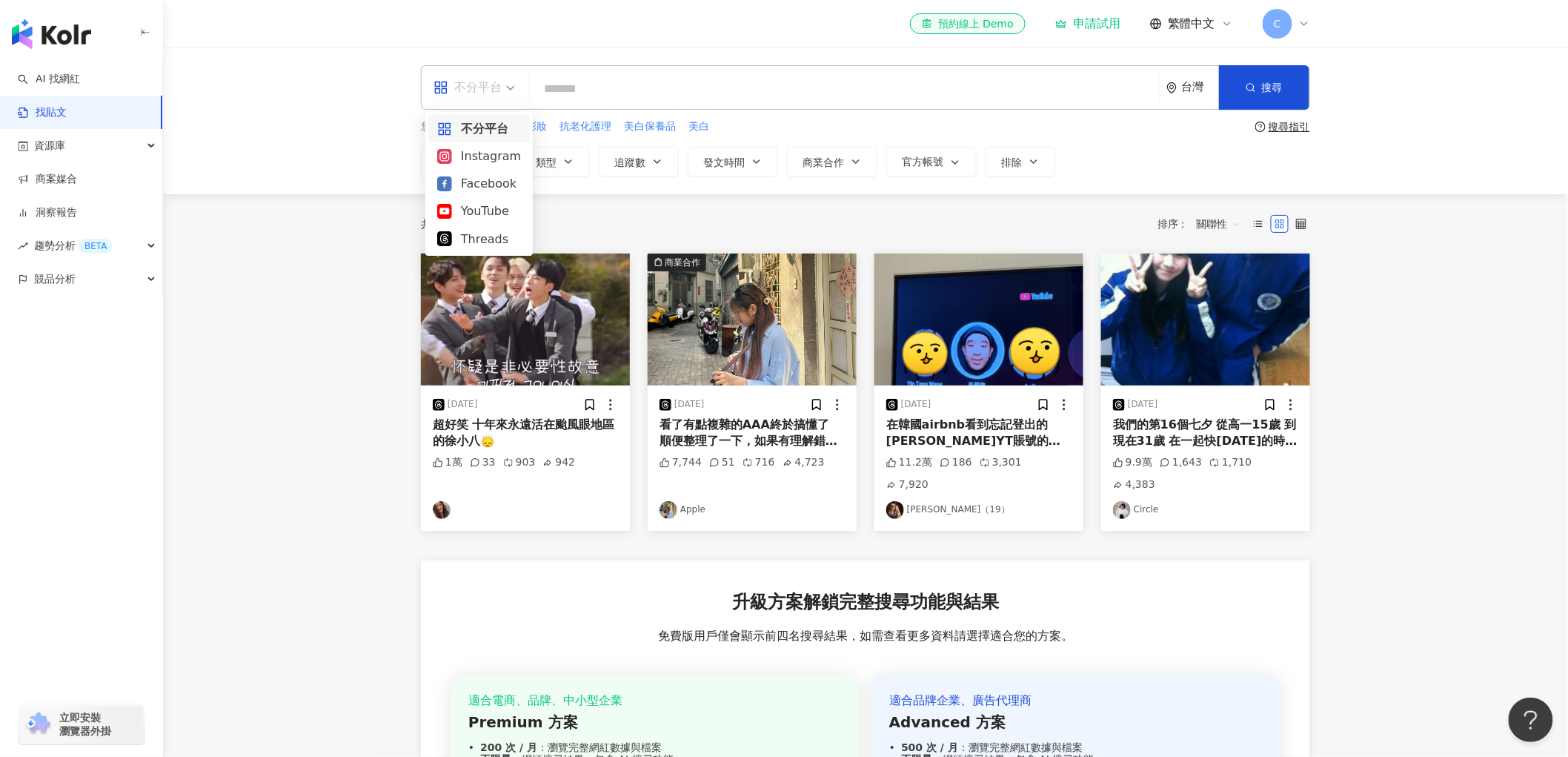
click at [495, 84] on div "不分平台" at bounding box center [467, 88] width 68 height 24
click at [502, 159] on div "Instagram" at bounding box center [479, 155] width 84 height 18
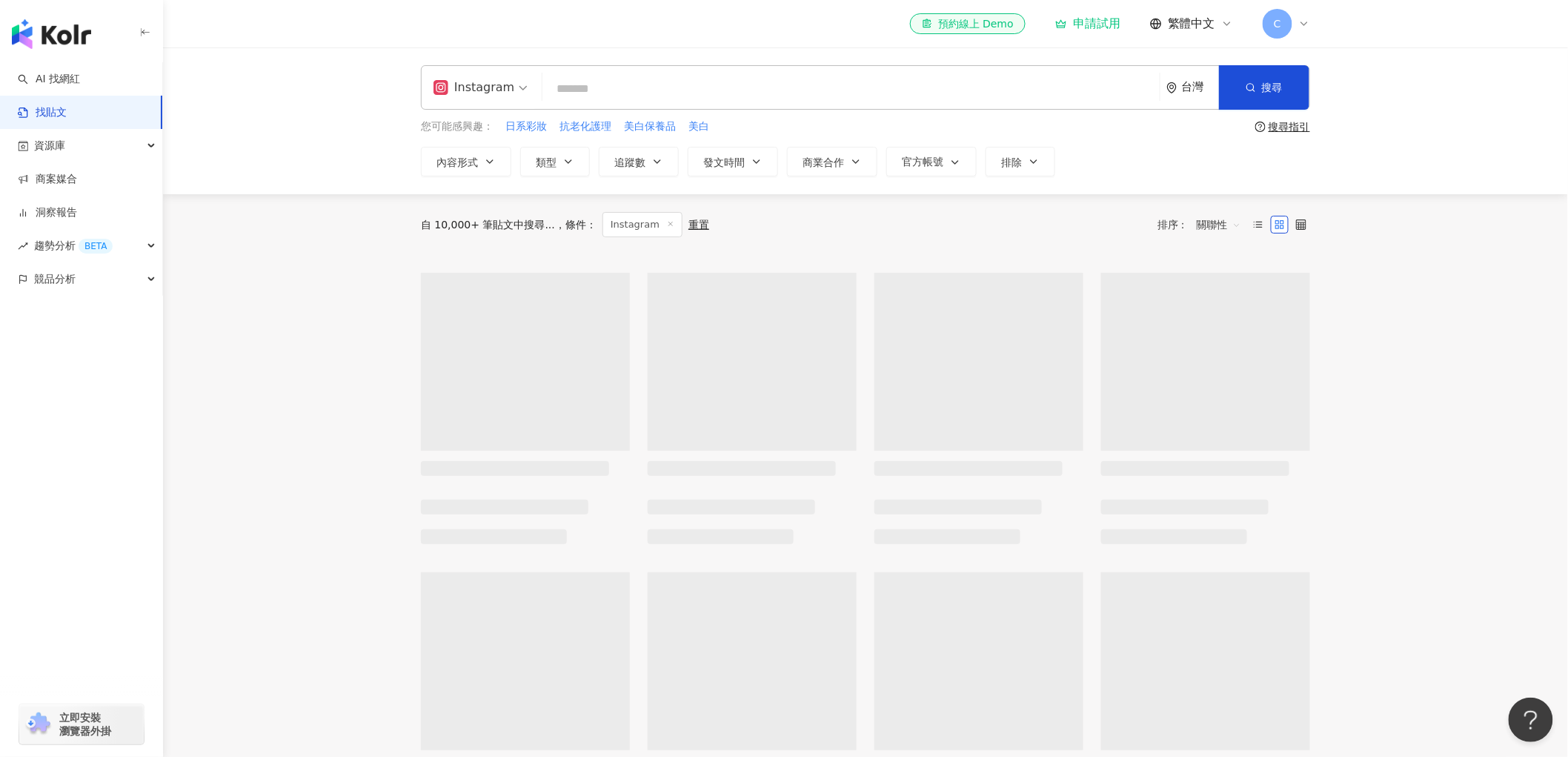
click at [631, 92] on input "search" at bounding box center [851, 88] width 605 height 32
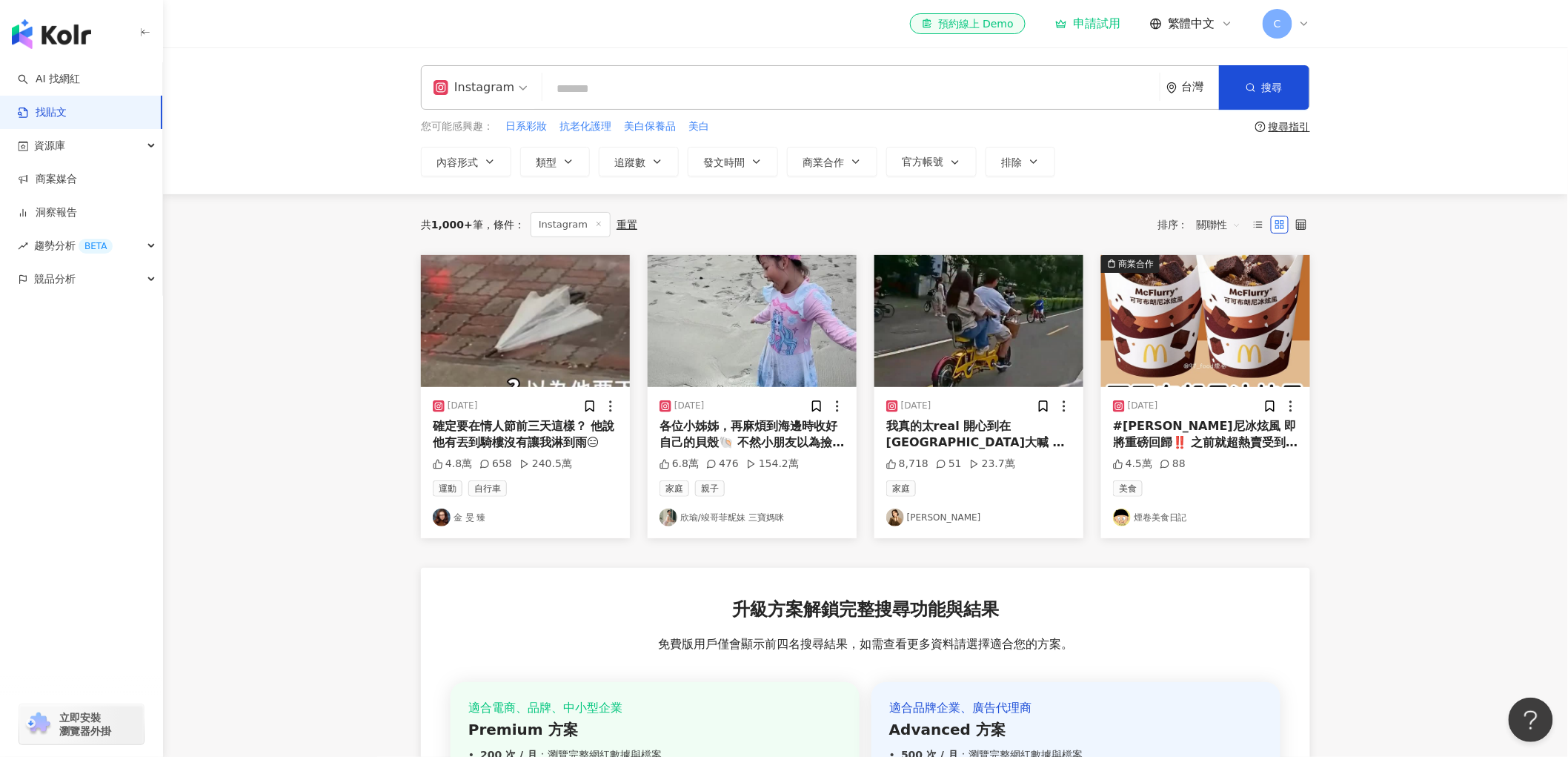
click at [643, 90] on input "search" at bounding box center [851, 88] width 605 height 32
click at [534, 124] on span "日系彩妝" at bounding box center [526, 127] width 41 height 15
type input "****"
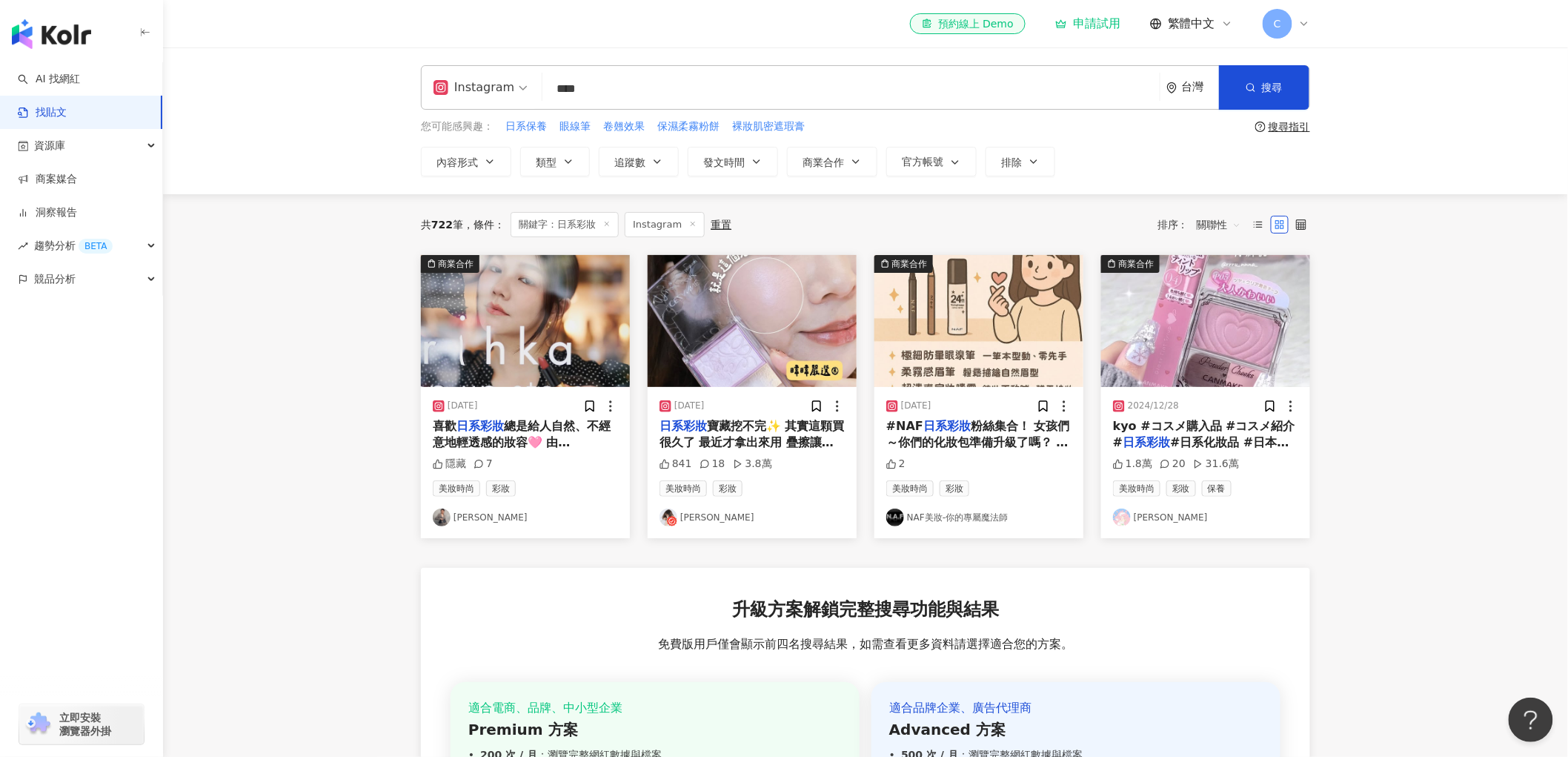
click at [447, 227] on span "722" at bounding box center [442, 225] width 22 height 12
click at [1307, 223] on label at bounding box center [1301, 225] width 18 height 18
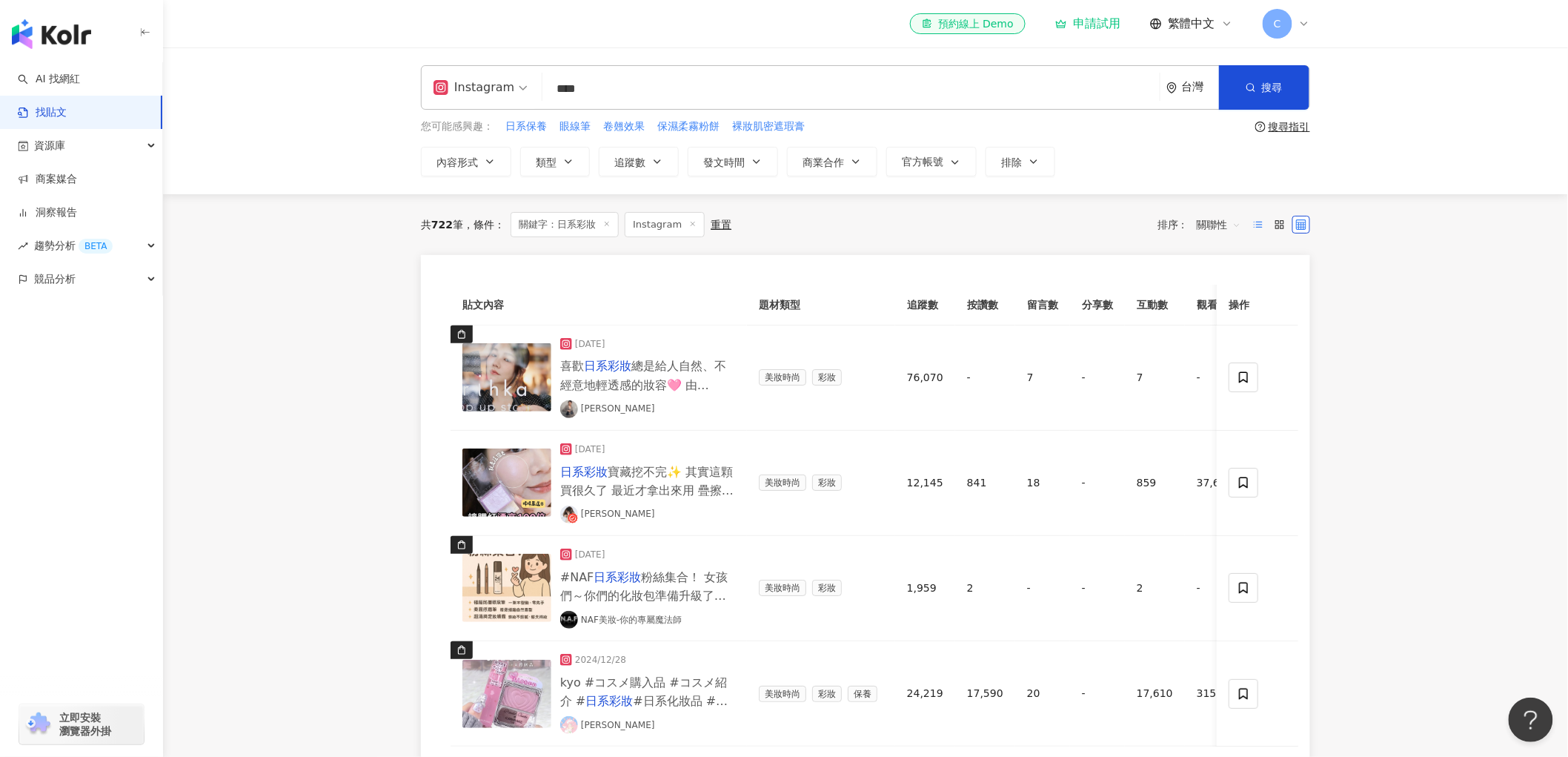
click at [1261, 219] on icon at bounding box center [1258, 224] width 10 height 10
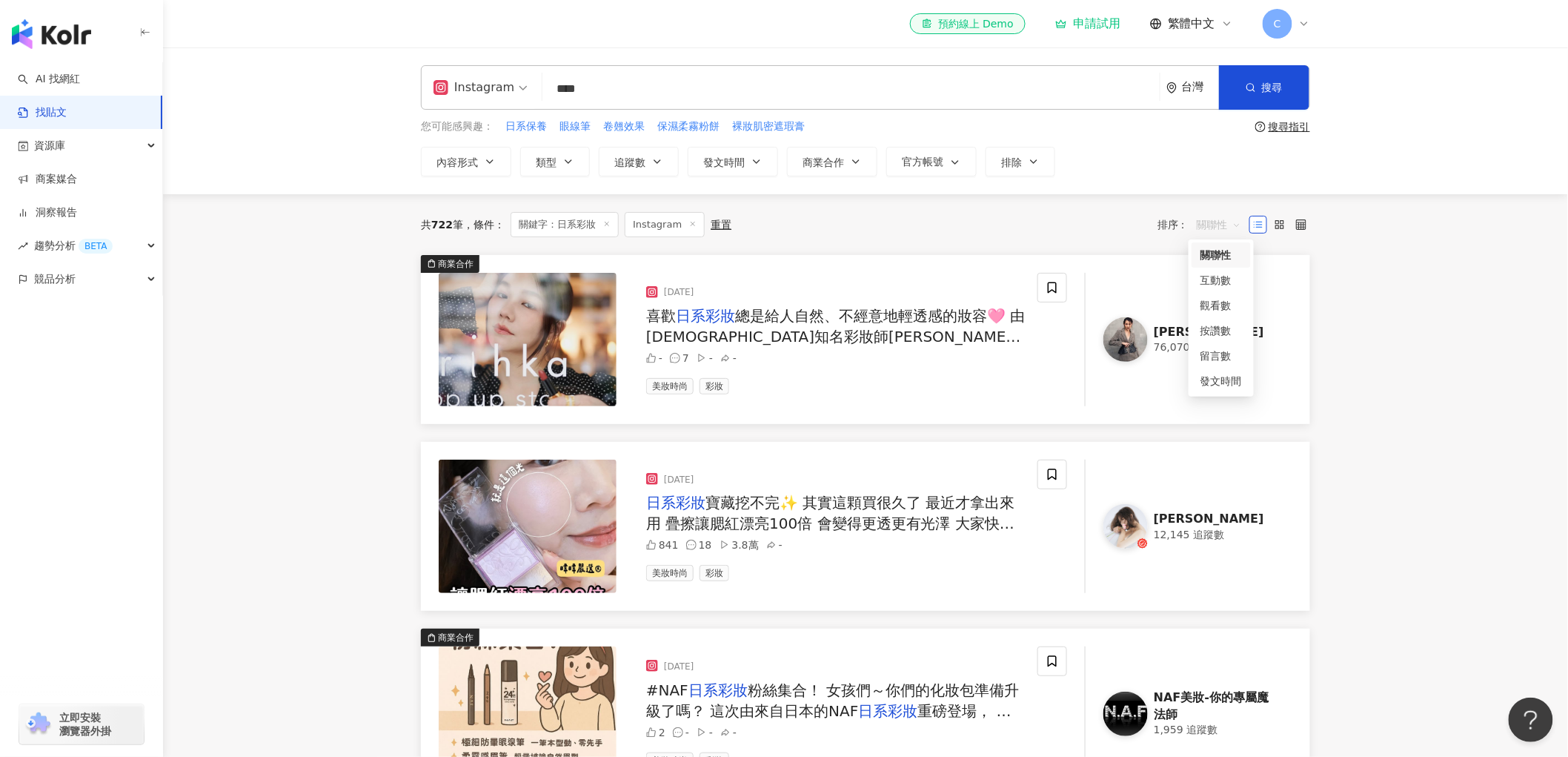
click at [1225, 229] on span "關聯性" at bounding box center [1219, 225] width 45 height 24
click at [1213, 321] on div "按讚數" at bounding box center [1221, 331] width 59 height 25
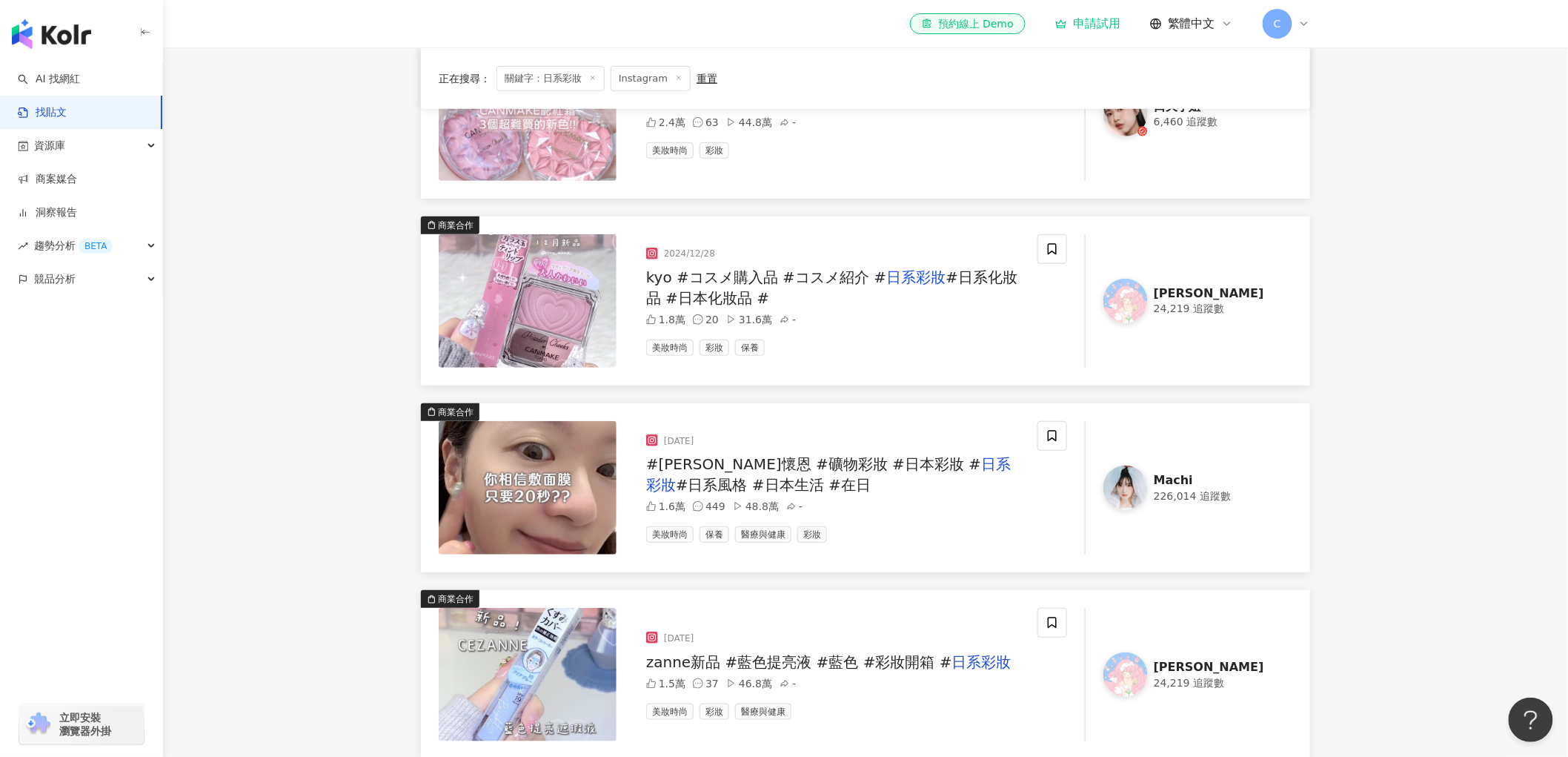
scroll to position [247, 0]
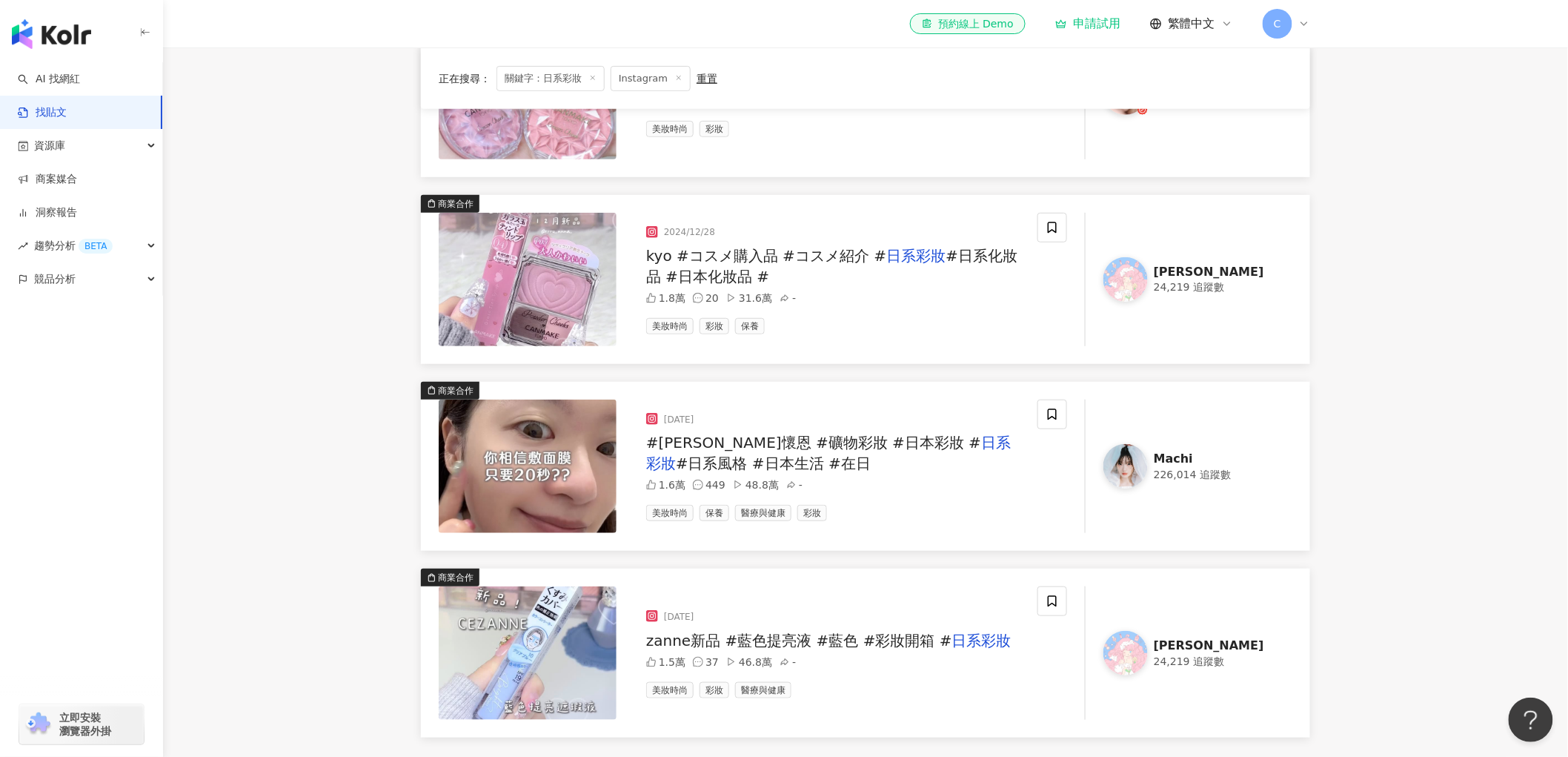
click at [1112, 470] on img at bounding box center [1126, 466] width 45 height 45
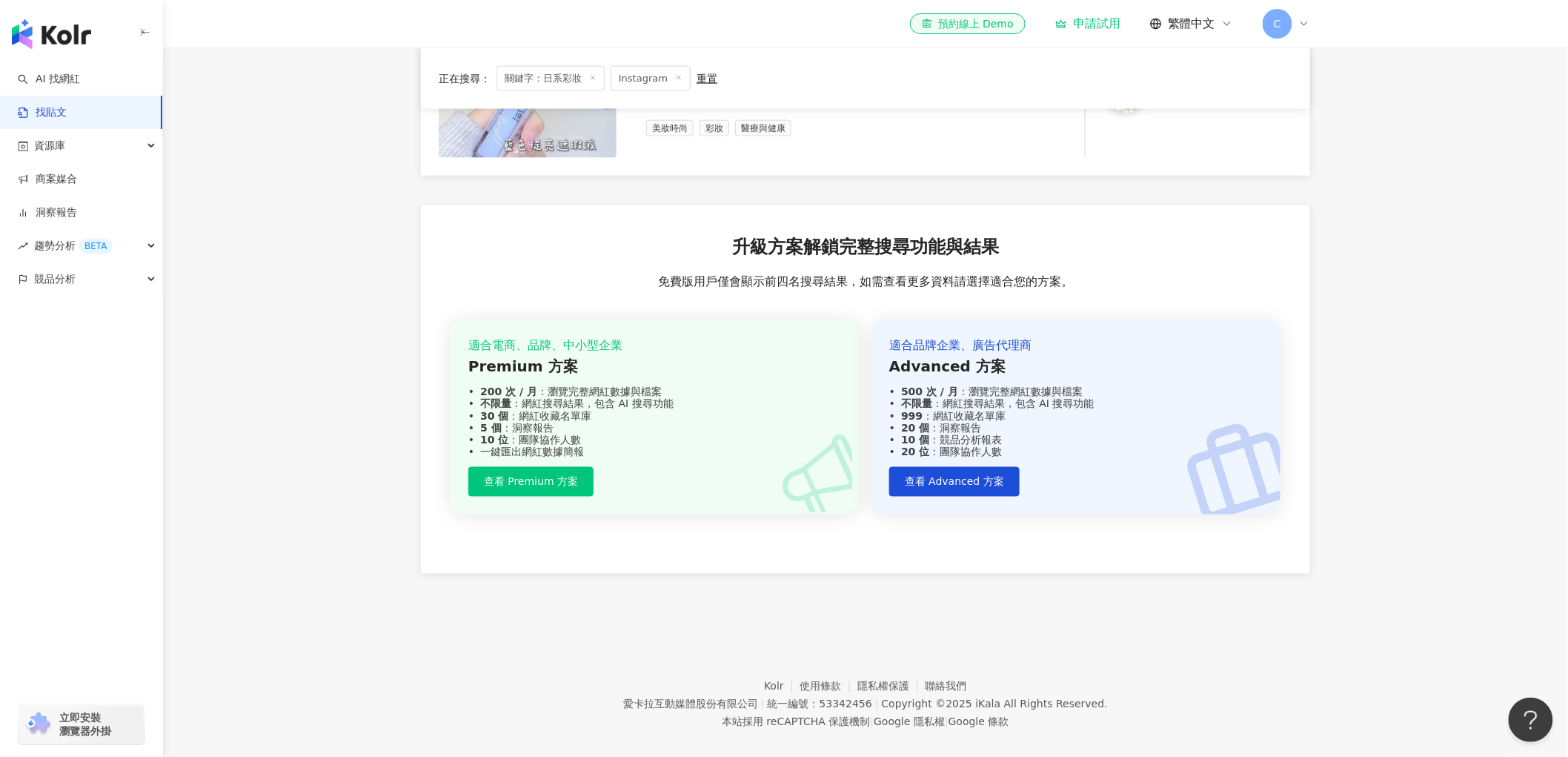
scroll to position [828, 0]
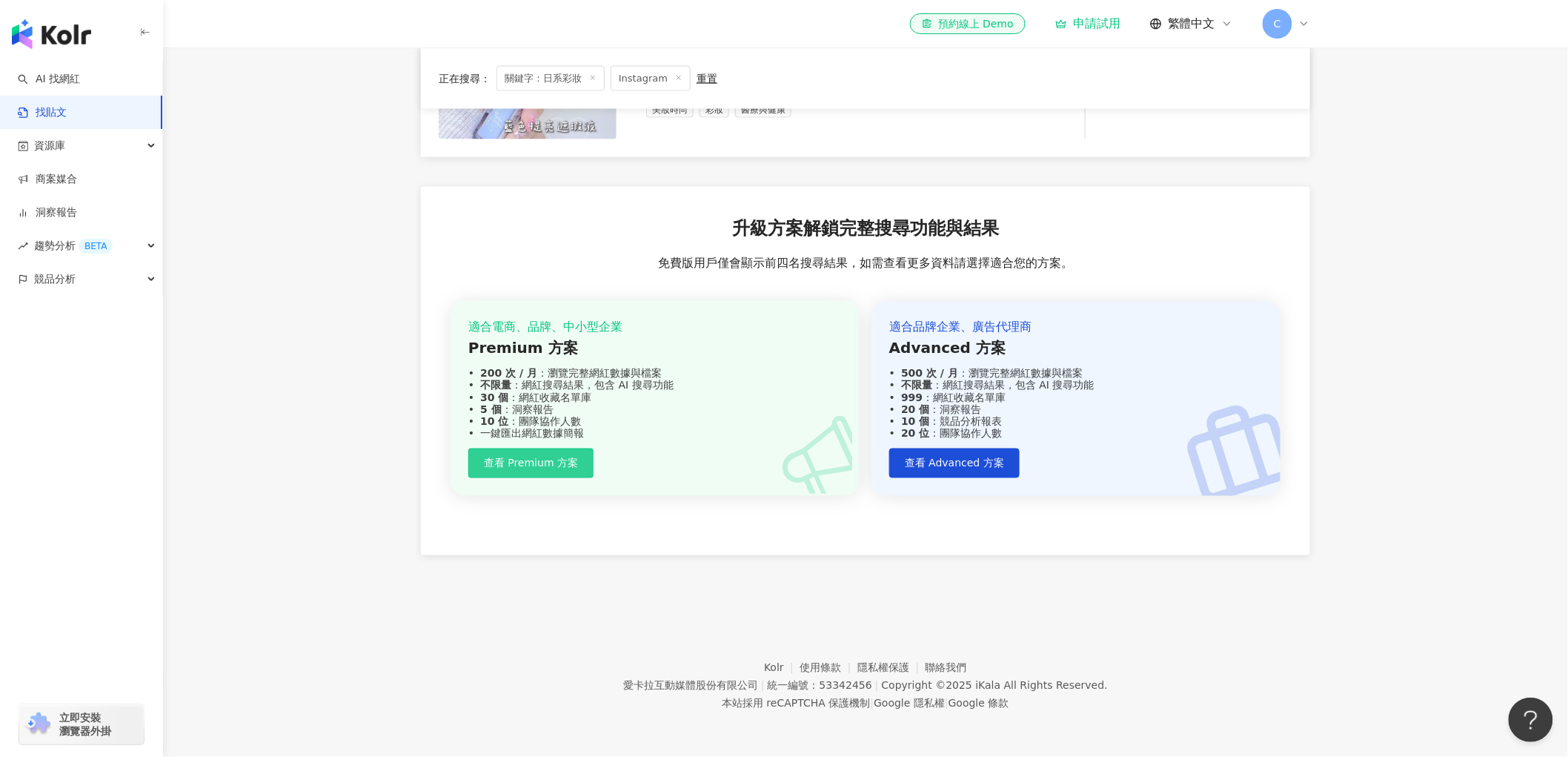
click at [558, 470] on button "查看 Premium 方案" at bounding box center [530, 463] width 125 height 29
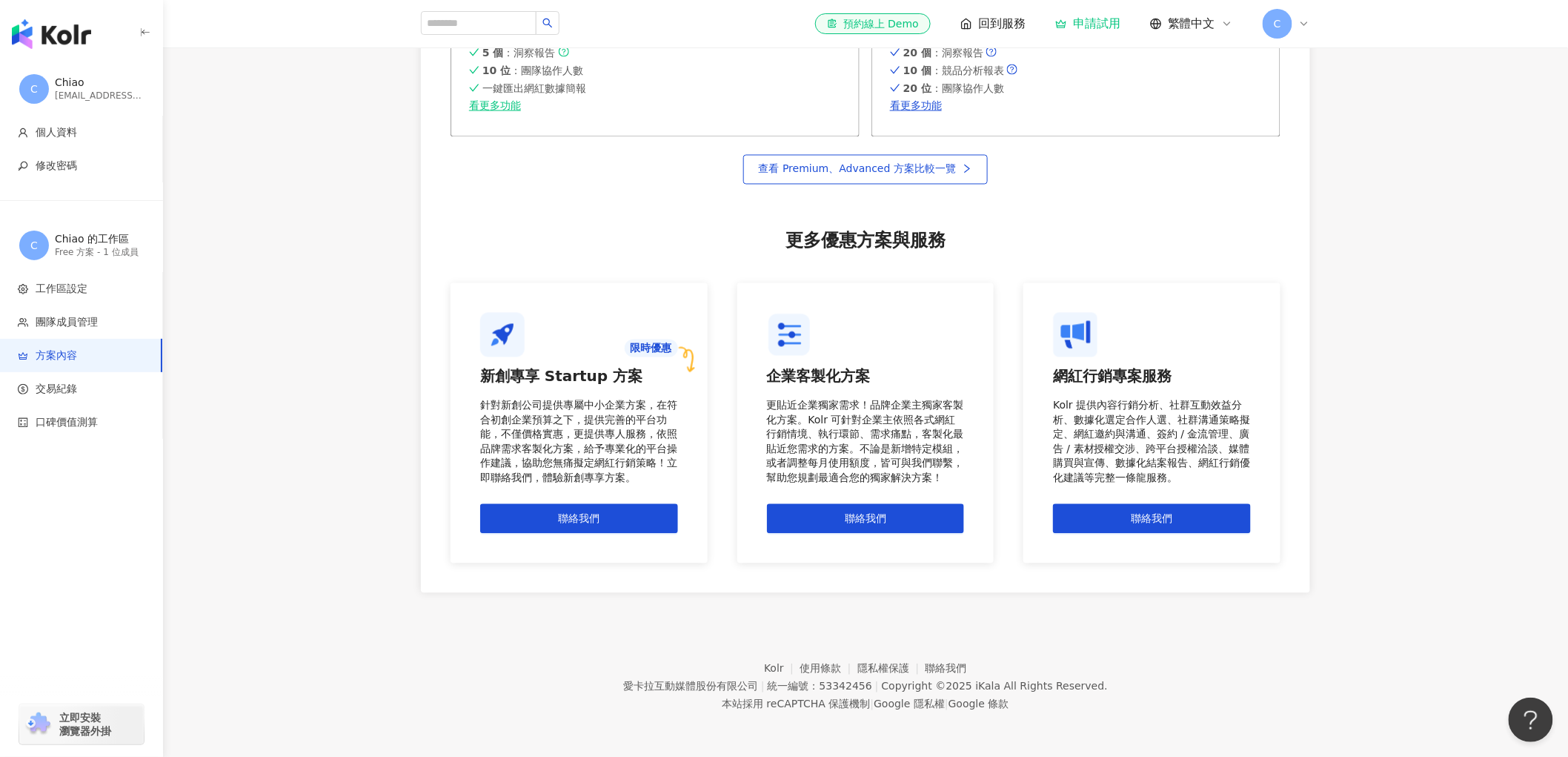
scroll to position [994, 0]
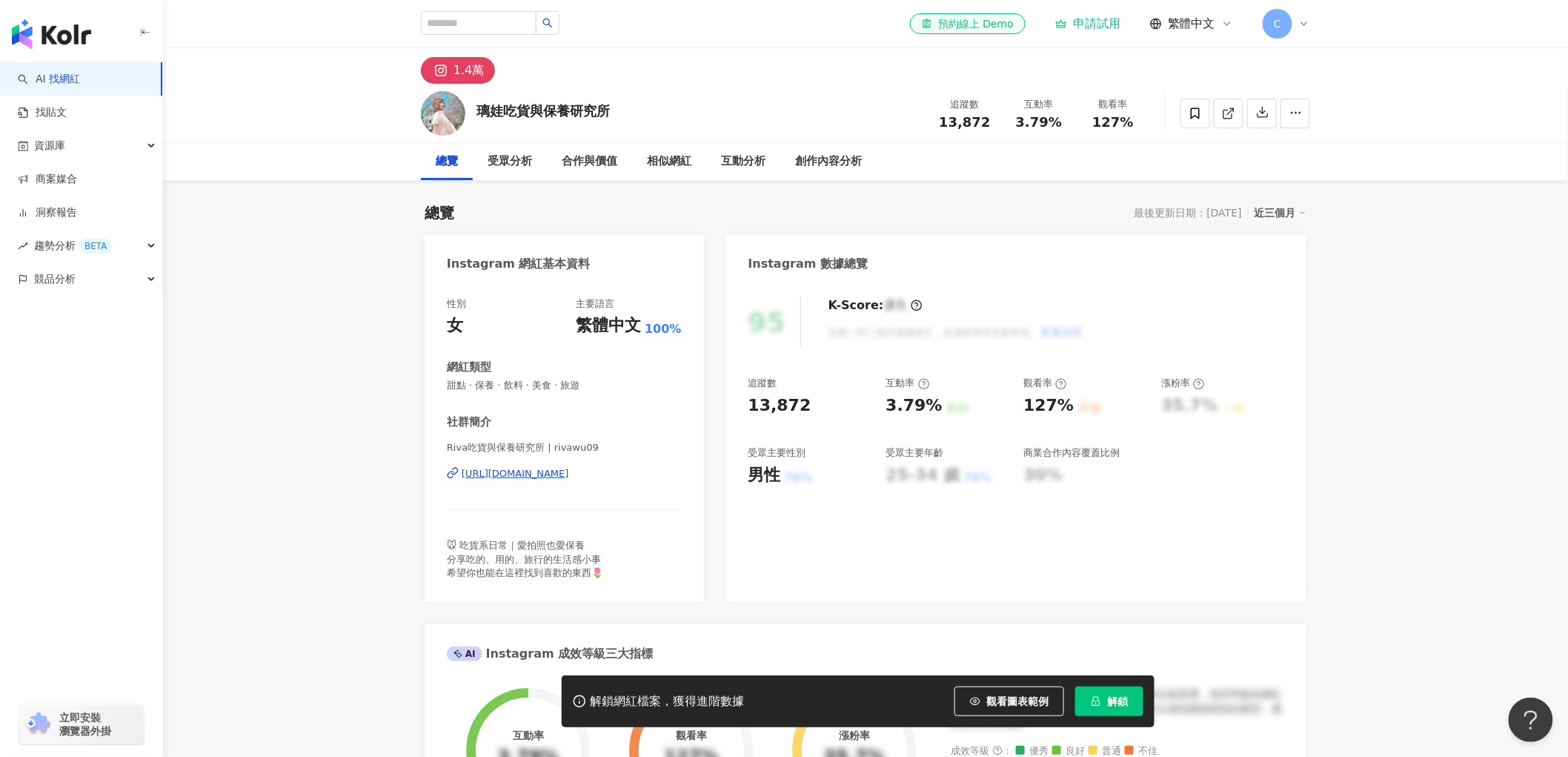
click at [560, 477] on div "[URL][DOMAIN_NAME]" at bounding box center [515, 473] width 108 height 14
drag, startPoint x: 487, startPoint y: 112, endPoint x: 504, endPoint y: 116, distance: 17.5
click at [504, 116] on div "璃娃吃貨與保養研究所" at bounding box center [543, 110] width 134 height 18
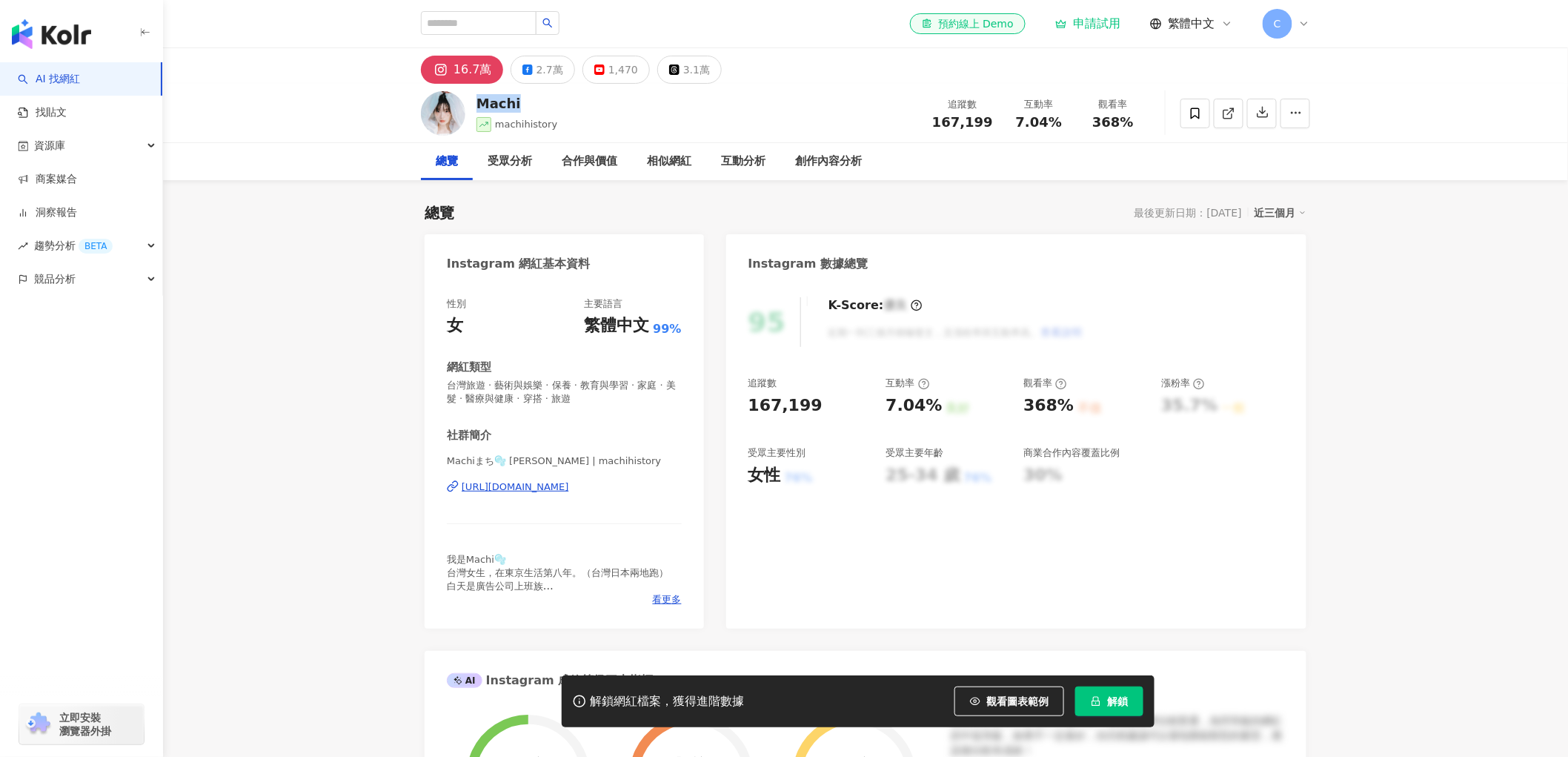
drag, startPoint x: 501, startPoint y: 101, endPoint x: 477, endPoint y: 104, distance: 24.2
click at [477, 104] on div "Machi" at bounding box center [516, 103] width 80 height 18
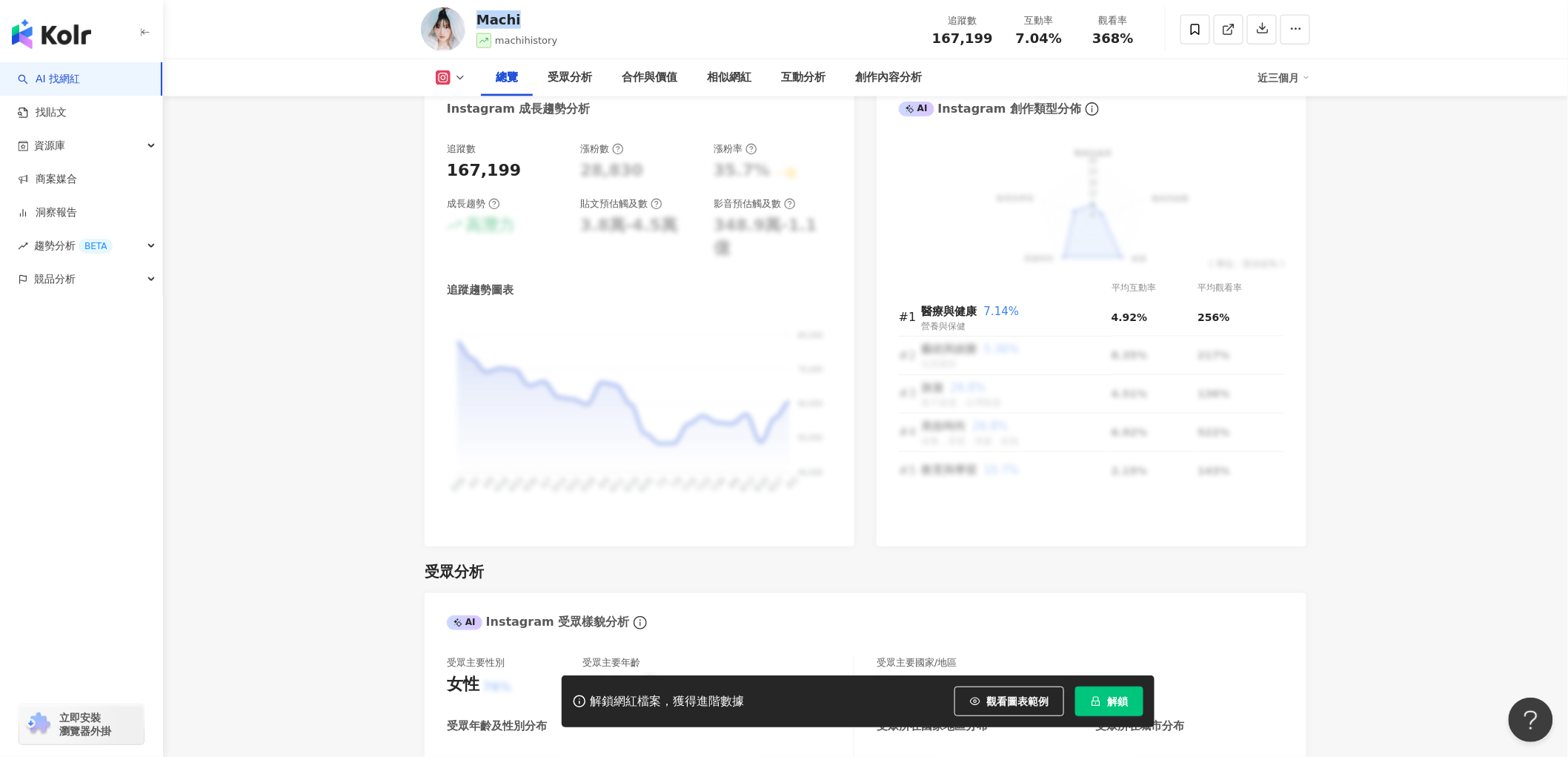
scroll to position [824, 0]
